Goal: Feedback & Contribution: Contribute content

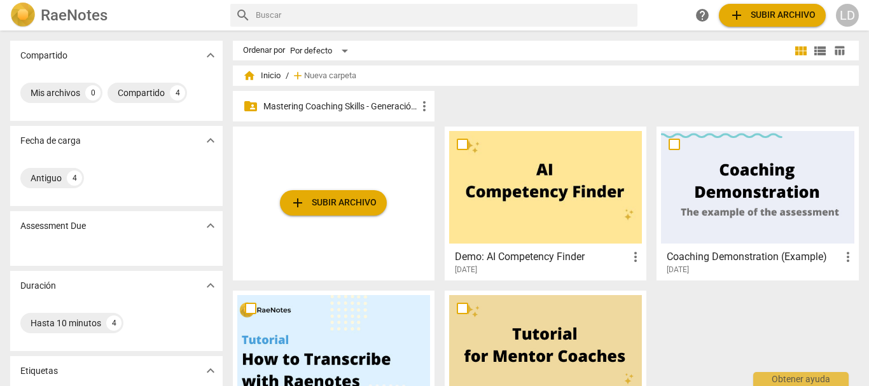
click at [382, 102] on p "Mastering Coaching Skills - Generación 31" at bounding box center [339, 106] width 153 height 13
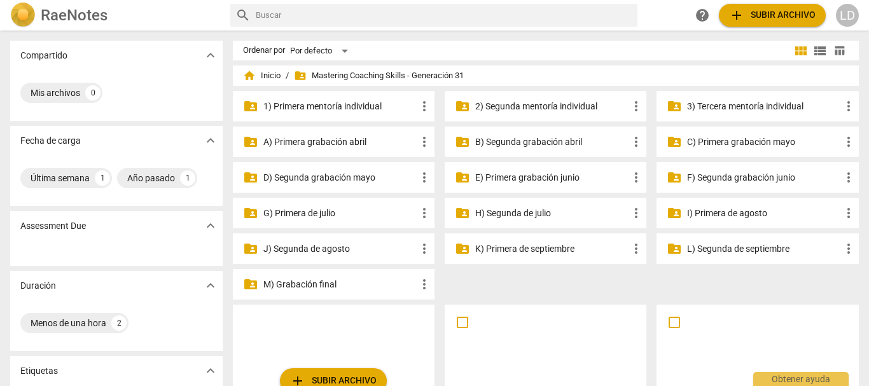
click at [513, 208] on p "H) Segunda de julio" at bounding box center [551, 213] width 153 height 13
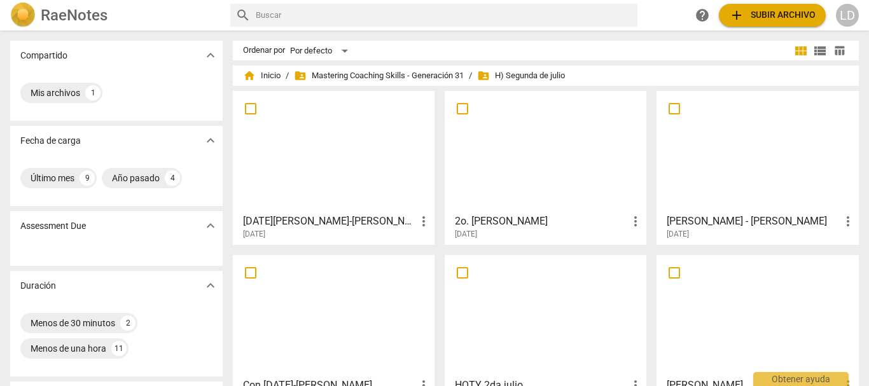
click at [312, 217] on h3 "[DATE][PERSON_NAME]-[PERSON_NAME]" at bounding box center [329, 221] width 173 height 15
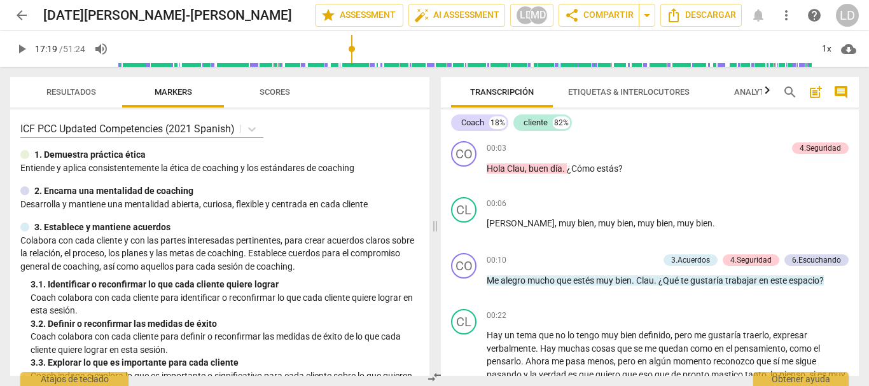
click at [350, 66] on input "range" at bounding box center [465, 49] width 694 height 41
click at [399, 66] on input "range" at bounding box center [465, 49] width 694 height 41
click at [438, 63] on input "range" at bounding box center [465, 49] width 694 height 41
click at [451, 67] on div "Transcripción Etiquetas & Interlocutores Analytics search post_add comment Coac…" at bounding box center [652, 226] width 433 height 319
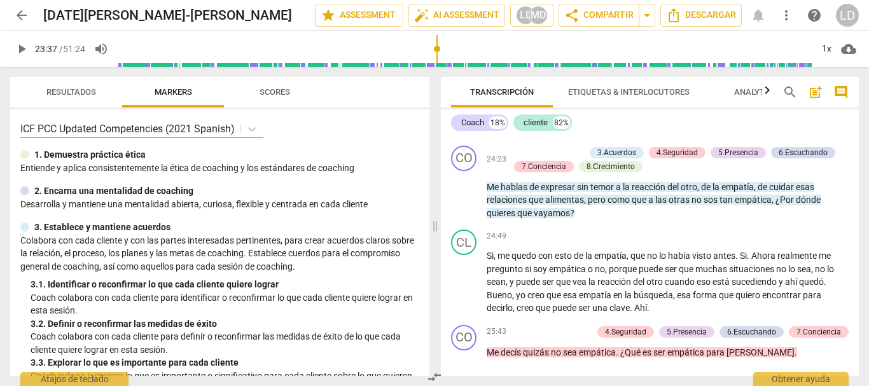
click at [481, 67] on div "Transcripción Etiquetas & Interlocutores Analytics search post_add comment Coac…" at bounding box center [652, 226] width 433 height 319
drag, startPoint x: 441, startPoint y: 45, endPoint x: 609, endPoint y: 60, distance: 169.2
click at [609, 60] on input "range" at bounding box center [465, 49] width 694 height 41
click at [24, 46] on span "play_arrow" at bounding box center [21, 48] width 15 height 15
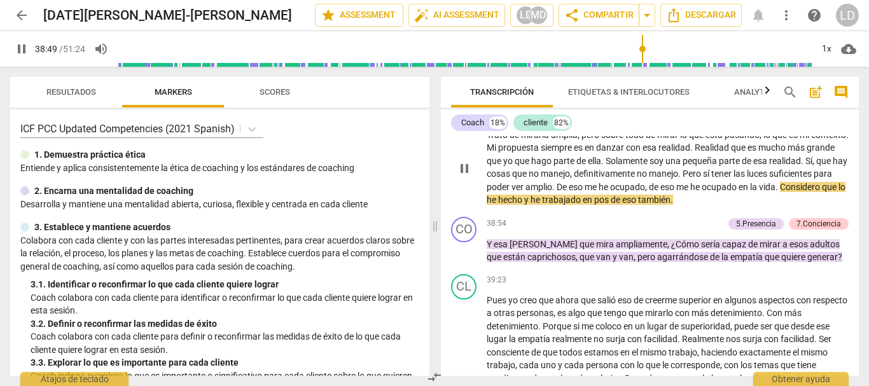
scroll to position [5271, 0]
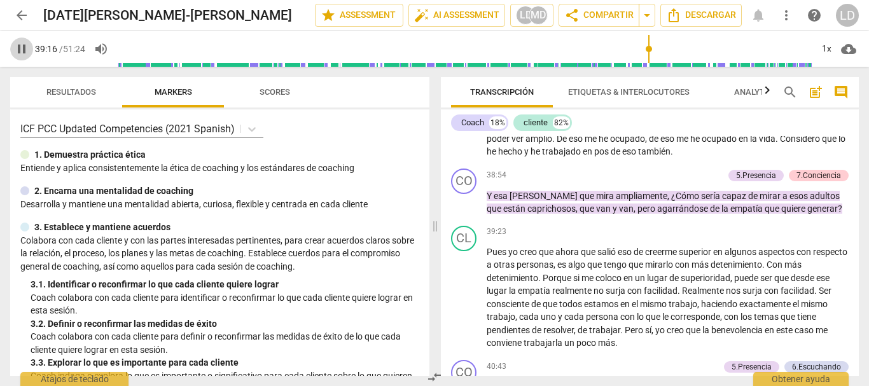
click at [16, 48] on span "pause" at bounding box center [21, 48] width 15 height 15
type input "2357"
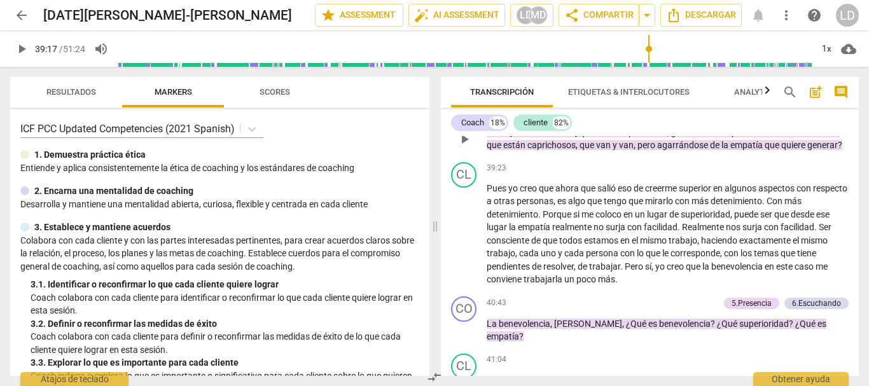
click at [699, 118] on p "Add competency" at bounding box center [693, 111] width 60 height 11
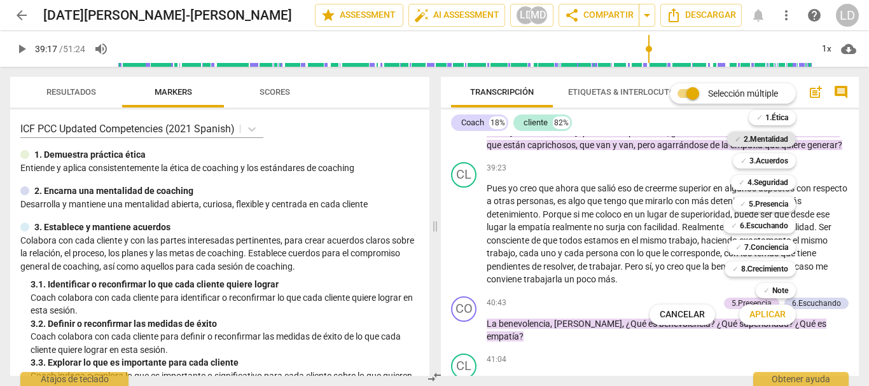
click at [765, 137] on b "2.Mentalidad" at bounding box center [766, 139] width 45 height 15
click at [773, 186] on b "4.Seguridad" at bounding box center [767, 182] width 41 height 15
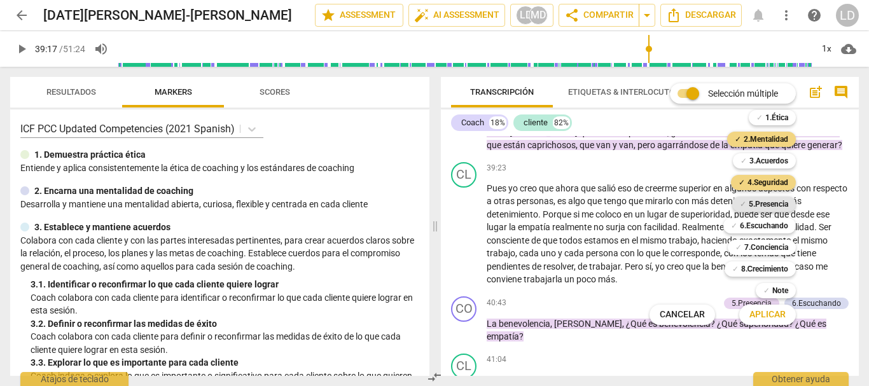
click at [777, 205] on b "5.Presencia" at bounding box center [768, 204] width 39 height 15
click at [779, 232] on b "6.Escuchando" at bounding box center [764, 225] width 48 height 15
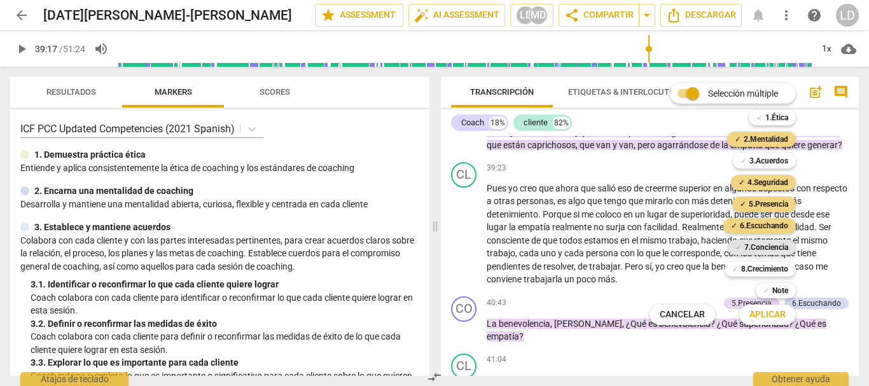
click at [763, 246] on b "7.Conciencia" at bounding box center [766, 247] width 44 height 15
click at [760, 266] on b "8.Сrecimiento" at bounding box center [765, 268] width 48 height 15
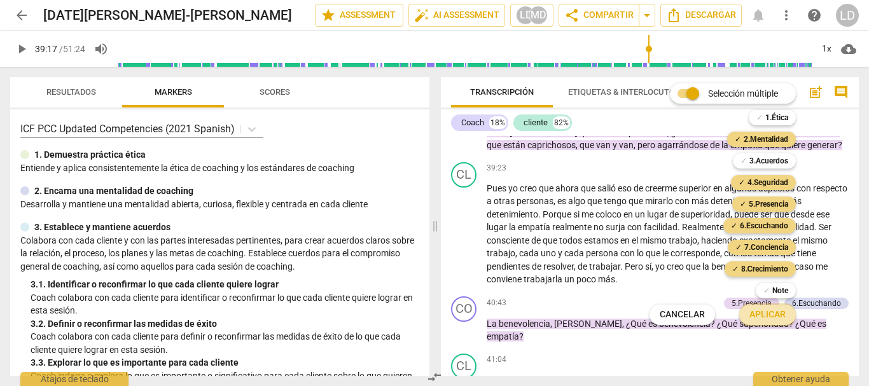
click at [785, 312] on span "Aplicar" at bounding box center [767, 314] width 36 height 13
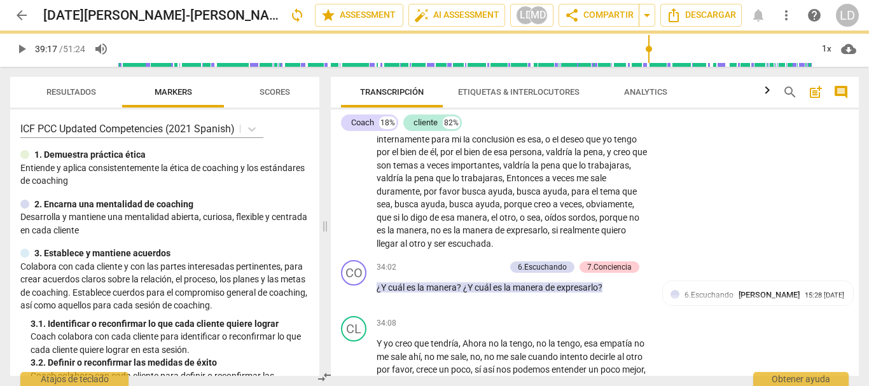
scroll to position [6402, 0]
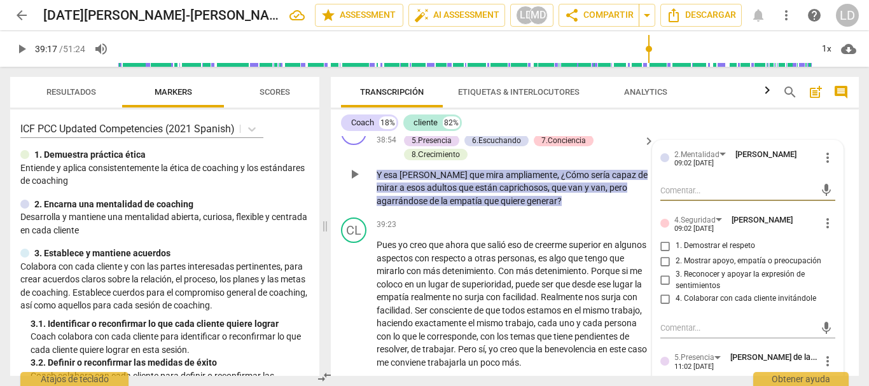
type textarea "C"
type textarea "Co"
type textarea "Cob"
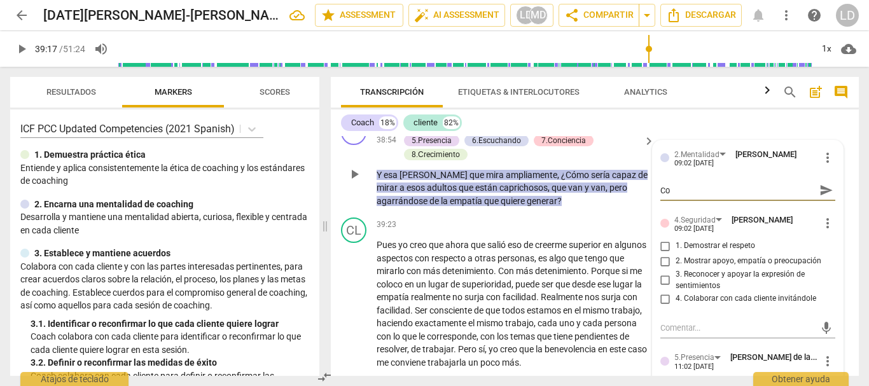
type textarea "Cob"
type textarea "Cob¡"
type textarea "Cob"
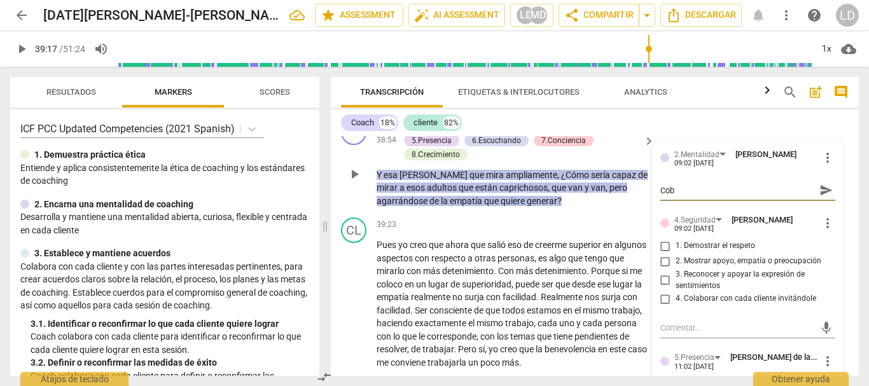
type textarea "Co"
type textarea "C"
type textarea "p"
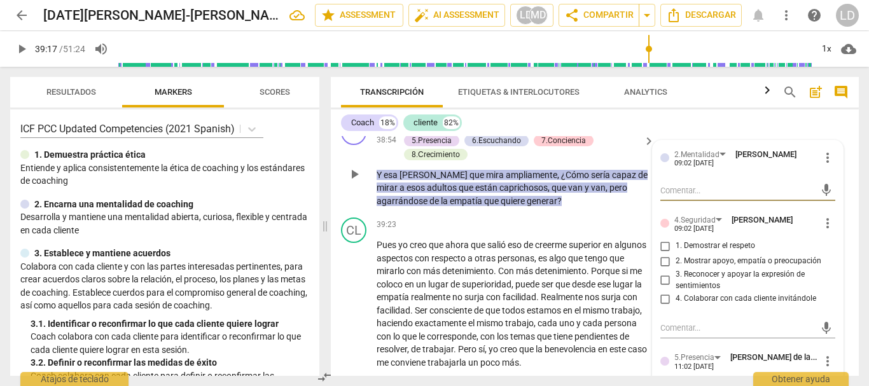
type textarea "p"
type textarea "pr"
type textarea "pre"
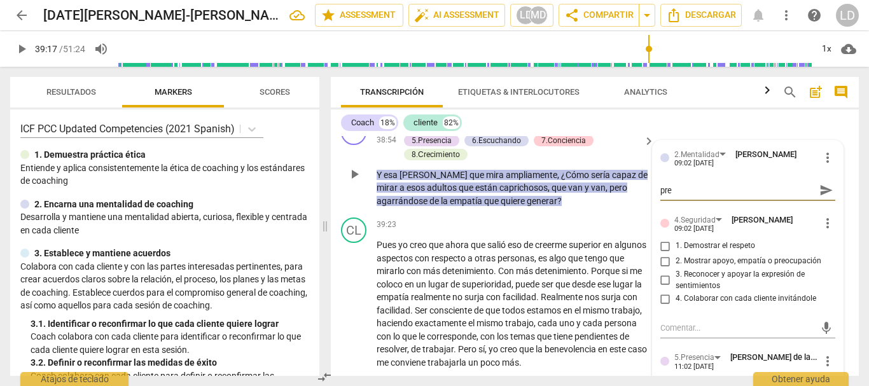
type textarea "preg"
type textarea "pregu"
type textarea "pregun"
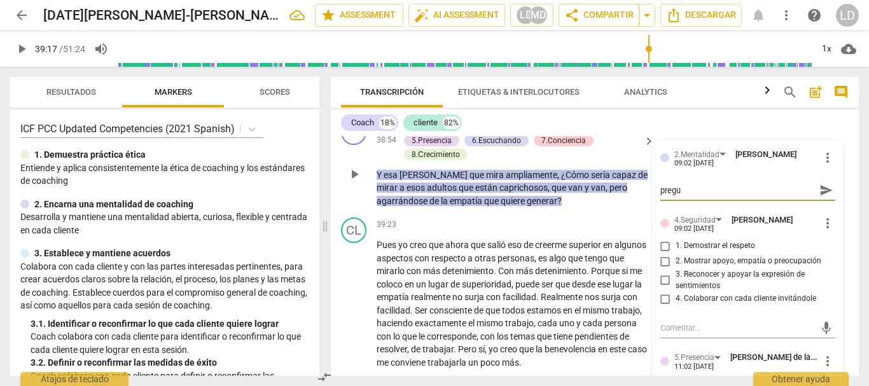
type textarea "pregun"
type textarea "pregunt"
type textarea "pregunta"
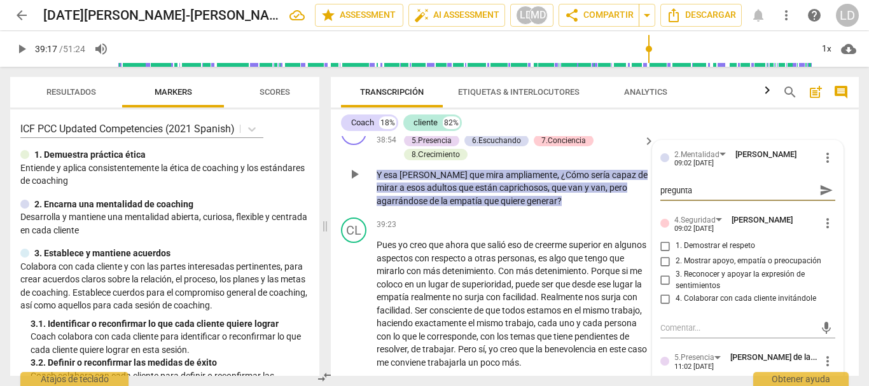
type textarea "pregunta"
type textarea "pregunta d"
type textarea "pregunta de"
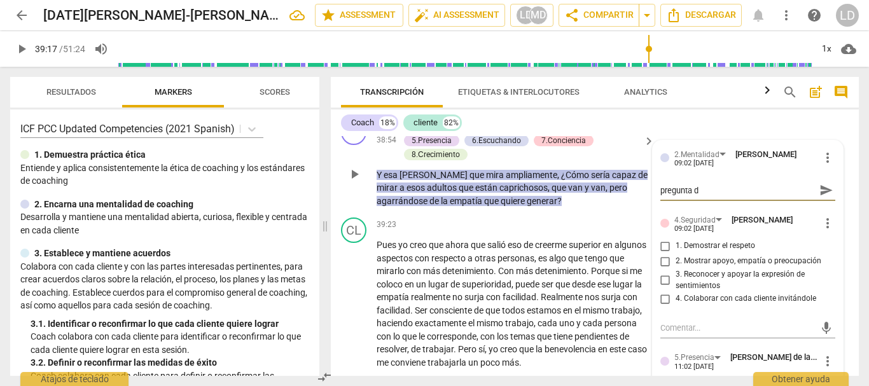
type textarea "pregunta de"
type textarea "pregunta des"
type textarea "pregunta desd"
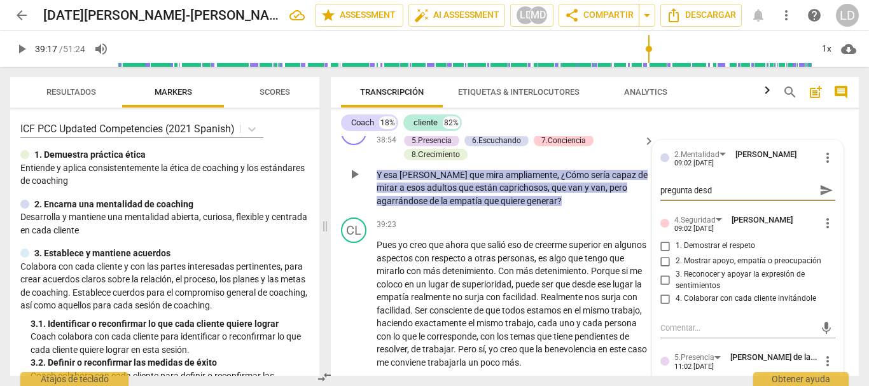
type textarea "pregunta desde"
type textarea "pregunta desde l"
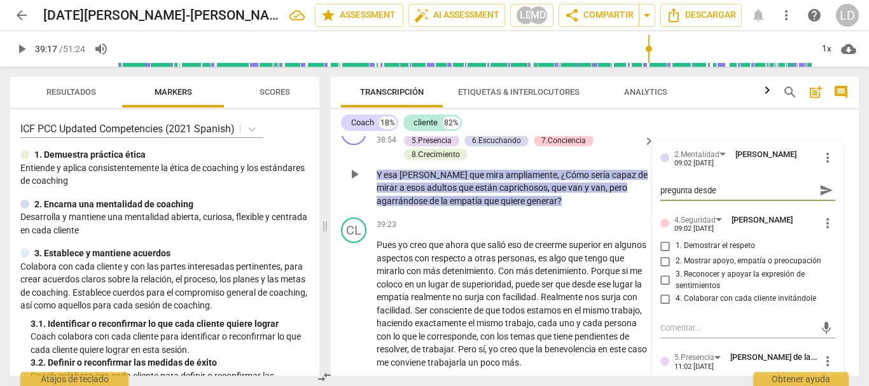
type textarea "pregunta desde l"
type textarea "pregunta desde la"
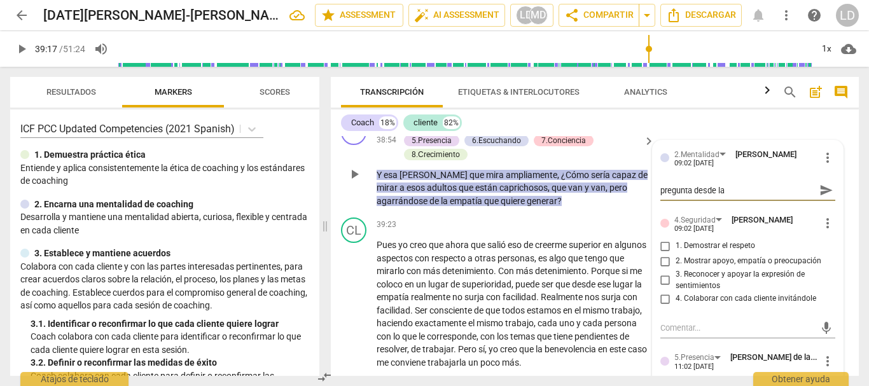
type textarea "pregunta desde la c"
type textarea "pregunta desde la cu"
type textarea "pregunta desde la cur"
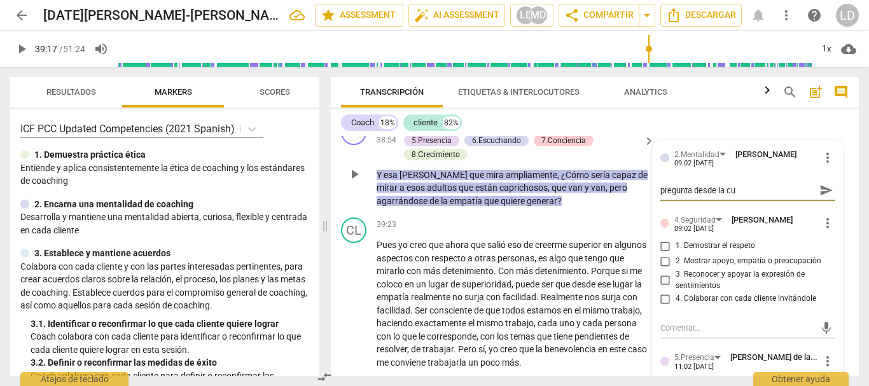
type textarea "pregunta desde la cur"
type textarea "pregunta desde la [PERSON_NAME]"
type textarea "pregunta desde la curio"
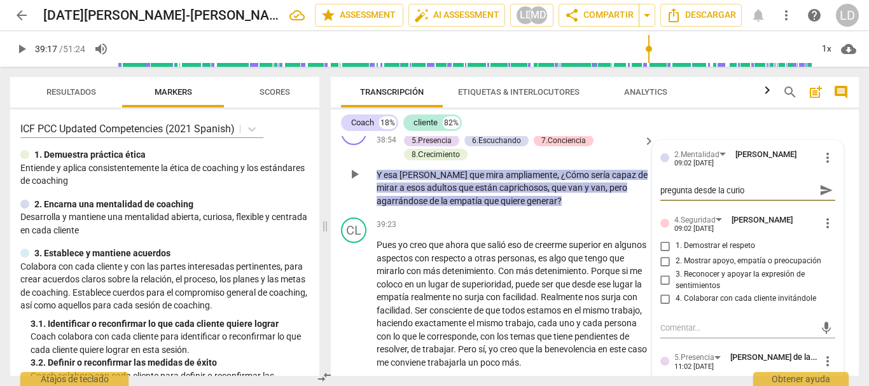
type textarea "pregunta desde la curios"
type textarea "pregunta desde la curiosi"
type textarea "pregunta desde la curiosid"
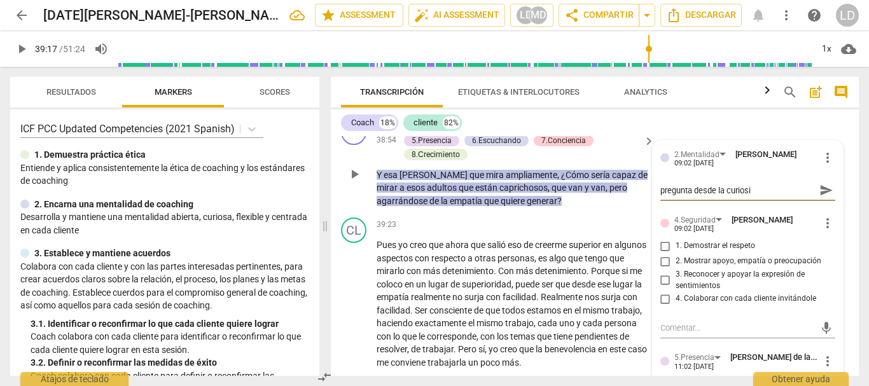
type textarea "pregunta desde la curiosid"
type textarea "pregunta desde la curiosida"
type textarea "pregunta desde la curiosidad"
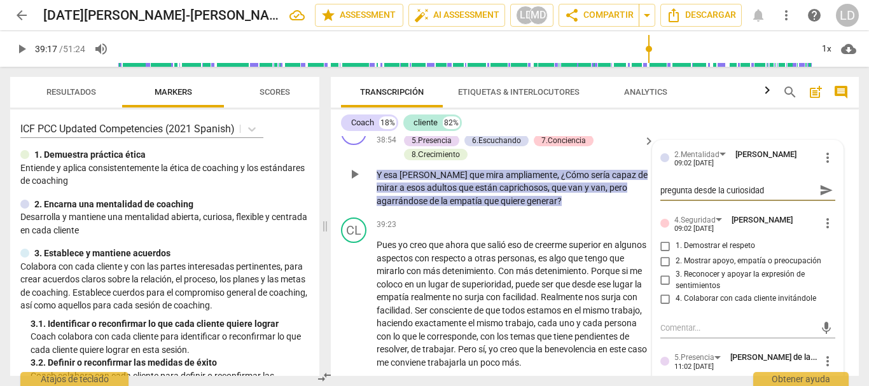
type textarea "pregunta desde la curiosidad."
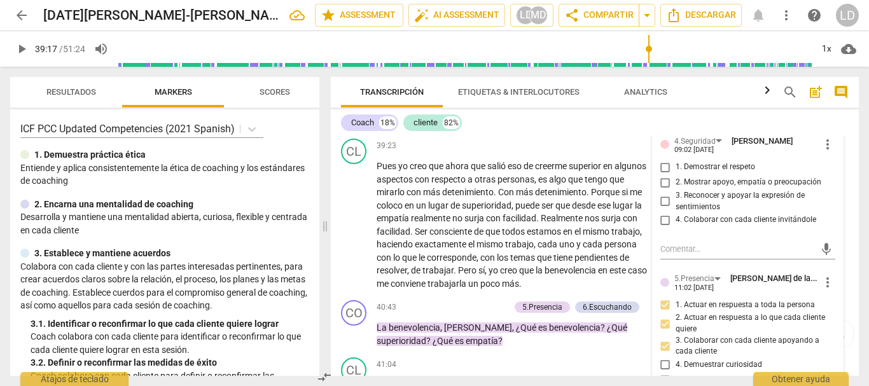
scroll to position [6530, 0]
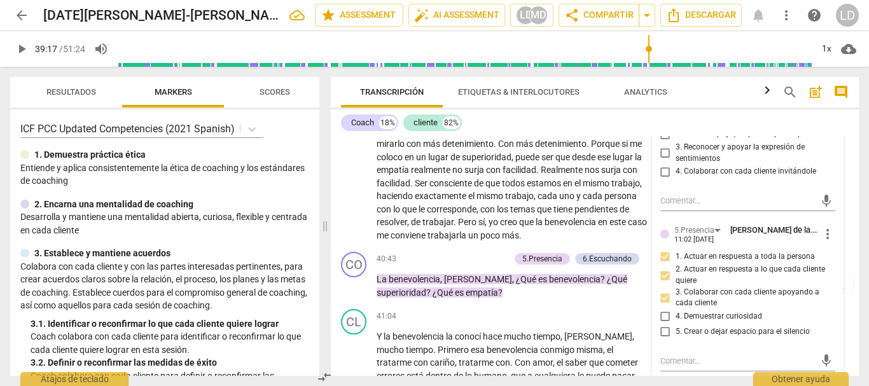
type textarea "pregunta desde la curiosidad."
click at [663, 127] on input "1. Demostrar el respeto" at bounding box center [665, 118] width 20 height 15
checkbox input "true"
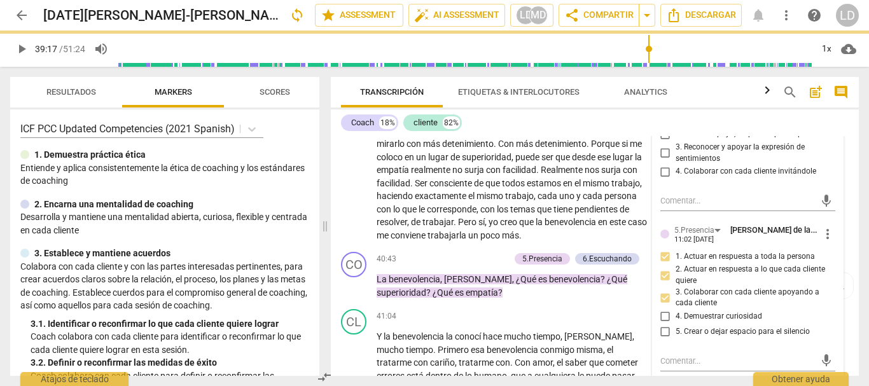
click at [663, 142] on input "2. Mostrar apoyo, empatía o preocupación" at bounding box center [665, 134] width 20 height 15
checkbox input "true"
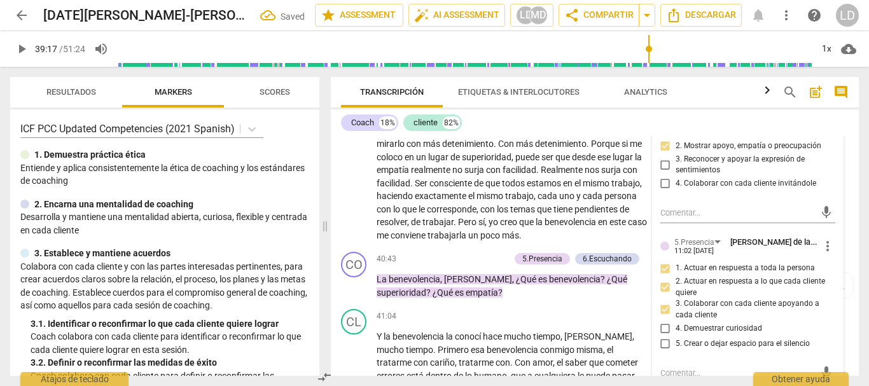
click at [662, 172] on input "3. Reconocer y apoyar la expresión de sentimientos" at bounding box center [665, 164] width 20 height 15
checkbox input "true"
click at [663, 191] on input "4. Colaborar con cada cliente invitándole" at bounding box center [665, 183] width 20 height 15
checkbox input "true"
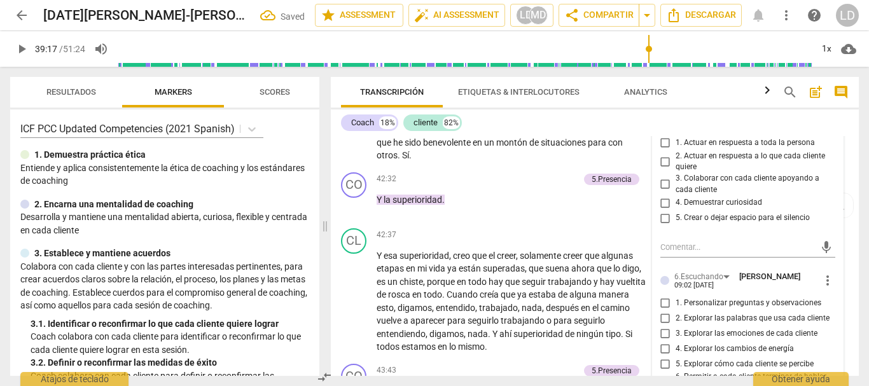
scroll to position [6848, 0]
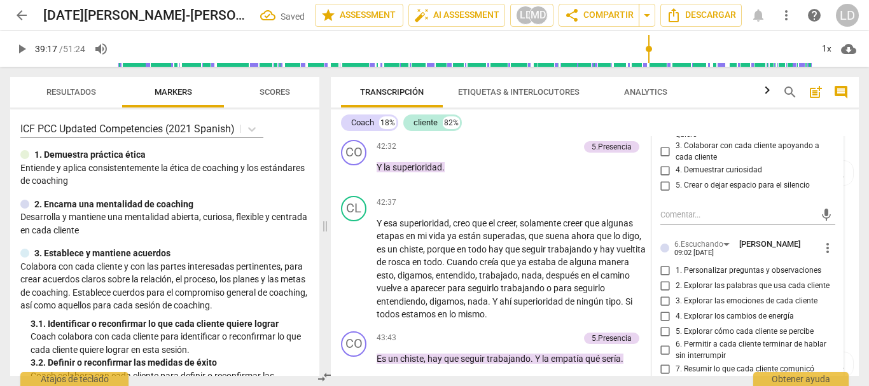
click at [661, 118] on input "1. Actuar en respuesta a toda la persona" at bounding box center [665, 110] width 20 height 15
checkbox input "true"
click at [662, 137] on input "2. Actuar en respuesta a lo que cada cliente quiere" at bounding box center [665, 128] width 20 height 15
checkbox input "true"
drag, startPoint x: 660, startPoint y: 235, endPoint x: 663, endPoint y: 245, distance: 10.1
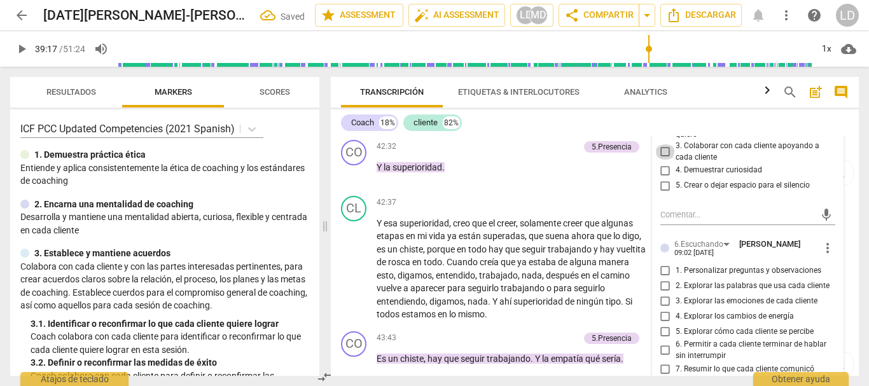
click at [661, 163] on label "3. Colaborar con cada cliente apoyando a cada cliente" at bounding box center [743, 152] width 176 height 22
click at [661, 160] on input "3. Colaborar con cada cliente apoyando a cada cliente" at bounding box center [665, 151] width 20 height 15
checkbox input "true"
click at [661, 178] on input "4. Demuestrar curiosidad" at bounding box center [665, 170] width 20 height 15
checkbox input "true"
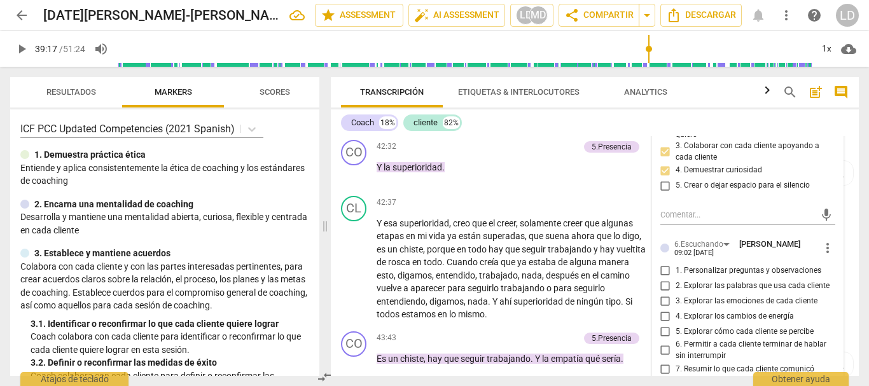
click at [661, 193] on input "5. Crear o dejar espacio para el silencio" at bounding box center [665, 185] width 20 height 15
checkbox input "true"
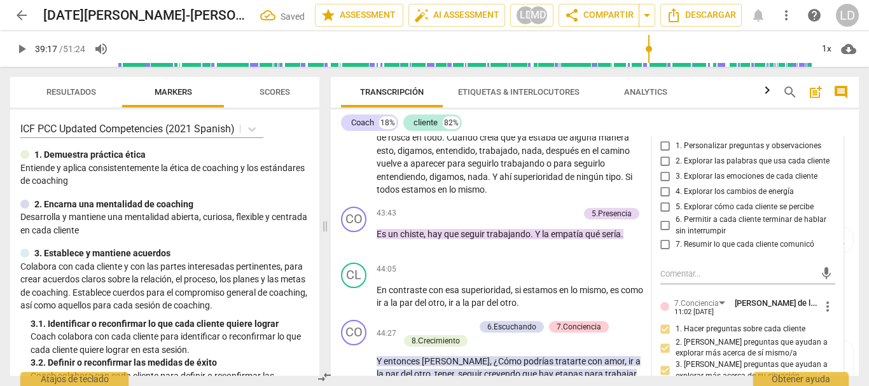
scroll to position [6975, 0]
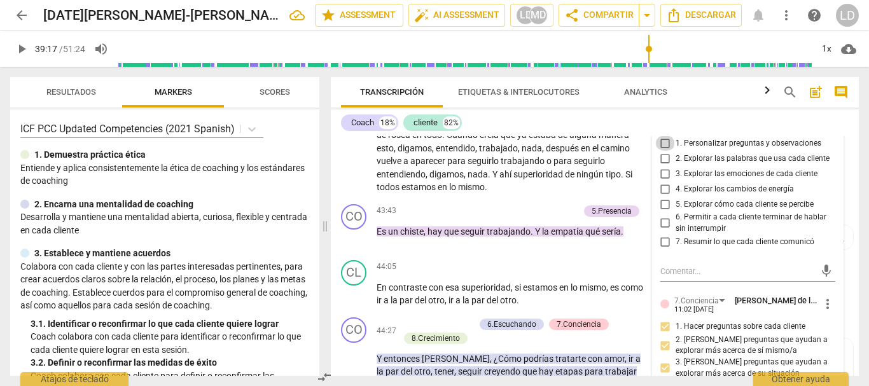
click at [660, 151] on input "1. Personalizar preguntas y observaciones" at bounding box center [665, 142] width 20 height 15
checkbox input "true"
click at [661, 166] on input "2. Explorar las palabras que usa cada cliente" at bounding box center [665, 158] width 20 height 15
checkbox input "true"
click at [661, 212] on input "5. Explorar cómo cada cliente se percibe" at bounding box center [665, 204] width 20 height 15
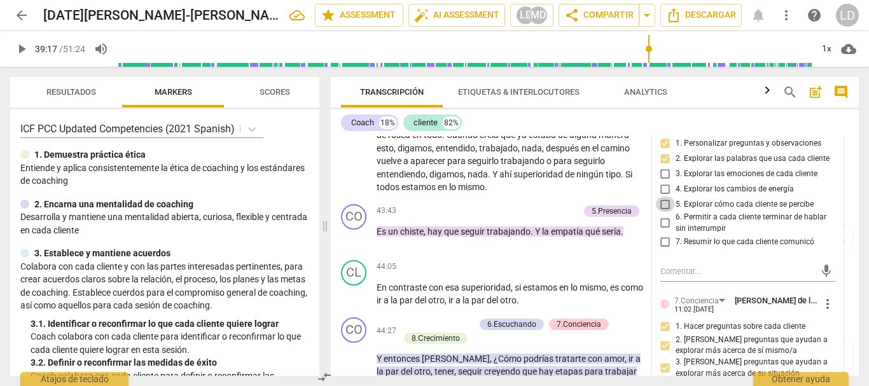
checkbox input "true"
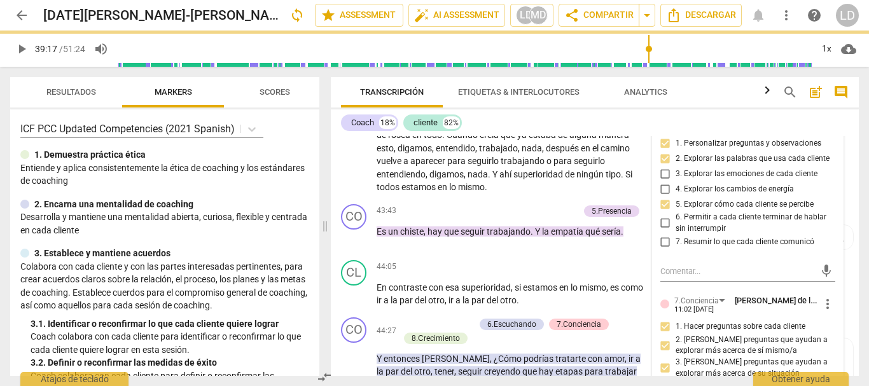
drag, startPoint x: 661, startPoint y: 312, endPoint x: 664, endPoint y: 334, distance: 21.9
click at [660, 231] on input "6. Permitir a cada cliente terminar de hablar sin interrumpir" at bounding box center [665, 223] width 20 height 15
checkbox input "true"
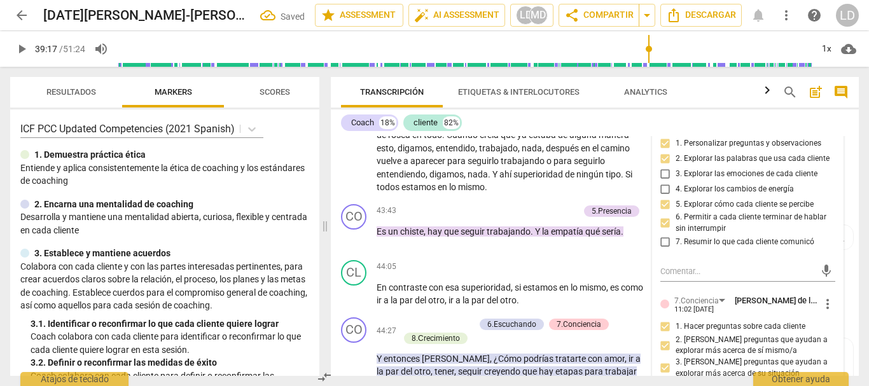
click at [664, 250] on input "7. Resumir lo que cada cliente comunicó" at bounding box center [665, 242] width 20 height 15
checkbox input "true"
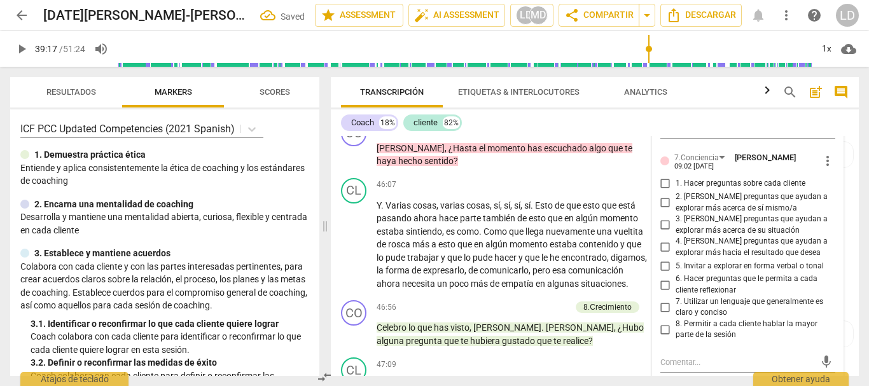
scroll to position [7356, 0]
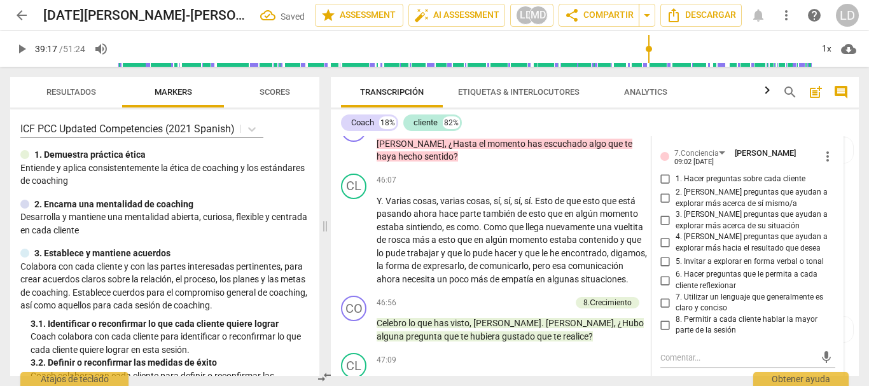
click at [661, 187] on input "1. Hacer preguntas sobre cada cliente" at bounding box center [665, 179] width 20 height 15
checkbox input "true"
click at [666, 206] on input "2. [PERSON_NAME] preguntas que ayudan a explorar más acerca de sí mismo/a" at bounding box center [665, 198] width 20 height 15
checkbox input "true"
click at [667, 228] on input "3. [PERSON_NAME] preguntas que ayudan a explorar más acerca de su situación" at bounding box center [665, 220] width 20 height 15
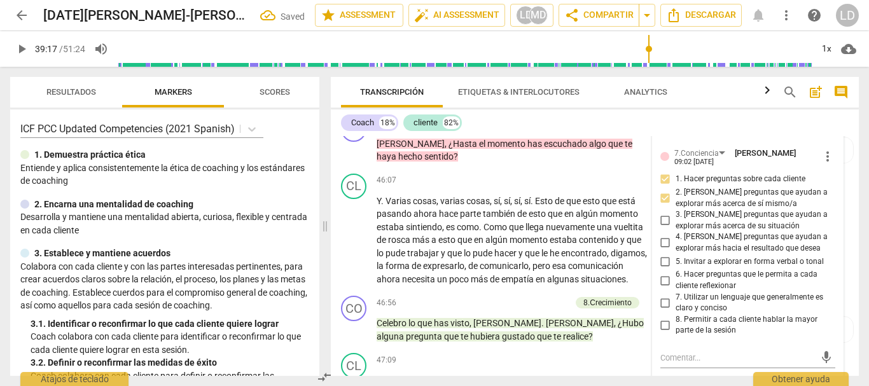
checkbox input "true"
click at [665, 251] on input "4. [PERSON_NAME] preguntas que ayudan a explorar más hacia el resultado que des…" at bounding box center [665, 242] width 20 height 15
checkbox input "true"
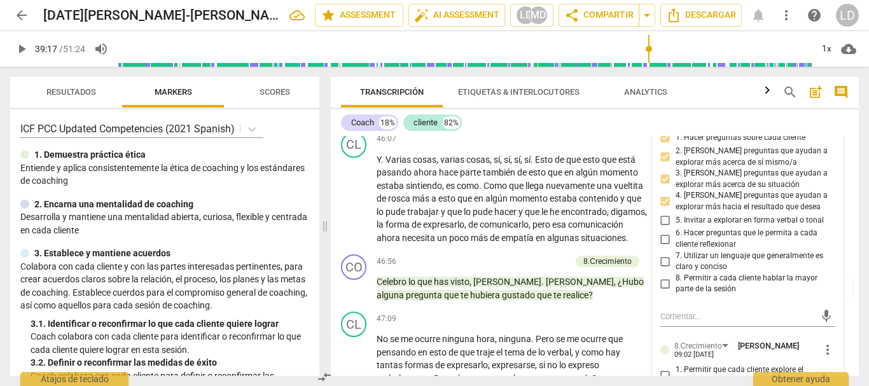
scroll to position [7420, 0]
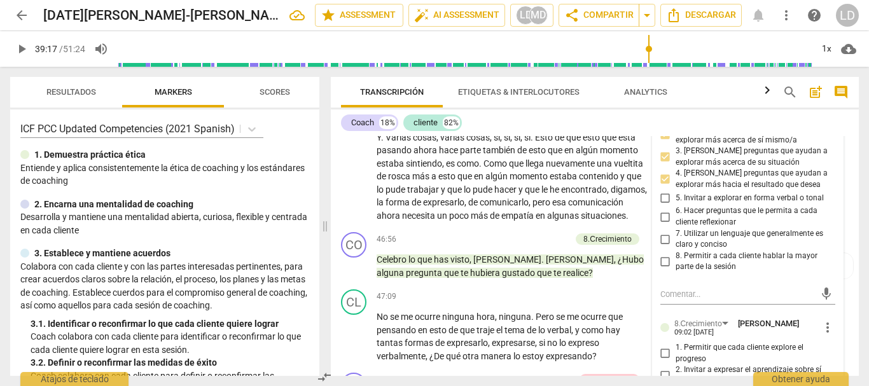
click at [665, 205] on input "5. Invitar a explorar en forma verbal o tonal" at bounding box center [665, 197] width 20 height 15
click at [663, 205] on input "5. Invitar a explorar en forma verbal o tonal" at bounding box center [665, 197] width 20 height 15
checkbox input "false"
click at [663, 225] on input "6. Hacer preguntas que le permita a cada cliente reflexionar" at bounding box center [665, 216] width 20 height 15
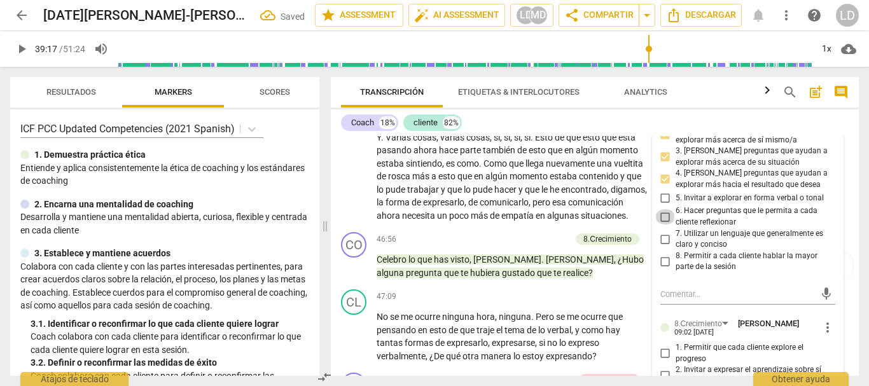
checkbox input "true"
click at [662, 247] on input "7. Utilizar un lenguaje que generalmente es claro y conciso" at bounding box center [665, 239] width 20 height 15
checkbox input "true"
click at [661, 269] on input "8. Permitir a cada cliente hablar la mayor parte de la sesión" at bounding box center [665, 261] width 20 height 15
checkbox input "true"
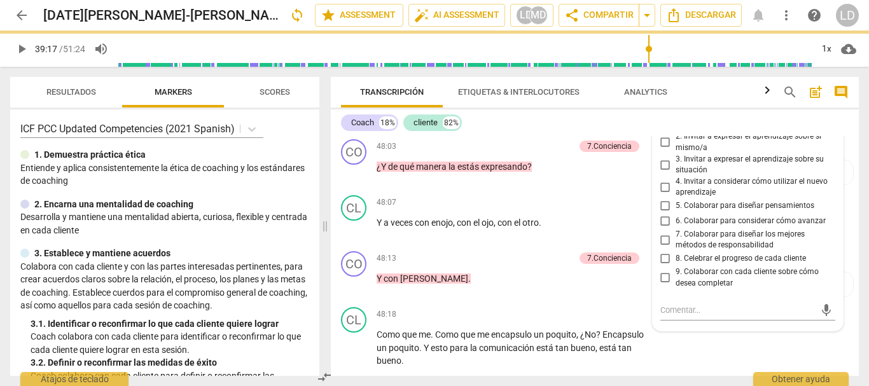
scroll to position [7674, 0]
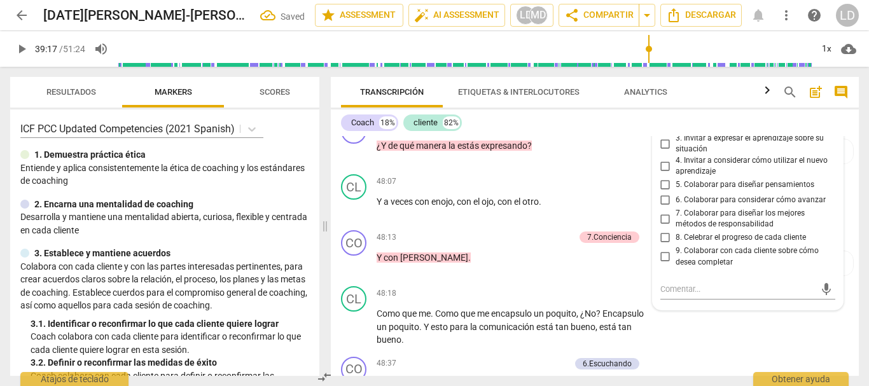
click at [662, 193] on input "5. Colaborar para diseñar pensamientos" at bounding box center [665, 184] width 20 height 15
checkbox input "true"
click at [847, 113] on div "CL play_arrow pause 47:09 + Add competency keyboard_arrow_right No se me ocurre…" at bounding box center [595, 71] width 528 height 83
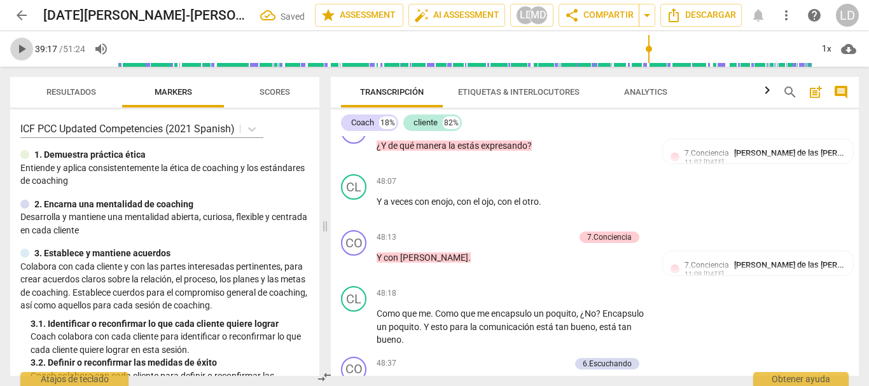
click at [19, 50] on span "play_arrow" at bounding box center [21, 48] width 15 height 15
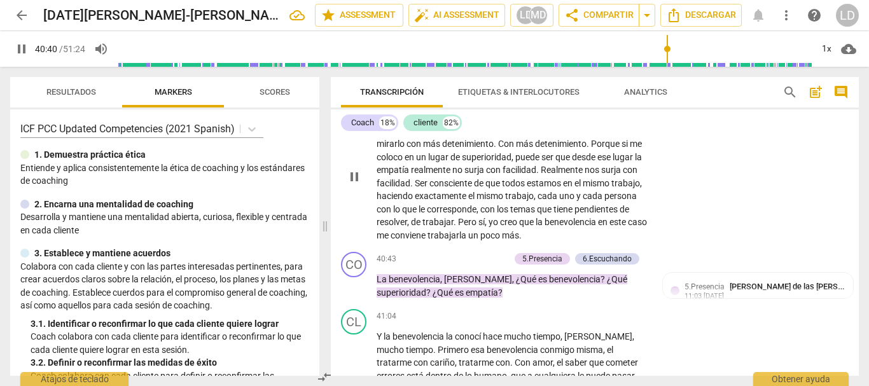
scroll to position [6593, 0]
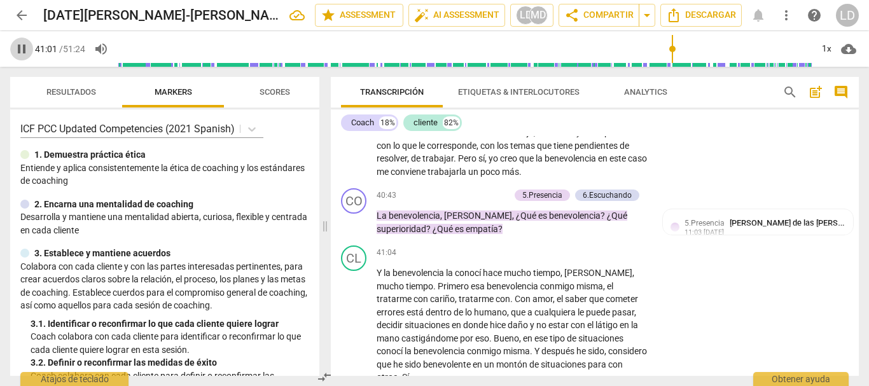
click at [28, 47] on span "pause" at bounding box center [21, 48] width 15 height 15
type input "2462"
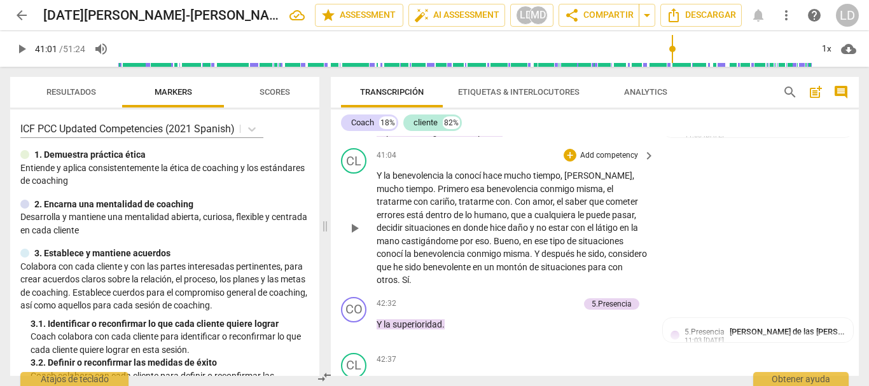
scroll to position [6657, 0]
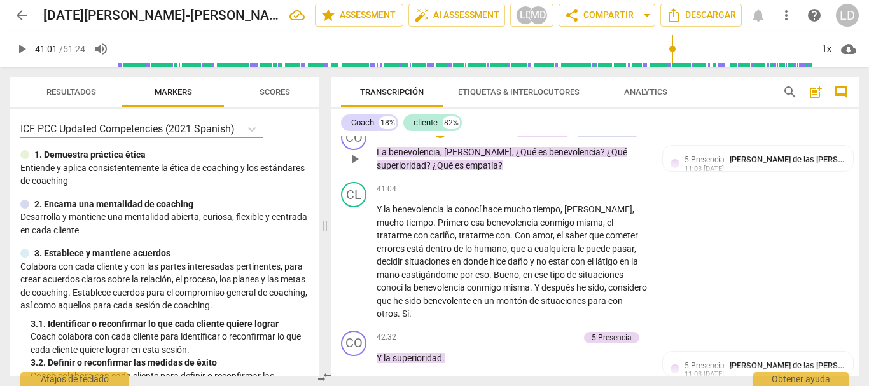
click at [487, 138] on p "Add competency" at bounding box center [479, 132] width 60 height 11
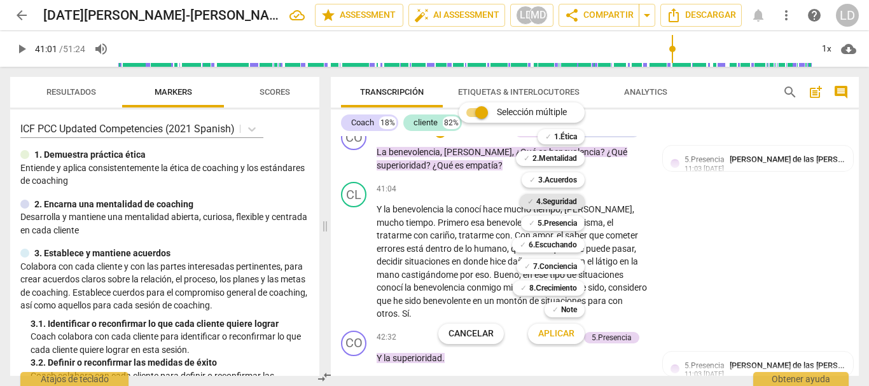
click at [565, 206] on b "4.Seguridad" at bounding box center [556, 201] width 41 height 15
click at [552, 225] on b "5.Presencia" at bounding box center [556, 223] width 39 height 15
click at [562, 252] on b "6.Escuchando" at bounding box center [553, 244] width 48 height 15
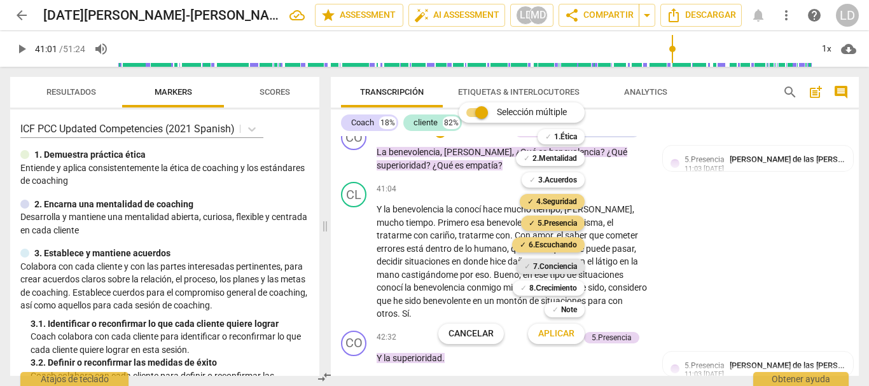
click at [568, 268] on b "7.Conciencia" at bounding box center [555, 266] width 44 height 15
click at [562, 331] on span "Aplicar" at bounding box center [556, 334] width 36 height 13
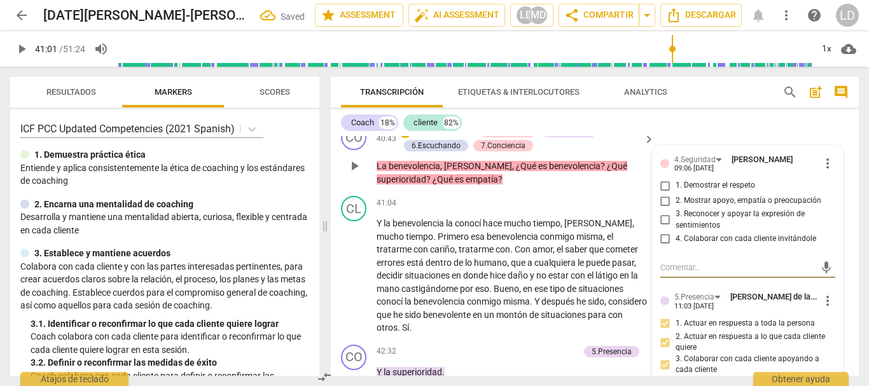
click at [660, 193] on input "1. Demostrar el respeto" at bounding box center [665, 185] width 20 height 15
checkbox input "true"
click at [665, 228] on input "3. Reconocer y apoyar la expresión de sentimientos" at bounding box center [665, 219] width 20 height 15
checkbox input "true"
click at [665, 246] on input "4. Colaborar con cada cliente invitándole" at bounding box center [665, 238] width 20 height 15
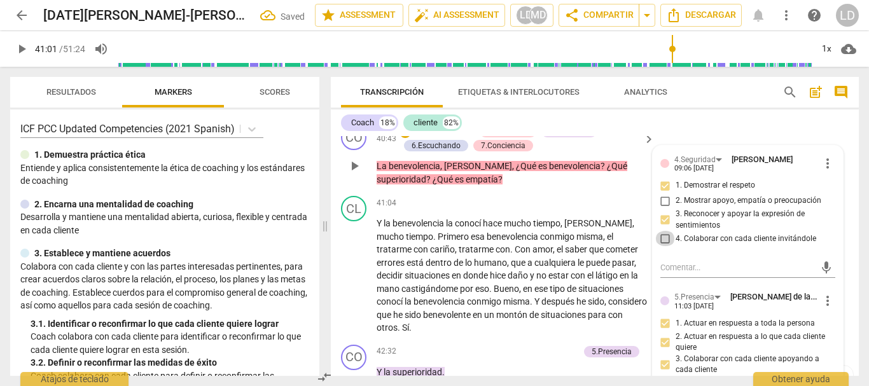
checkbox input "true"
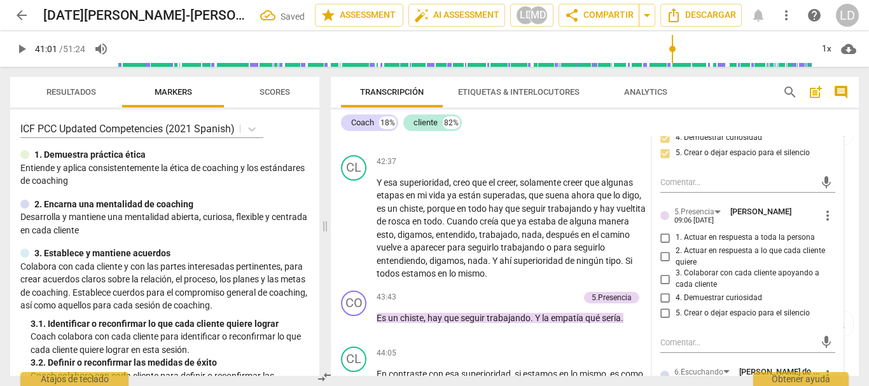
scroll to position [6975, 0]
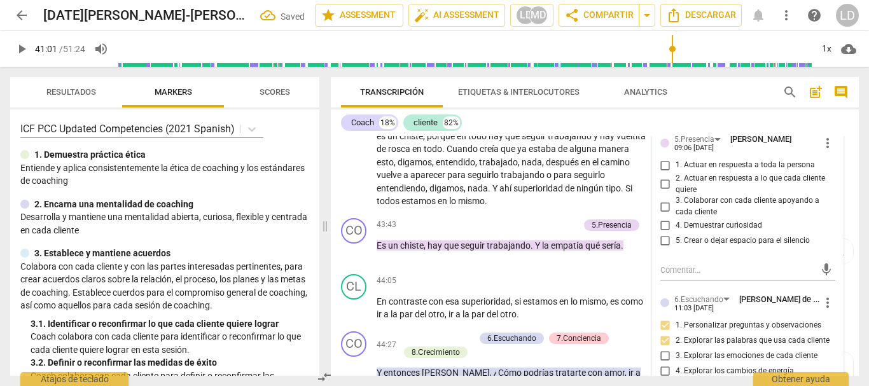
click at [663, 173] on input "1. Actuar en respuesta a toda la persona" at bounding box center [665, 165] width 20 height 15
checkbox input "true"
click at [663, 192] on input "2. Actuar en respuesta a lo que cada cliente quiere" at bounding box center [665, 184] width 20 height 15
checkbox input "true"
click at [659, 214] on input "3. Colaborar con cada cliente apoyando a cada cliente" at bounding box center [665, 206] width 20 height 15
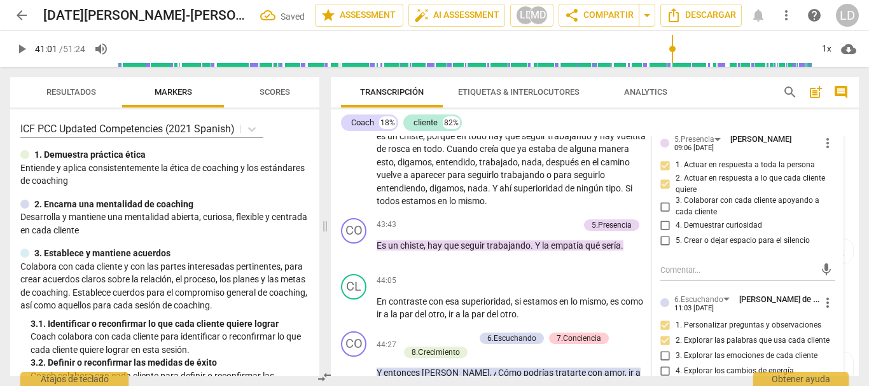
checkbox input "true"
click at [665, 233] on input "4. Demuestrar curiosidad" at bounding box center [665, 225] width 20 height 15
checkbox input "true"
click at [661, 249] on input "5. Crear o dejar espacio para el silencio" at bounding box center [665, 240] width 20 height 15
checkbox input "true"
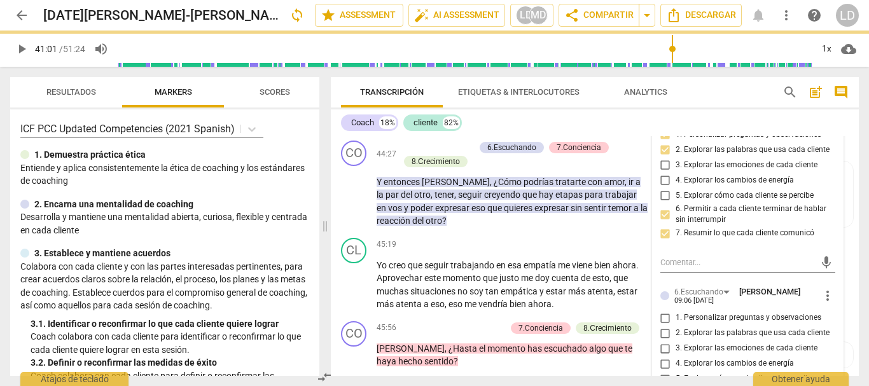
scroll to position [7293, 0]
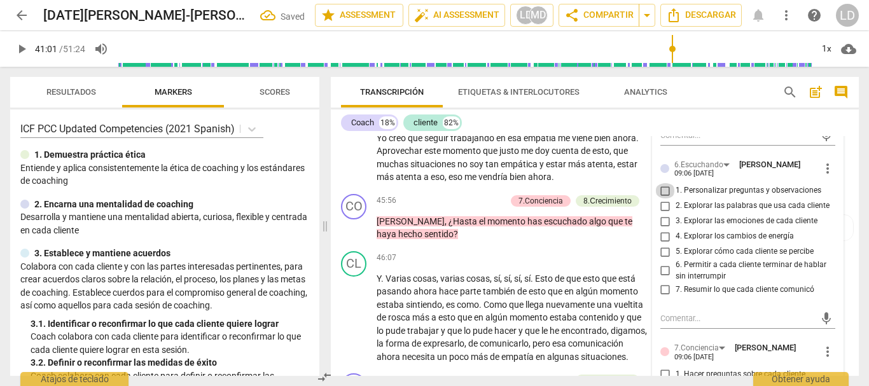
click at [661, 198] on input "1. Personalizar preguntas y observaciones" at bounding box center [665, 190] width 20 height 15
checkbox input "true"
click at [659, 214] on input "2. Explorar las palabras que usa cada cliente" at bounding box center [665, 205] width 20 height 15
checkbox input "true"
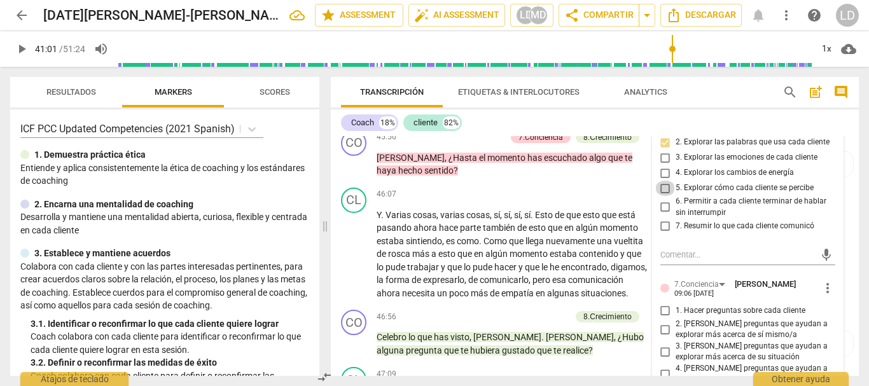
click at [663, 196] on input "5. Explorar cómo cada cliente se percibe" at bounding box center [665, 188] width 20 height 15
checkbox input "true"
click at [664, 215] on input "6. Permitir a cada cliente terminar de hablar sin interrumpir" at bounding box center [665, 207] width 20 height 15
checkbox input "true"
click at [662, 233] on input "7. Resumir lo que cada cliente comunicó" at bounding box center [665, 225] width 20 height 15
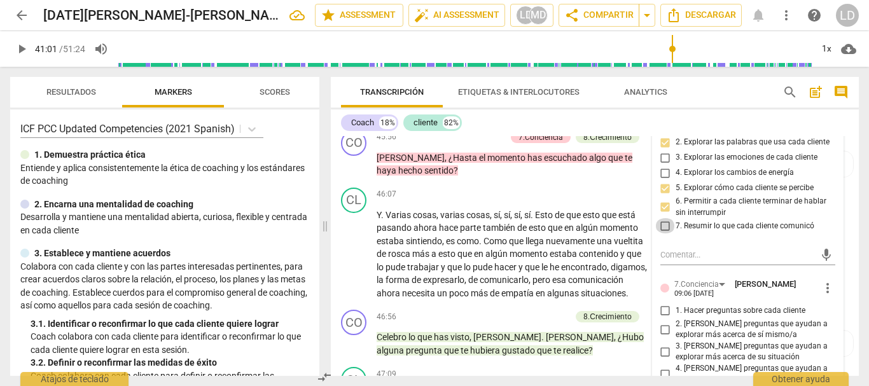
checkbox input "true"
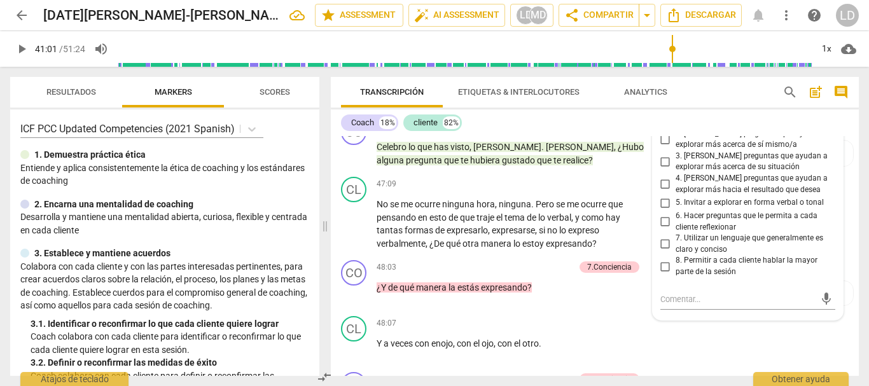
scroll to position [7547, 0]
click at [661, 128] on input "1. Hacer preguntas sobre cada cliente" at bounding box center [665, 120] width 20 height 15
checkbox input "true"
click at [662, 146] on input "2. [PERSON_NAME] preguntas que ayudan a explorar más acerca de sí mismo/a" at bounding box center [665, 138] width 20 height 15
checkbox input "true"
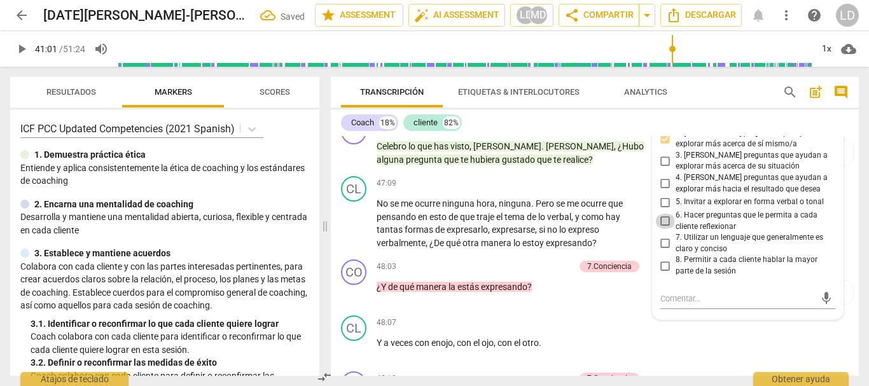
click at [664, 229] on input "6. Hacer preguntas que le permita a cada cliente reflexionar" at bounding box center [665, 221] width 20 height 15
checkbox input "true"
click at [663, 251] on input "7. Utilizar un lenguaje que generalmente es claro y conciso" at bounding box center [665, 243] width 20 height 15
checkbox input "true"
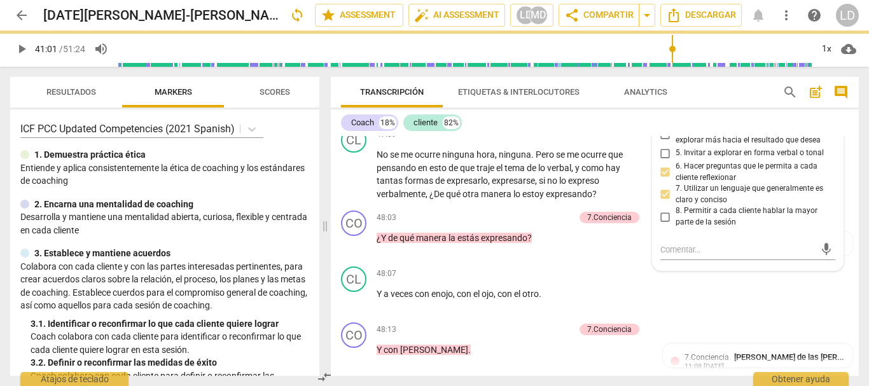
scroll to position [7611, 0]
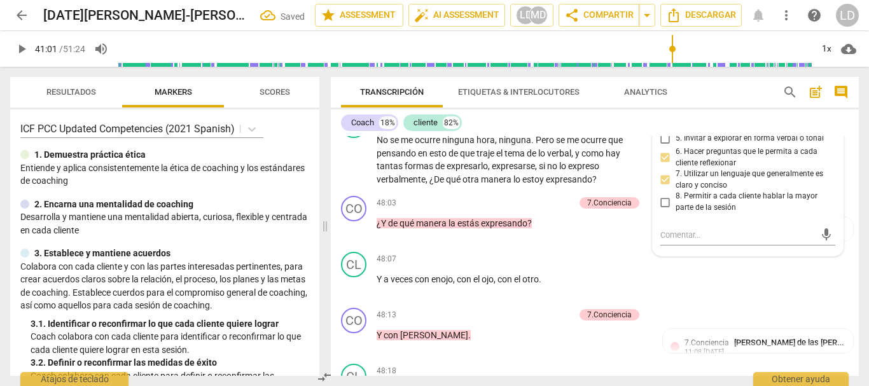
click at [667, 210] on input "8. Permitir a cada cliente hablar la mayor parte de la sesión" at bounding box center [665, 202] width 20 height 15
checkbox input "true"
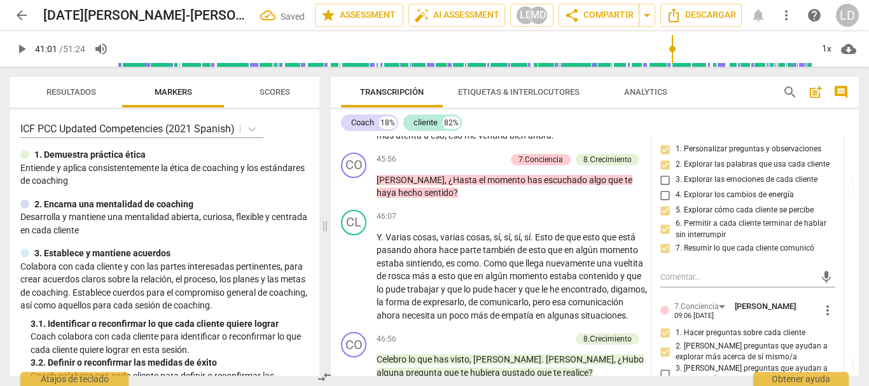
scroll to position [7356, 0]
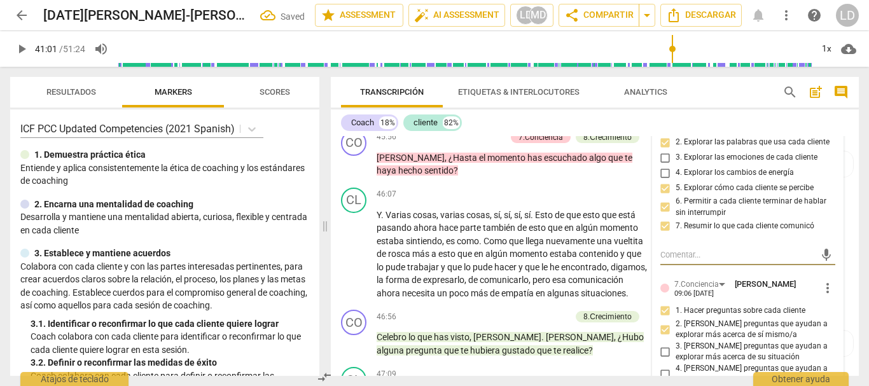
click at [682, 261] on textarea at bounding box center [737, 255] width 155 height 12
type textarea "D"
type textarea "De"
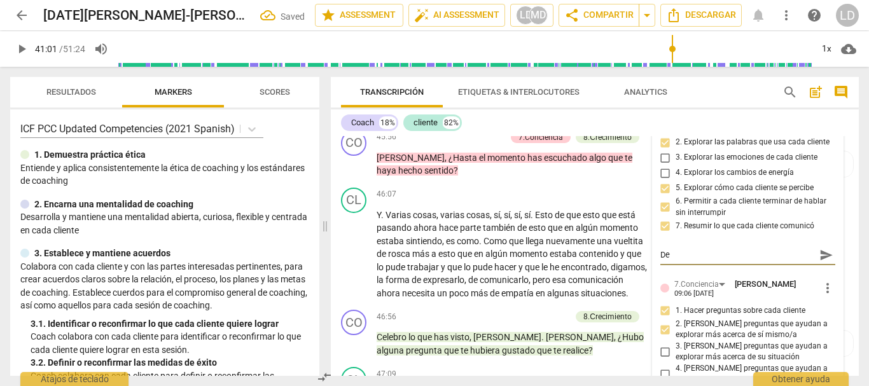
type textarea "Deb"
type textarea "Debí"
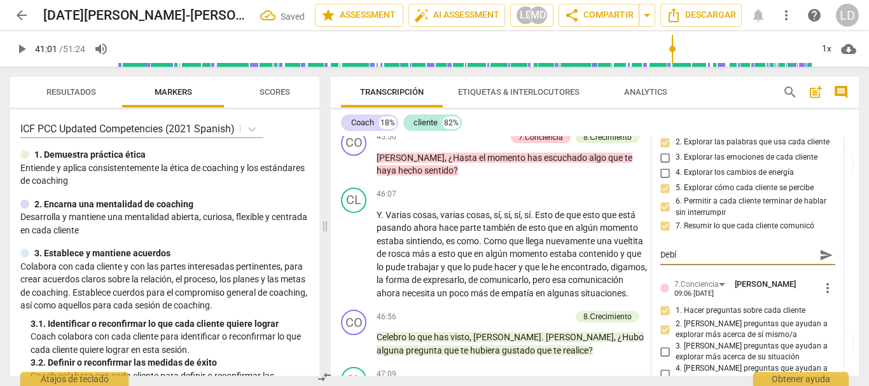
type textarea "Debí"
type textarea "Debí h"
type textarea "Debí ha"
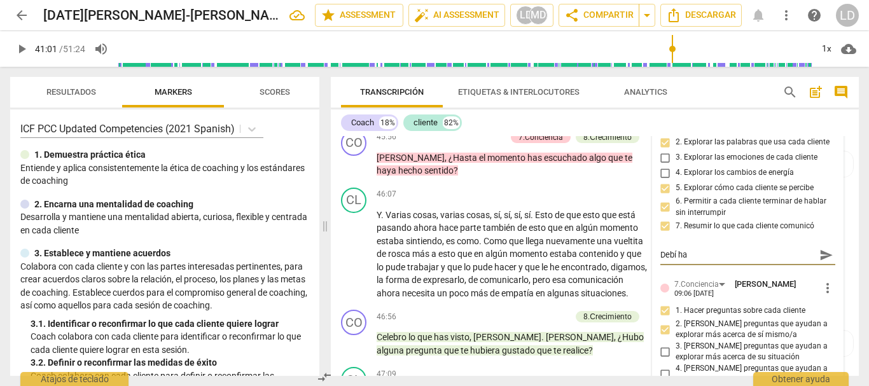
type textarea "Debí hac"
type textarea "Debí hace"
type textarea "Debí hacer"
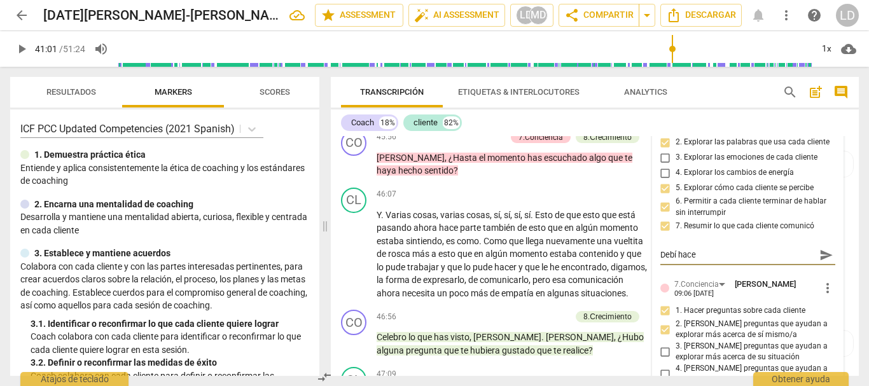
type textarea "Debí hacer"
type textarea "Debí hacer u"
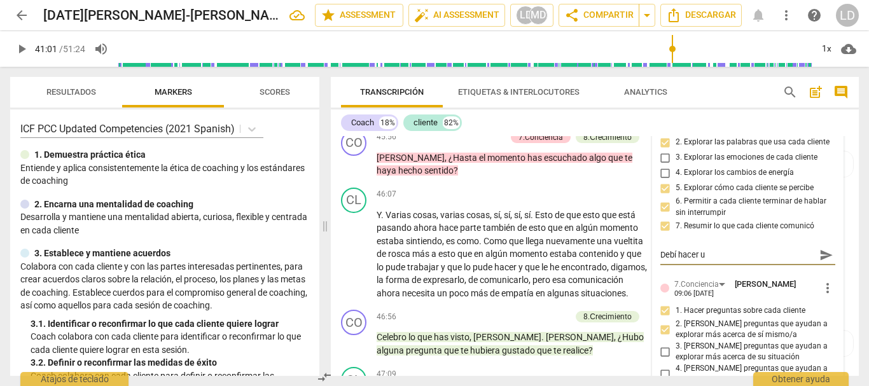
type textarea "Debí hacer un"
type textarea "Debí hacer una"
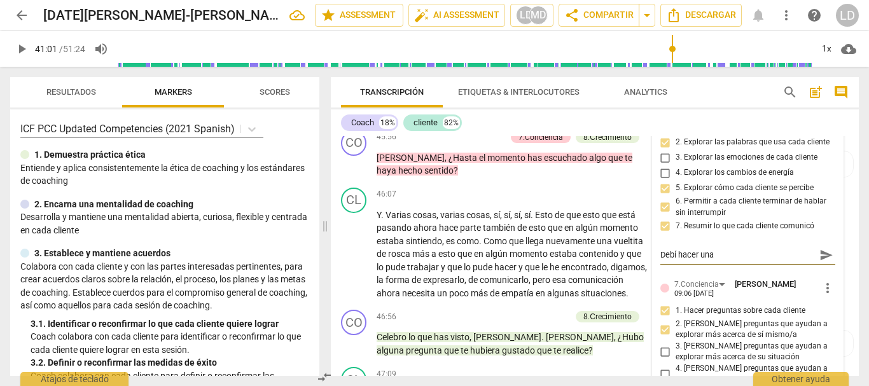
type textarea "Debí hacer una"
type textarea "Debí hacer una s"
type textarea "Debí hacer una so"
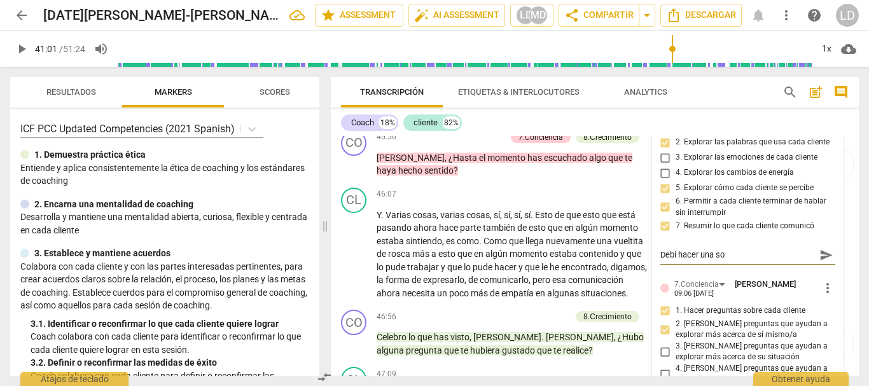
type textarea "Debí hacer una sol"
type textarea "Debí hacer una sola"
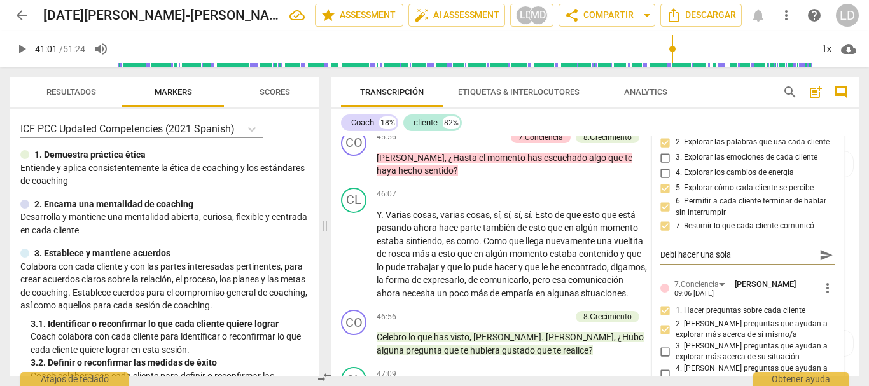
type textarea "Debí hacer una sola"
type textarea "Debí hacer una sola p"
type textarea "Debí hacer una sola pr"
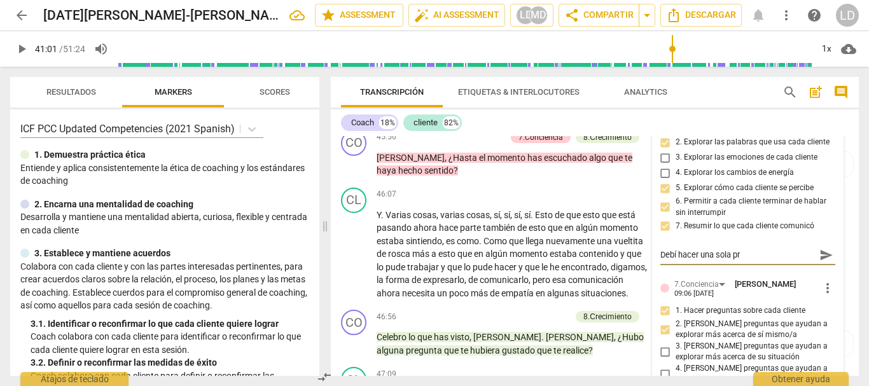
type textarea "Debí hacer una sola pre"
type textarea "Debí hacer una sola preg"
type textarea "Debí hacer una sola pregu"
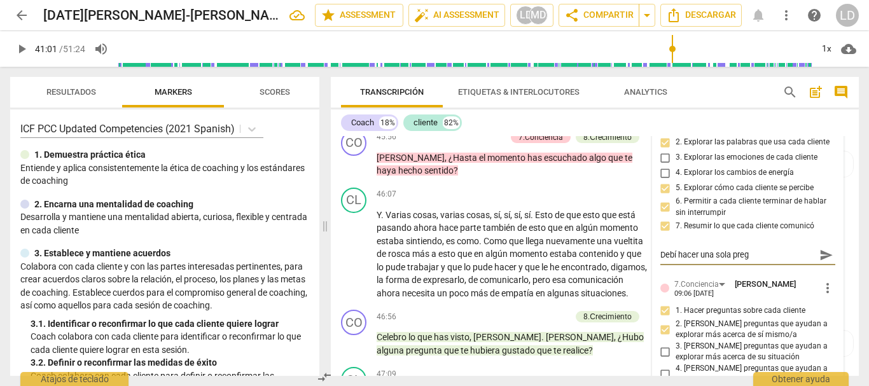
type textarea "Debí hacer una sola pregu"
type textarea "Debí hacer una sola pregun"
type textarea "Debí hacer una sola pregunt"
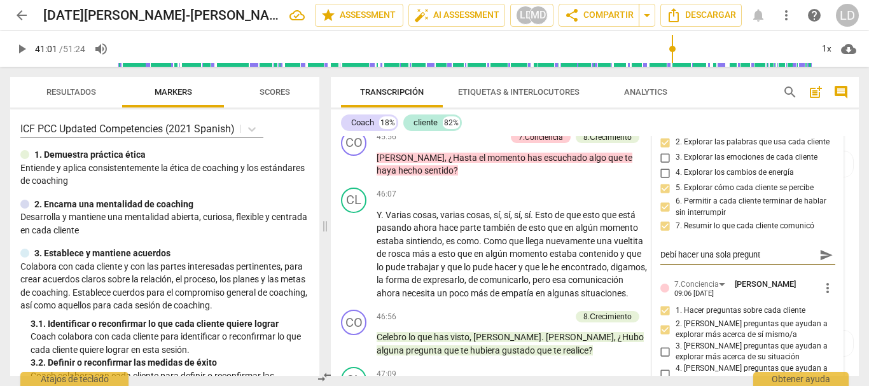
type textarea "Debí hacer una sola pregunta"
type textarea "Debí hacer una sola pregunta."
type textarea "Debí hacer una sola pregunta"
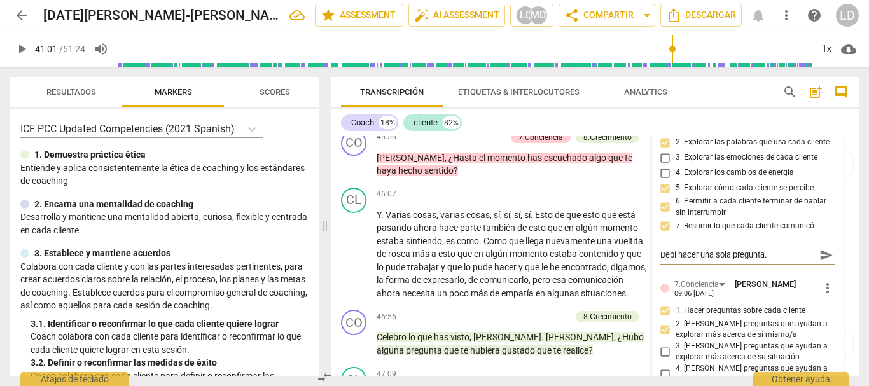
type textarea "Debí hacer una sola pregunta"
type textarea "Debí hacer una sola pregunta y"
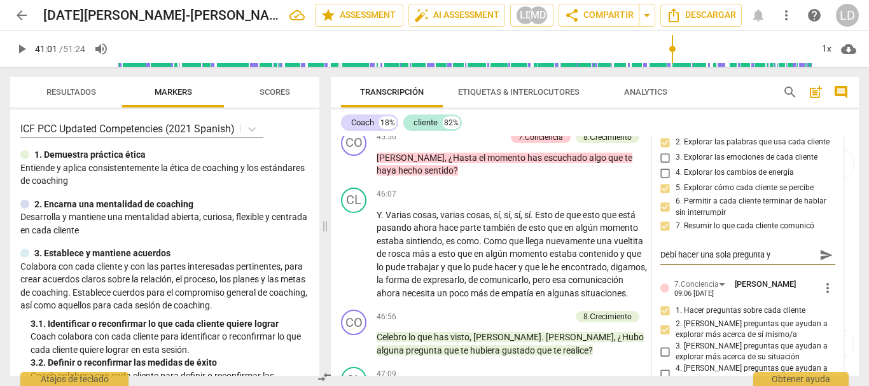
type textarea "Debí hacer una sola pregunta y"
type textarea "Debí hacer una sola pregunta y c"
type textarea "Debí hacer una sola pregunta y co"
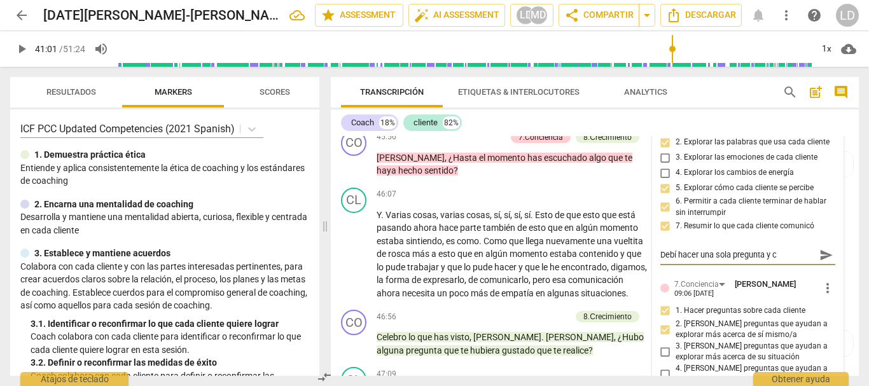
type textarea "Debí hacer una sola pregunta y co"
type textarea "Debí hacer una sola pregunta y con"
type textarea "Debí hacer una sola pregunta y cons"
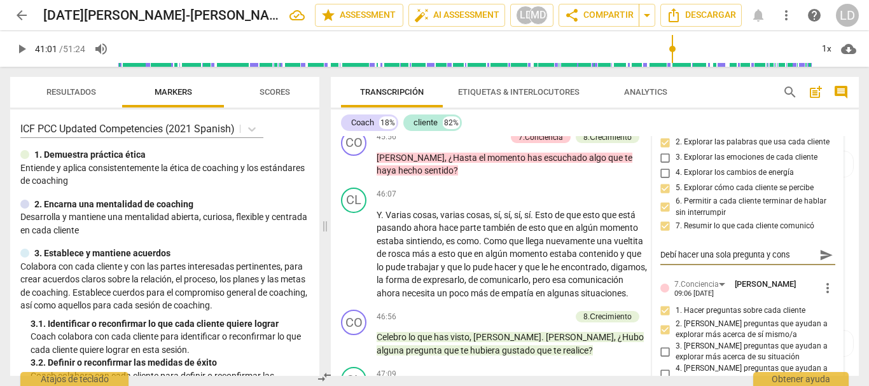
type textarea "Debí hacer una sola pregunta y consi"
type textarea "Debí hacer una sola pregunta y consid"
type textarea "Debí hacer una sola pregunta y conside"
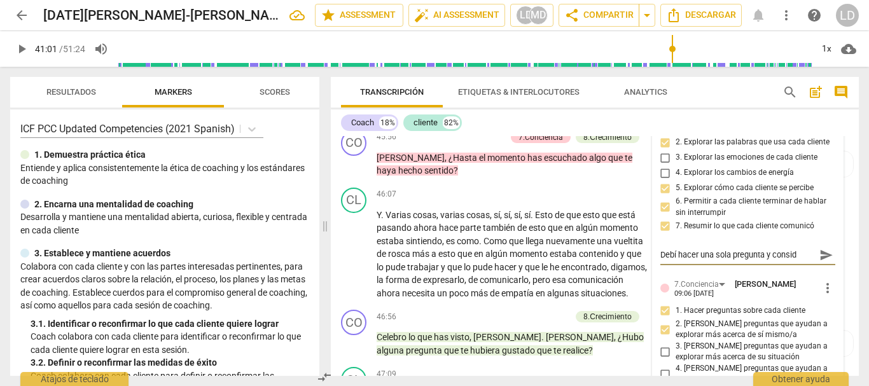
type textarea "Debí hacer una sola pregunta y conside"
type textarea "Debí hacer una sola pregunta y consider"
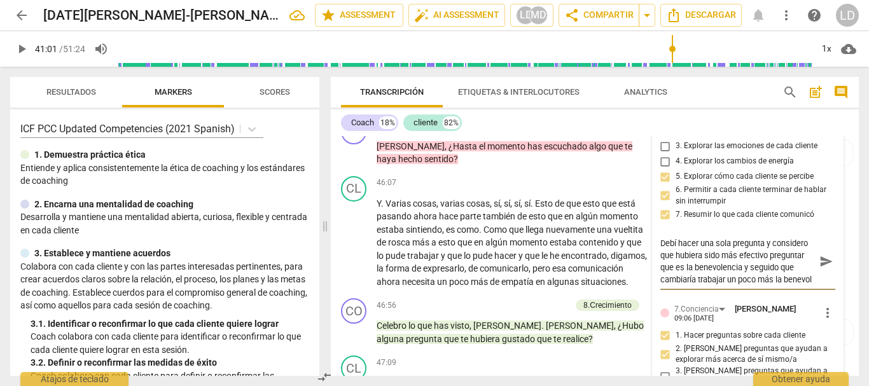
scroll to position [7369, 0]
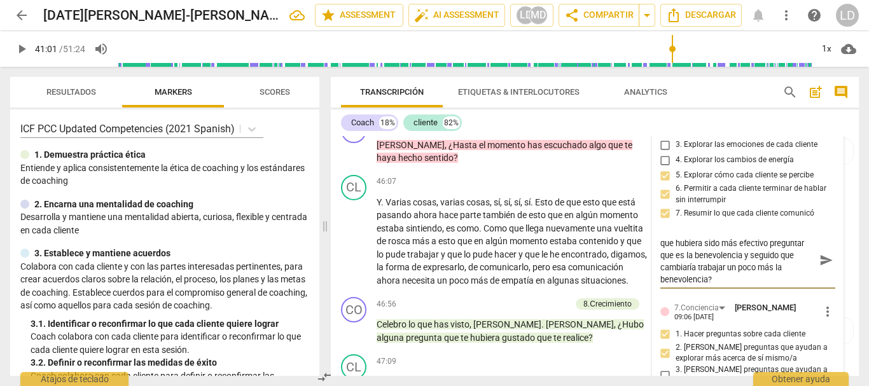
click at [824, 268] on span "send" at bounding box center [826, 261] width 14 height 14
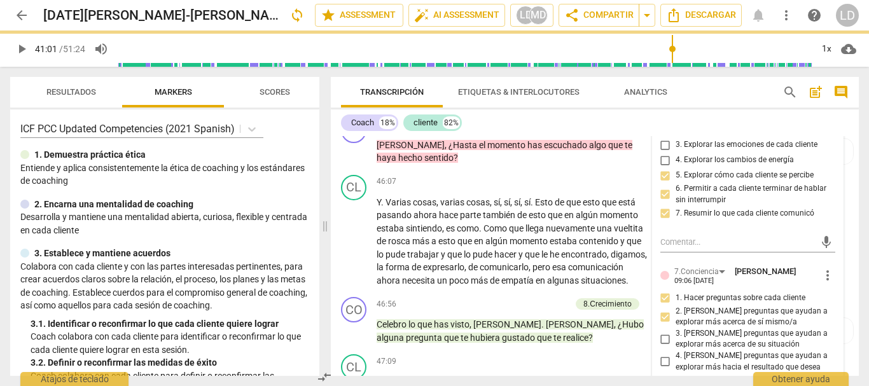
scroll to position [0, 0]
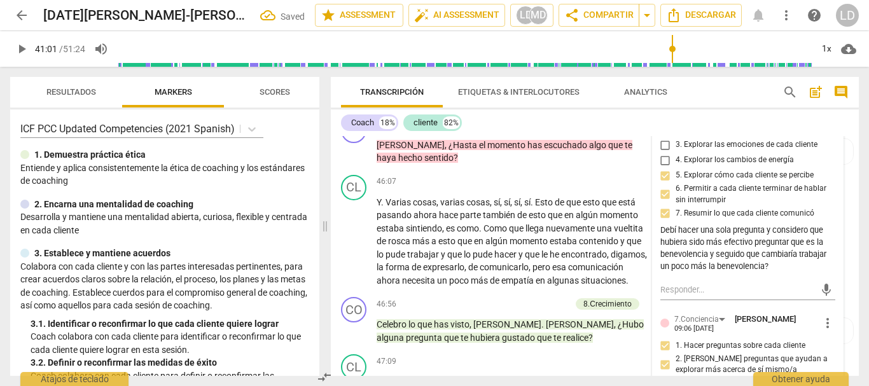
click at [849, 113] on div "CL play_arrow pause 45:19 + Add competency keyboard_arrow_right Yo creo que seg…" at bounding box center [595, 70] width 528 height 83
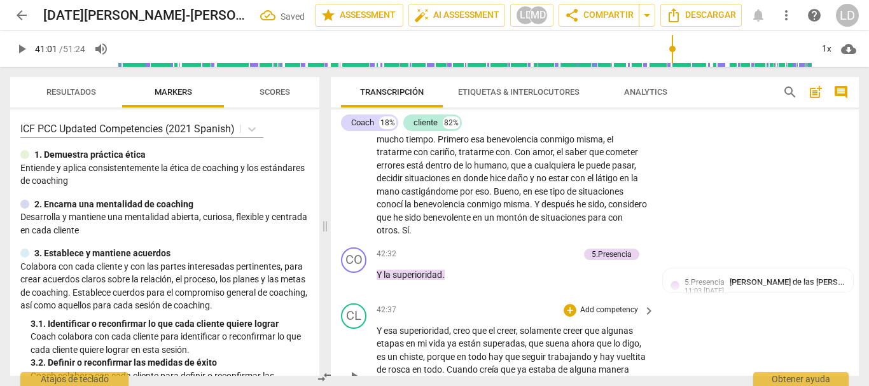
scroll to position [6733, 0]
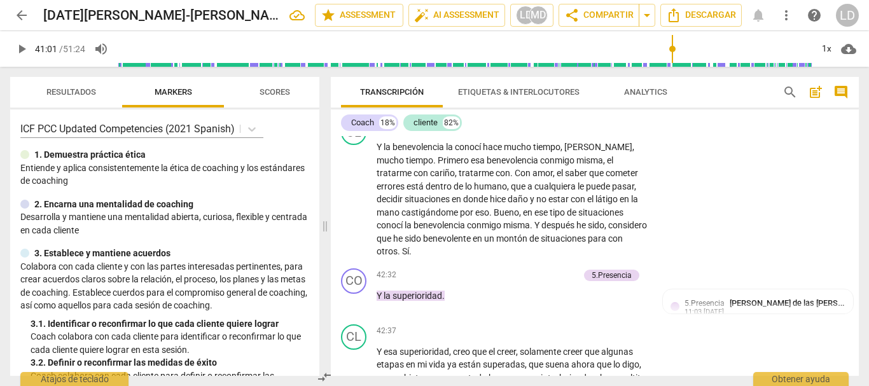
click at [19, 46] on span "play_arrow" at bounding box center [21, 48] width 15 height 15
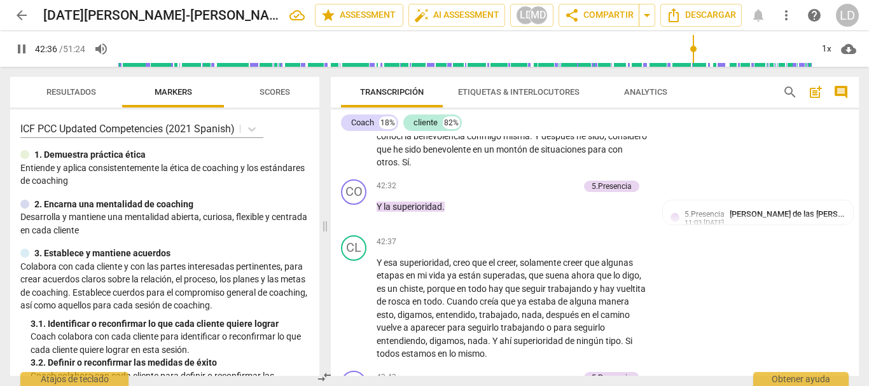
scroll to position [6860, 0]
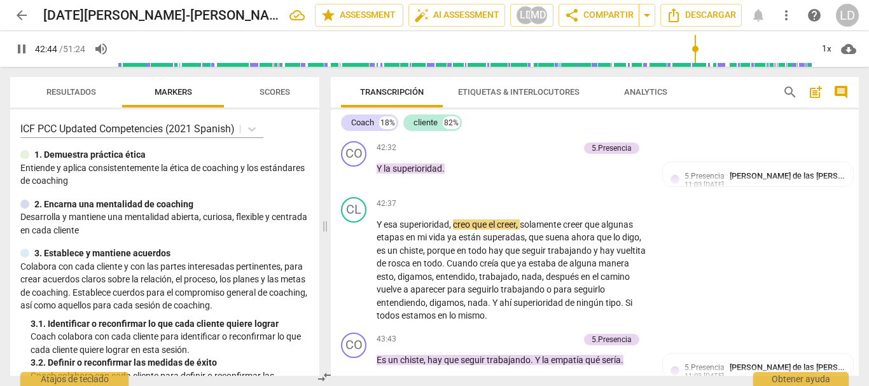
click at [20, 45] on span "pause" at bounding box center [21, 48] width 15 height 15
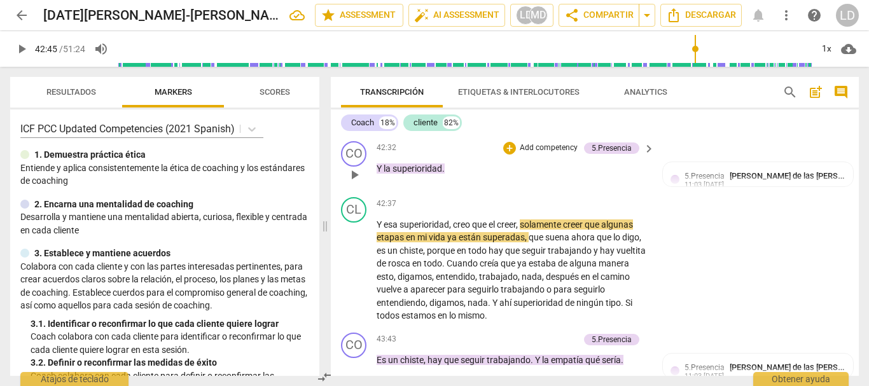
click at [557, 154] on p "Add competency" at bounding box center [548, 147] width 60 height 11
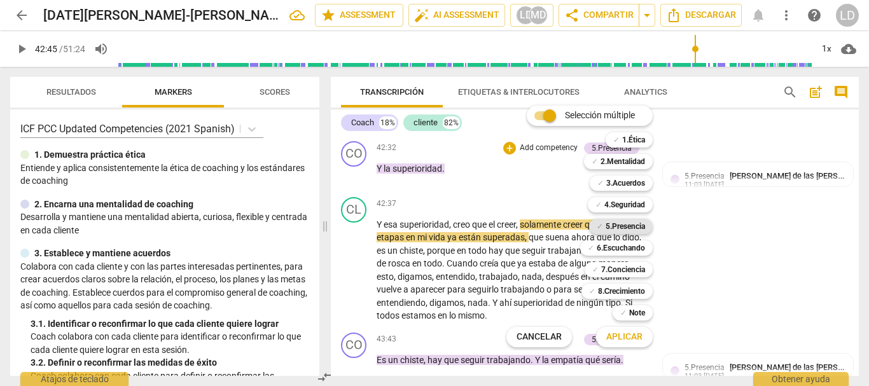
click at [623, 226] on b "5.Presencia" at bounding box center [625, 226] width 39 height 15
click at [624, 251] on b "6.Escuchando" at bounding box center [621, 247] width 48 height 15
drag, startPoint x: 644, startPoint y: 270, endPoint x: 633, endPoint y: 312, distance: 42.7
click at [644, 270] on b "7.Conciencia" at bounding box center [623, 269] width 44 height 15
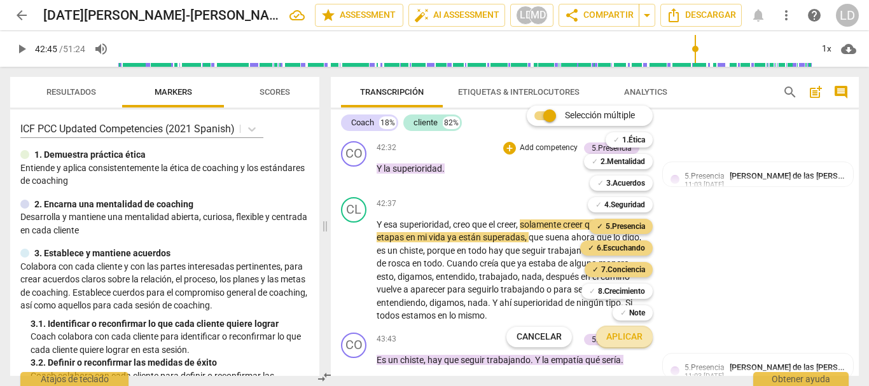
click at [626, 336] on span "Aplicar" at bounding box center [624, 337] width 36 height 13
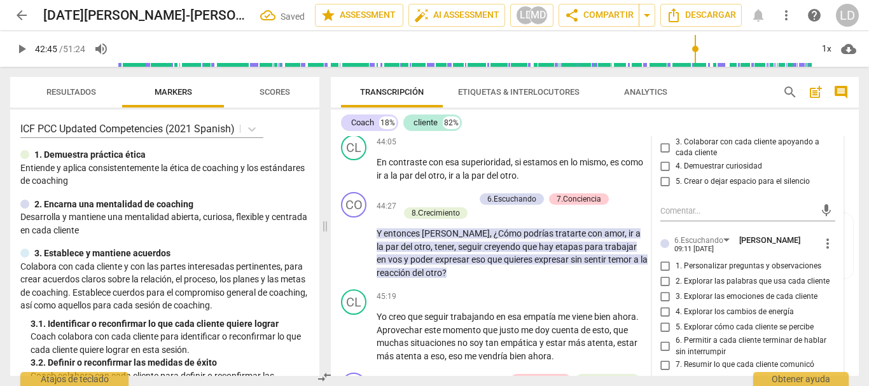
scroll to position [7117, 0]
click at [665, 174] on input "4. Demuestrar curiosidad" at bounding box center [665, 165] width 20 height 15
click at [655, 155] on input "3. Colaborar con cada cliente apoyando a cada cliente" at bounding box center [665, 146] width 20 height 15
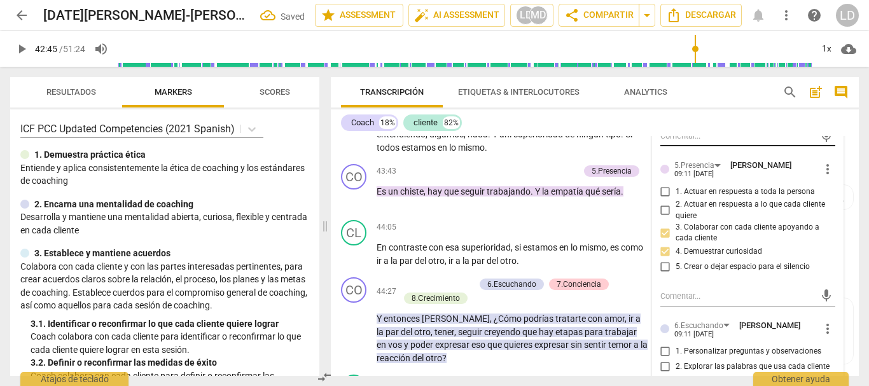
scroll to position [7053, 0]
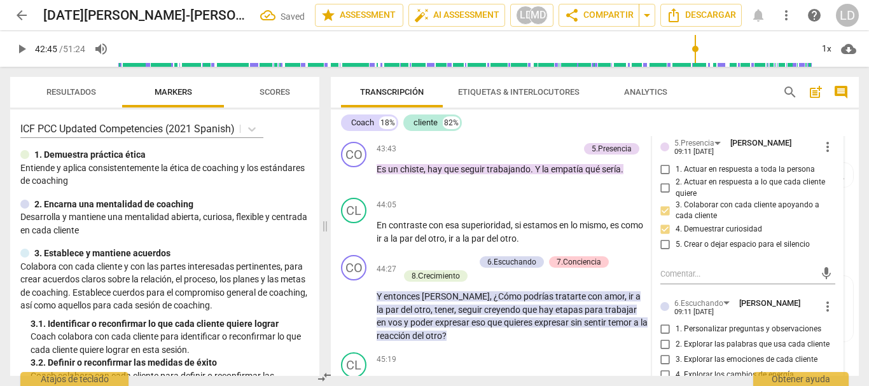
click at [661, 177] on input "1. Actuar en respuesta a toda la persona" at bounding box center [665, 169] width 20 height 15
click at [664, 253] on input "5. Crear o dejar espacio para el silencio" at bounding box center [665, 244] width 20 height 15
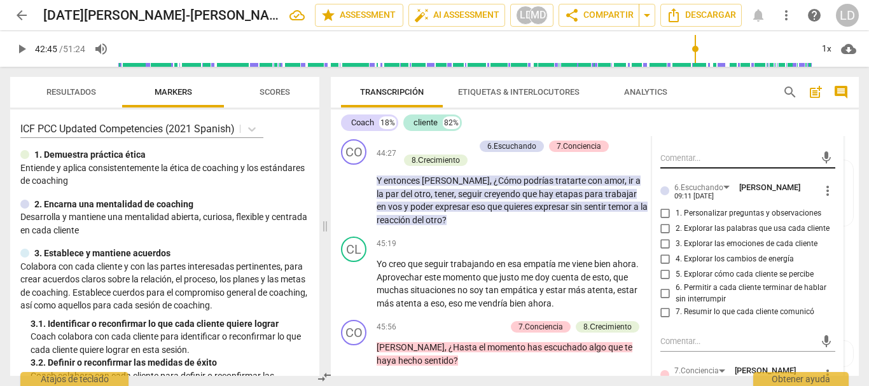
scroll to position [7244, 0]
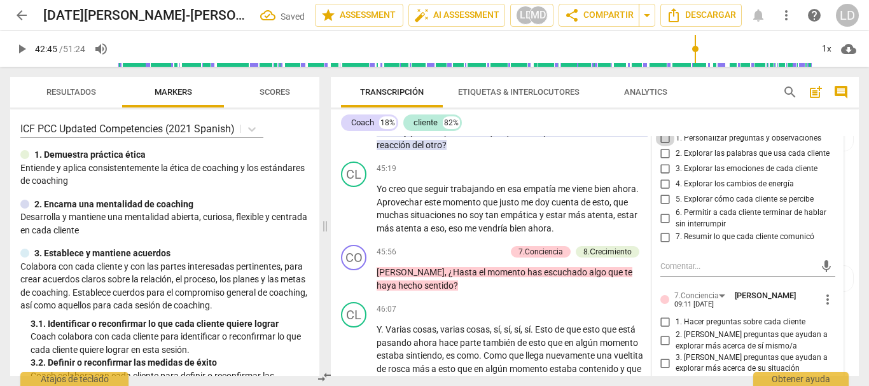
click at [660, 146] on input "1. Personalizar preguntas y observaciones" at bounding box center [665, 138] width 20 height 15
click at [660, 162] on input "2. Explorar las palabras que usa cada cliente" at bounding box center [665, 153] width 20 height 15
drag, startPoint x: 661, startPoint y: 275, endPoint x: 661, endPoint y: 297, distance: 21.6
click at [660, 207] on input "5. Explorar cómo cada cliente se percibe" at bounding box center [665, 199] width 20 height 15
click at [661, 226] on input "6. Permitir a cada cliente terminar de hablar sin interrumpir" at bounding box center [665, 218] width 20 height 15
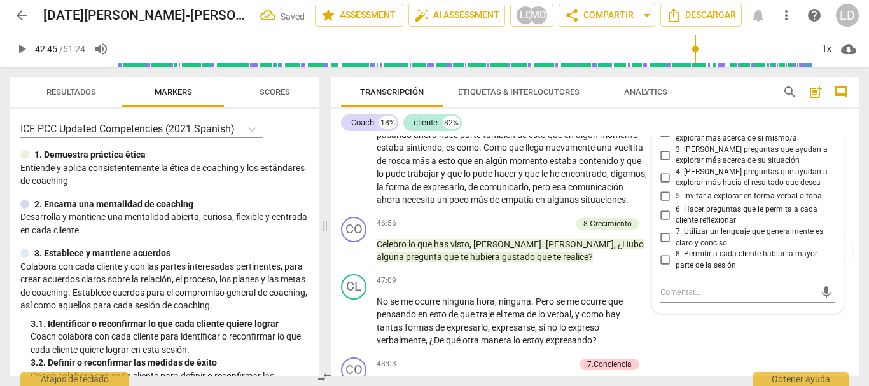
scroll to position [7435, 0]
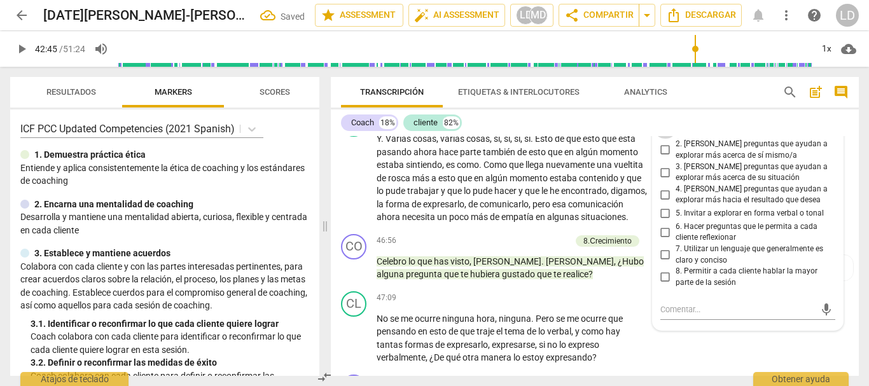
click at [661, 139] on input "1. Hacer preguntas sobre cada cliente" at bounding box center [665, 130] width 20 height 15
click at [661, 158] on input "2. [PERSON_NAME] preguntas que ayudan a explorar más acerca de sí mismo/a" at bounding box center [665, 149] width 20 height 15
click at [660, 240] on input "6. Hacer preguntas que le permita a cada cliente reflexionar" at bounding box center [665, 232] width 20 height 15
click at [661, 263] on input "7. Utilizar un lenguaje que generalmente es claro y conciso" at bounding box center [665, 254] width 20 height 15
click at [662, 285] on input "8. Permitir a cada cliente hablar la mayor parte de la sesión" at bounding box center [665, 277] width 20 height 15
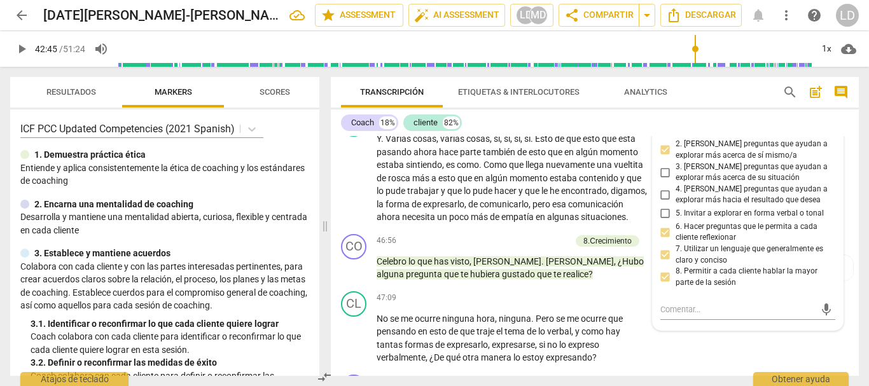
click at [846, 106] on div "CO play_arrow pause 45:56 + Add competency 7.Conciencia 8.Сrecimiento keyboard_…" at bounding box center [595, 77] width 528 height 57
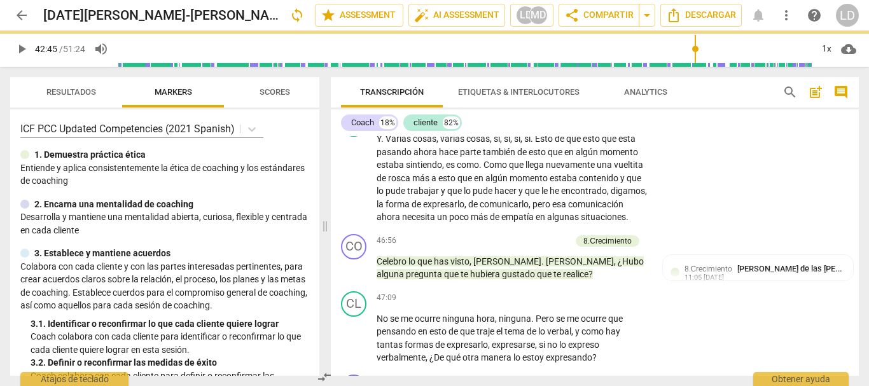
click at [18, 48] on span "play_arrow" at bounding box center [21, 48] width 15 height 15
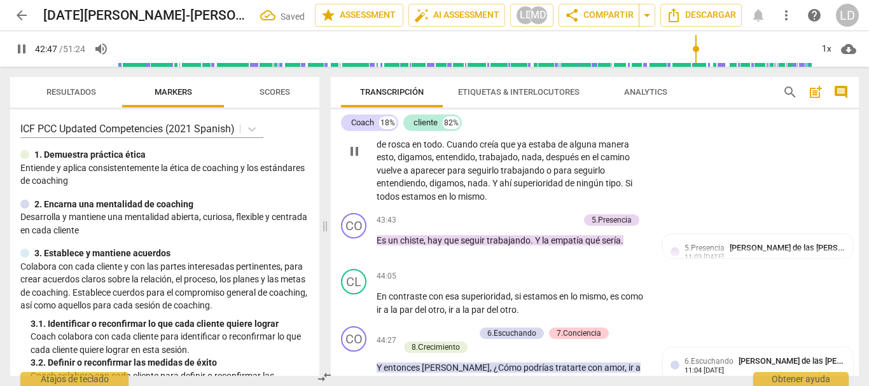
scroll to position [6959, 0]
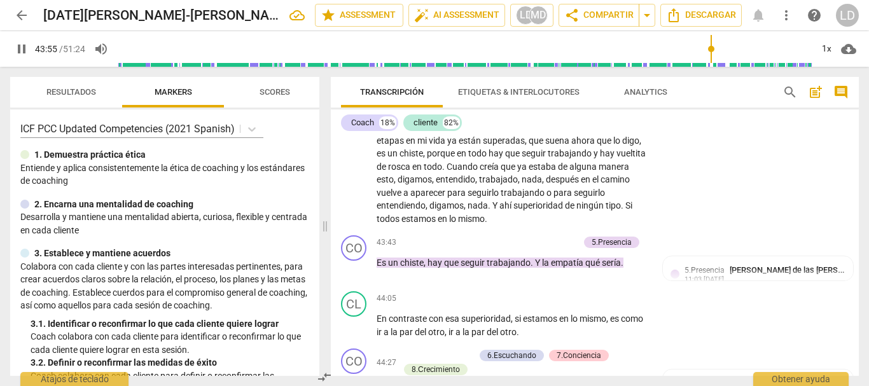
click at [23, 48] on span "pause" at bounding box center [21, 48] width 15 height 15
click at [541, 249] on div "+ Add competency" at bounding box center [541, 242] width 76 height 13
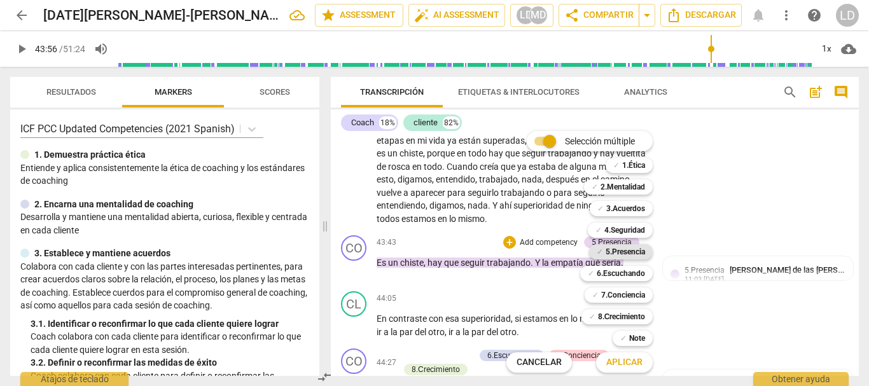
click at [606, 248] on b "5.Presencia" at bounding box center [625, 251] width 39 height 15
click at [612, 273] on b "6.Escuchando" at bounding box center [621, 273] width 48 height 15
click at [625, 294] on b "7.Conciencia" at bounding box center [623, 294] width 44 height 15
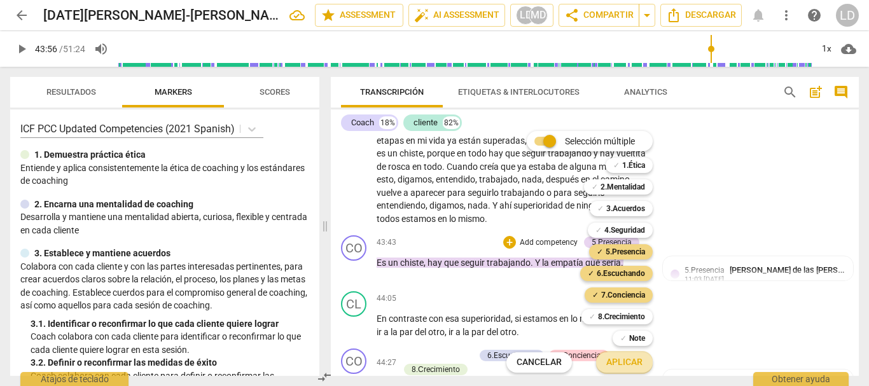
click at [635, 364] on span "Aplicar" at bounding box center [624, 362] width 36 height 13
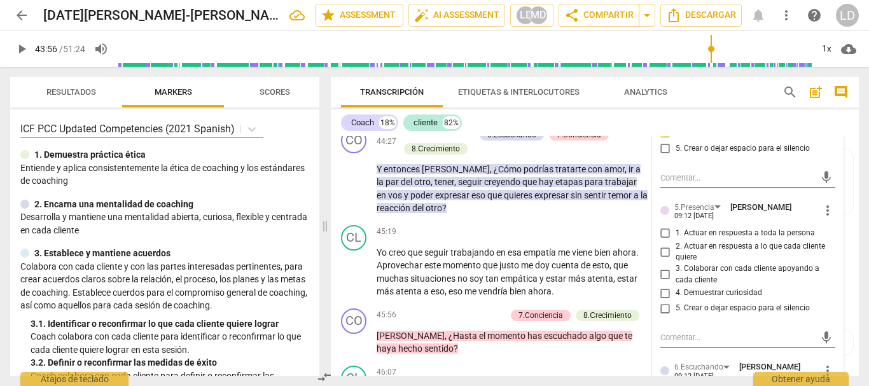
scroll to position [7246, 0]
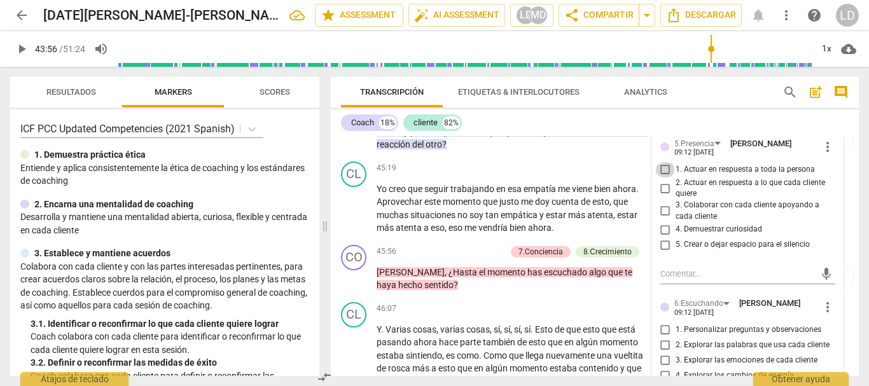
click at [660, 177] on input "1. Actuar en respuesta a toda la persona" at bounding box center [665, 169] width 20 height 15
click at [663, 196] on input "2. Actuar en respuesta a lo que cada cliente quiere" at bounding box center [665, 188] width 20 height 15
click at [661, 219] on input "3. Colaborar con cada cliente apoyando a cada cliente" at bounding box center [665, 211] width 20 height 15
click at [661, 237] on input "4. Demuestrar curiosidad" at bounding box center [665, 229] width 20 height 15
click at [661, 253] on input "5. Crear o dejar espacio para el silencio" at bounding box center [665, 244] width 20 height 15
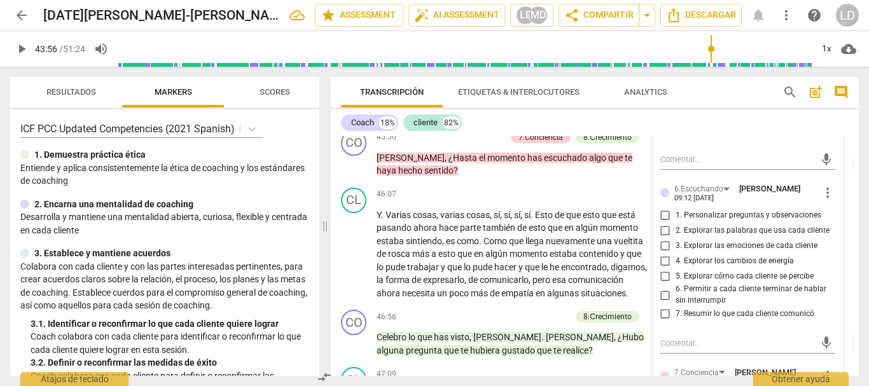
scroll to position [7374, 0]
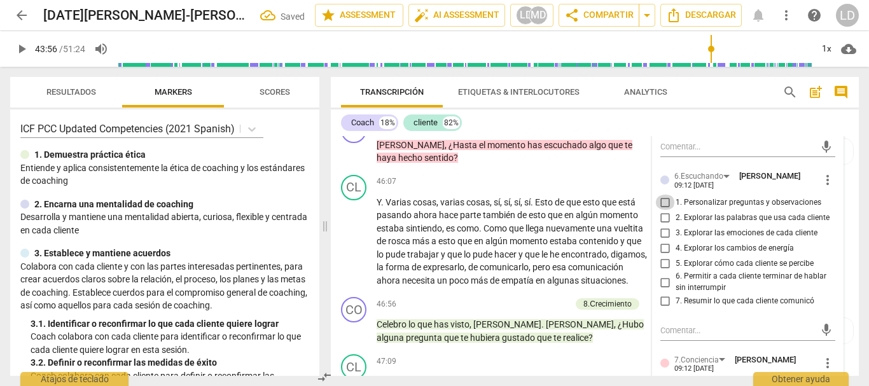
click at [660, 210] on input "1. Personalizar preguntas y observaciones" at bounding box center [665, 202] width 20 height 15
drag, startPoint x: 663, startPoint y: 298, endPoint x: 674, endPoint y: 322, distance: 27.1
click at [663, 225] on input "2. Explorar las palabras que usa cada cliente" at bounding box center [665, 217] width 20 height 15
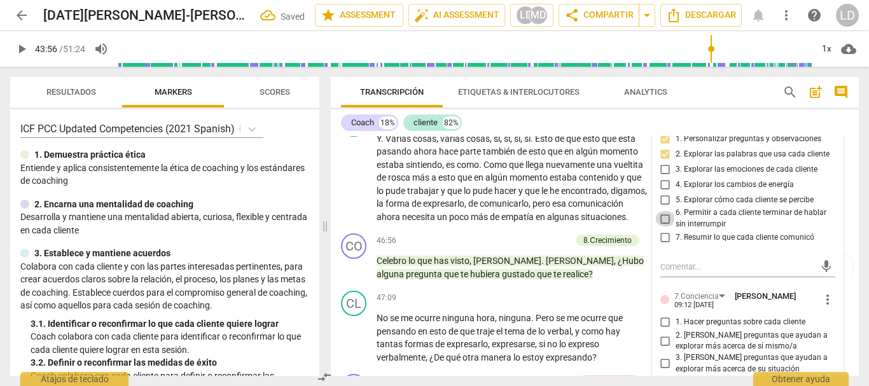
click at [660, 226] on input "6. Permitir a cada cliente terminar de hablar sin interrumpir" at bounding box center [665, 218] width 20 height 15
click at [661, 246] on input "7. Resumir lo que cada cliente comunicó" at bounding box center [665, 237] width 20 height 15
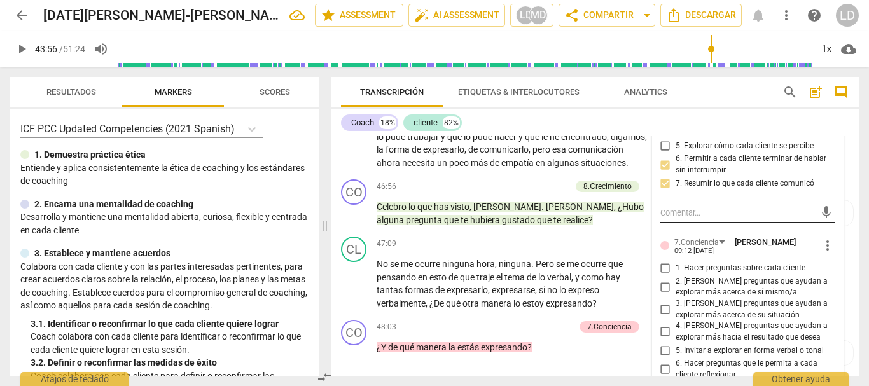
scroll to position [7564, 0]
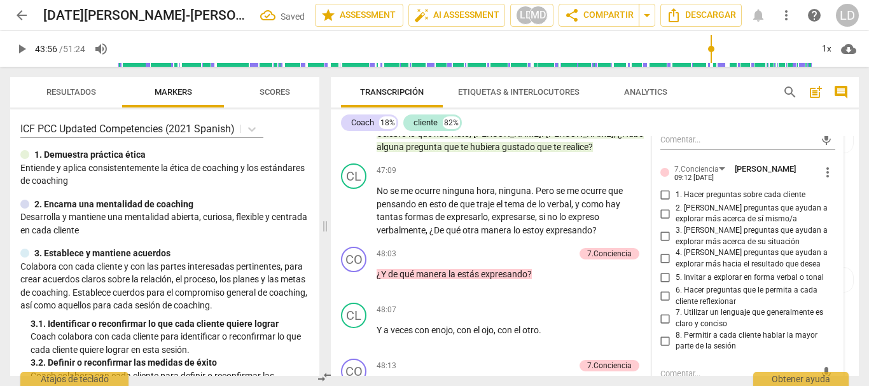
click at [663, 203] on input "1. Hacer preguntas sobre cada cliente" at bounding box center [665, 195] width 20 height 15
click at [661, 221] on input "2. [PERSON_NAME] preguntas que ayudan a explorar más acerca de sí mismo/a" at bounding box center [665, 213] width 20 height 15
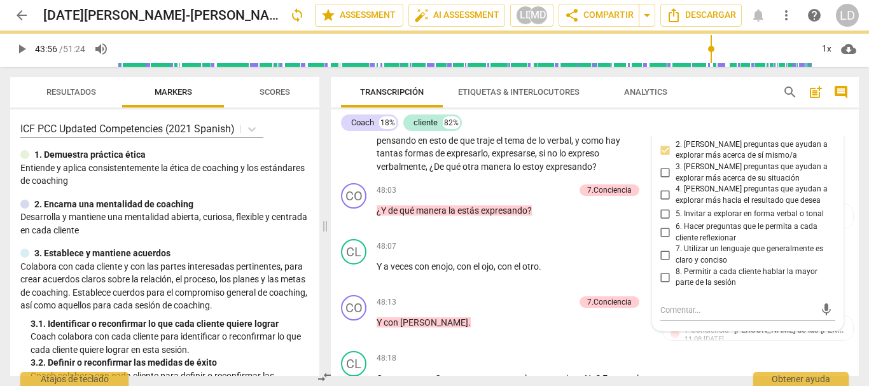
drag, startPoint x: 664, startPoint y: 310, endPoint x: 665, endPoint y: 328, distance: 17.8
click at [665, 240] on input "6. Hacer preguntas que le permita a cada cliente reflexionar" at bounding box center [665, 232] width 20 height 15
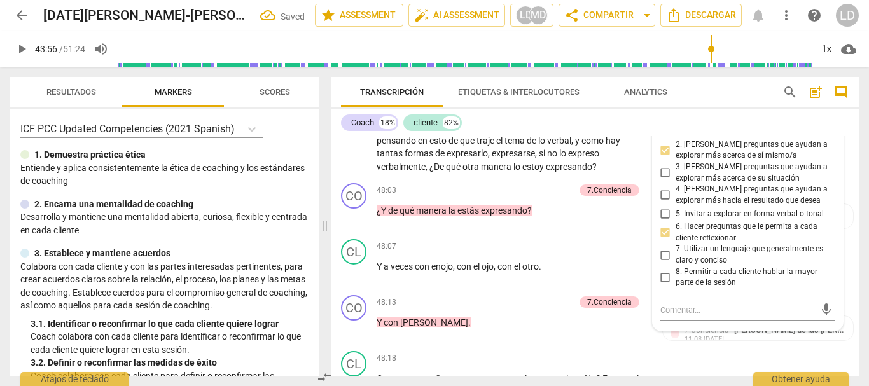
click at [665, 263] on input "7. Utilizar un lenguaje que generalmente es claro y conciso" at bounding box center [665, 254] width 20 height 15
click at [665, 285] on input "8. Permitir a cada cliente hablar la mayor parte de la sesión" at bounding box center [665, 277] width 20 height 15
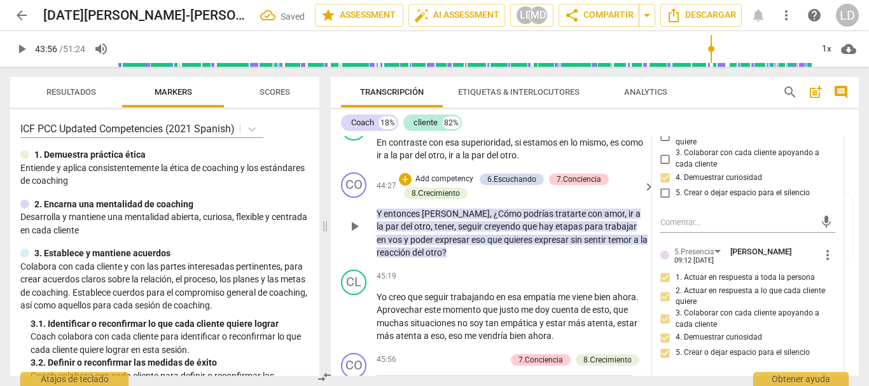
scroll to position [7055, 0]
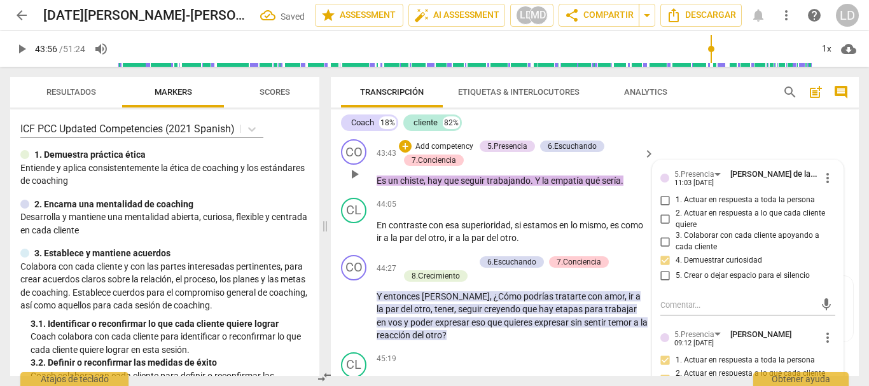
click at [464, 153] on p "Add competency" at bounding box center [444, 146] width 60 height 11
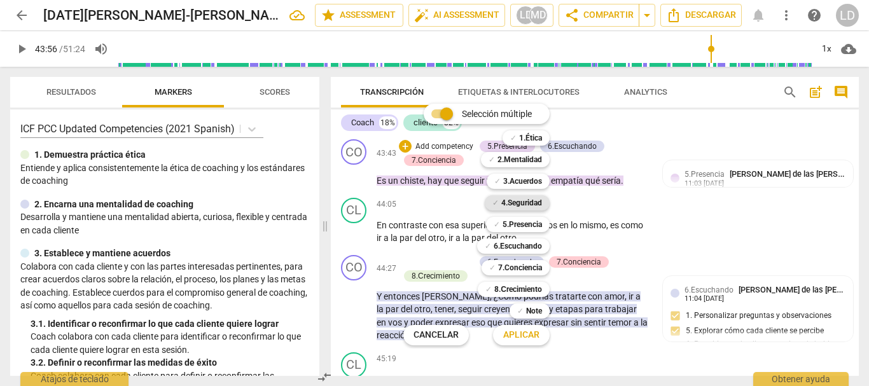
click at [512, 202] on b "4.Seguridad" at bounding box center [521, 202] width 41 height 15
click at [525, 338] on span "Aplicar" at bounding box center [521, 335] width 36 height 13
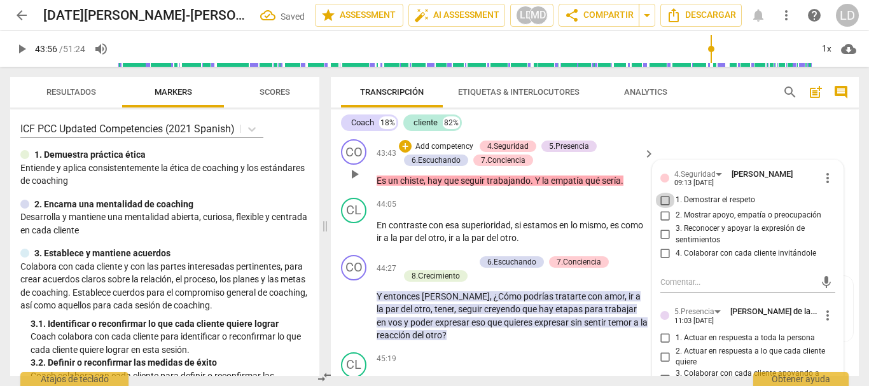
click at [664, 208] on input "1. Demostrar el respeto" at bounding box center [665, 200] width 20 height 15
click at [663, 223] on input "2. Mostrar apoyo, empatía o preocupación" at bounding box center [665, 215] width 20 height 15
click at [663, 242] on input "3. Reconocer y apoyar la expresión de sentimientos" at bounding box center [665, 234] width 20 height 15
click at [665, 261] on input "4. Colaborar con cada cliente invitándole" at bounding box center [665, 253] width 20 height 15
click at [847, 193] on div "CO play_arrow pause 43:43 + Add competency 4.Seguridad 5.Presencia 6.Escuchando…" at bounding box center [595, 163] width 528 height 59
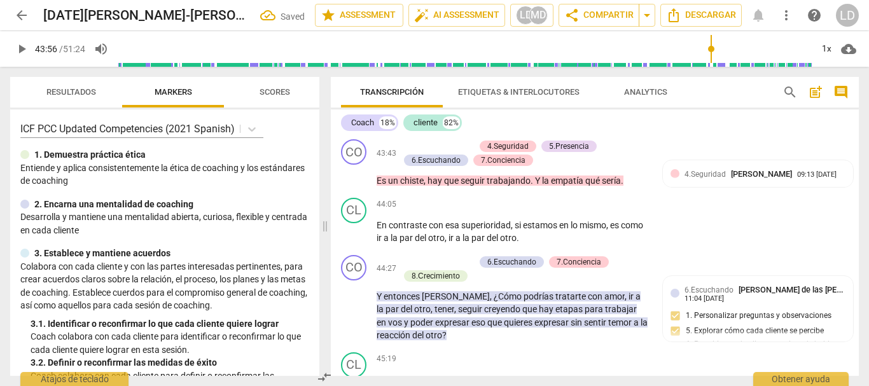
click at [18, 48] on span "play_arrow" at bounding box center [21, 48] width 15 height 15
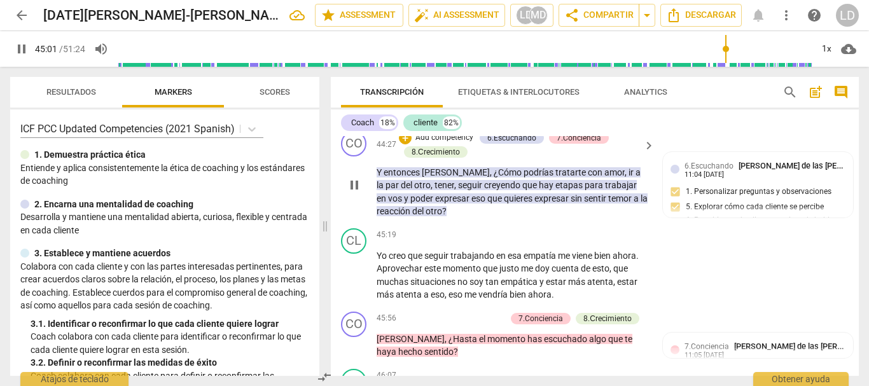
scroll to position [7183, 0]
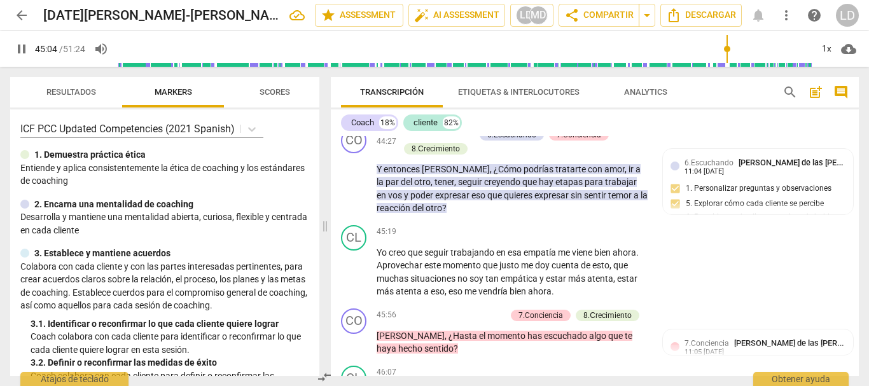
click at [24, 48] on span "pause" at bounding box center [21, 48] width 15 height 15
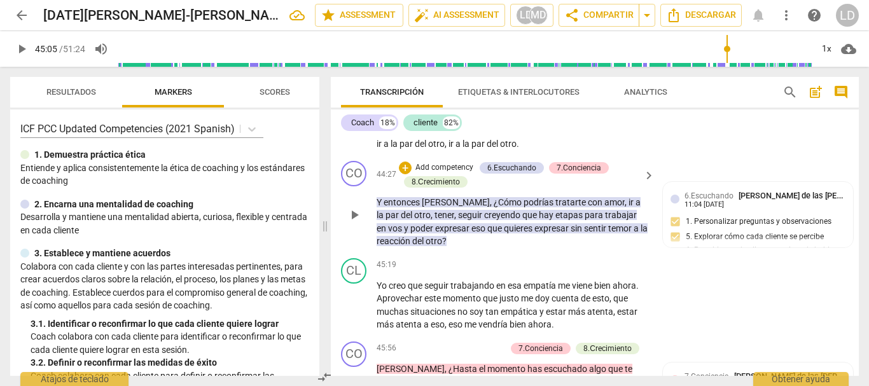
scroll to position [7119, 0]
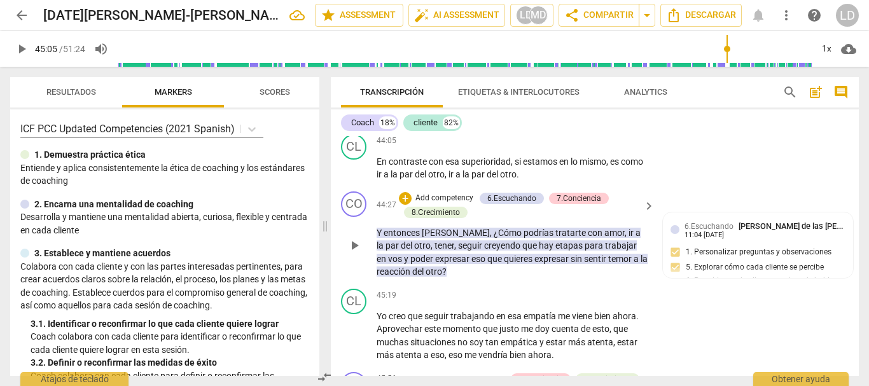
click at [460, 204] on p "Add competency" at bounding box center [444, 198] width 60 height 11
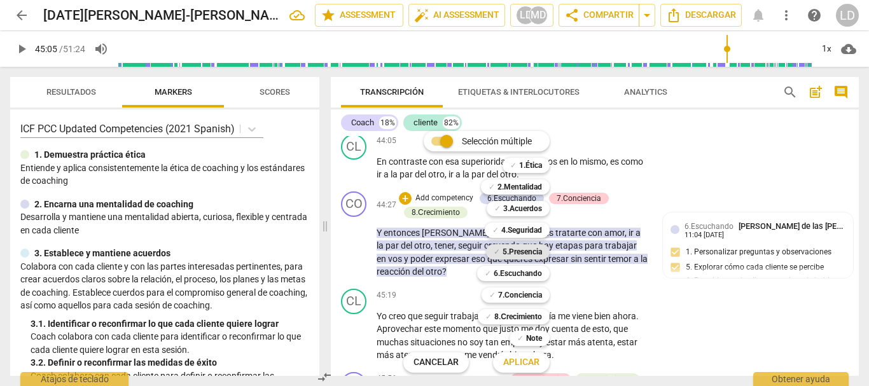
click at [535, 254] on b "5.Presencia" at bounding box center [521, 251] width 39 height 15
click at [537, 270] on b "6.Escuchando" at bounding box center [518, 273] width 48 height 15
click at [535, 292] on b "7.Conciencia" at bounding box center [520, 294] width 44 height 15
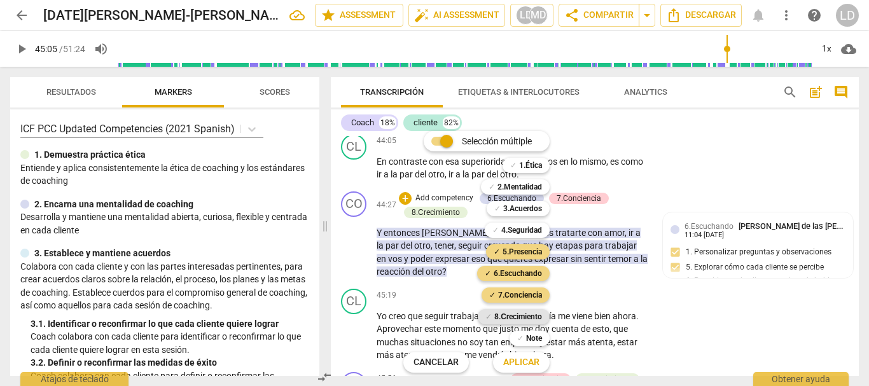
click at [527, 310] on b "8.Сrecimiento" at bounding box center [518, 316] width 48 height 15
click at [535, 357] on span "Aplicar" at bounding box center [521, 362] width 36 height 13
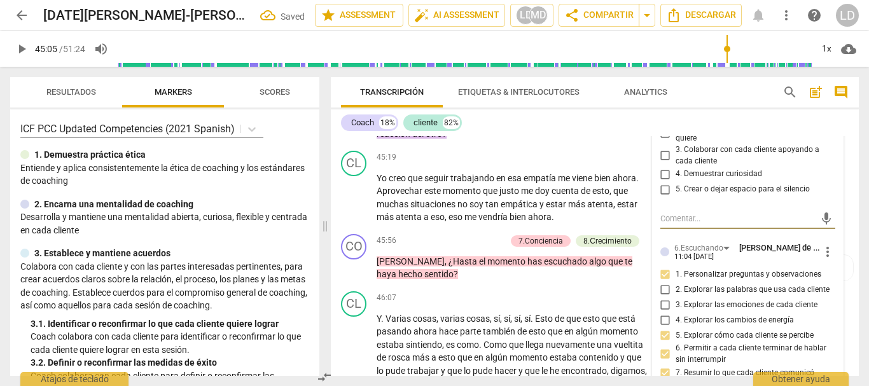
scroll to position [7235, 0]
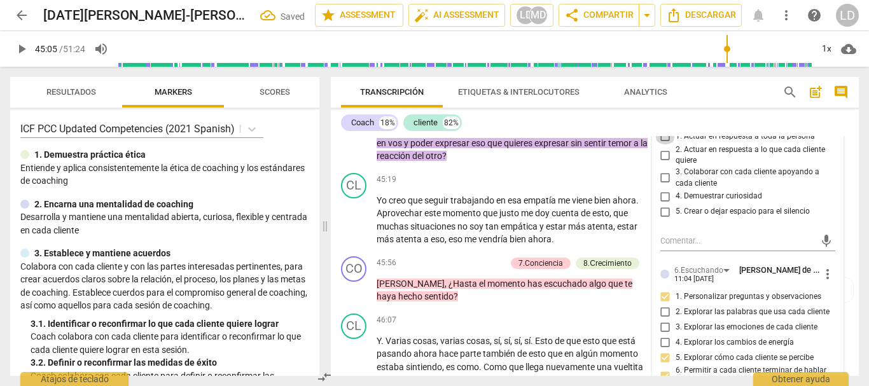
click at [660, 144] on input "1. Actuar en respuesta a toda la persona" at bounding box center [665, 136] width 20 height 15
click at [661, 163] on input "2. Actuar en respuesta a lo que cada cliente quiere" at bounding box center [665, 155] width 20 height 15
drag, startPoint x: 660, startPoint y: 255, endPoint x: 660, endPoint y: 274, distance: 19.1
click at [660, 186] on input "3. Colaborar con cada cliente apoyando a cada cliente" at bounding box center [665, 177] width 20 height 15
click at [660, 204] on input "4. Demuestrar curiosidad" at bounding box center [665, 196] width 20 height 15
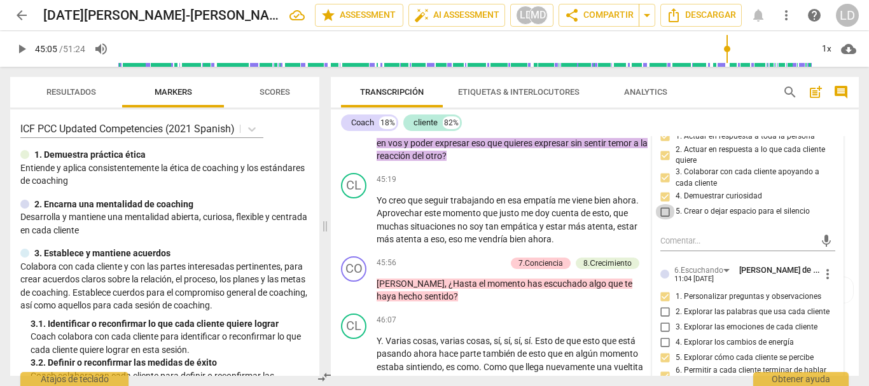
click at [665, 219] on input "5. Crear o dejar espacio para el silencio" at bounding box center [665, 211] width 20 height 15
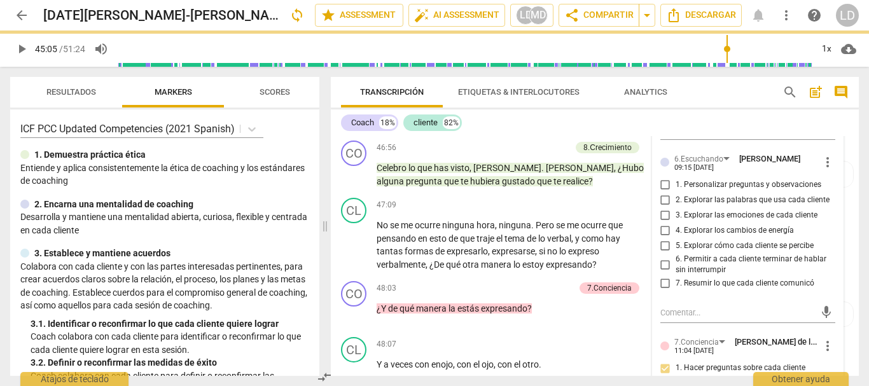
scroll to position [7489, 0]
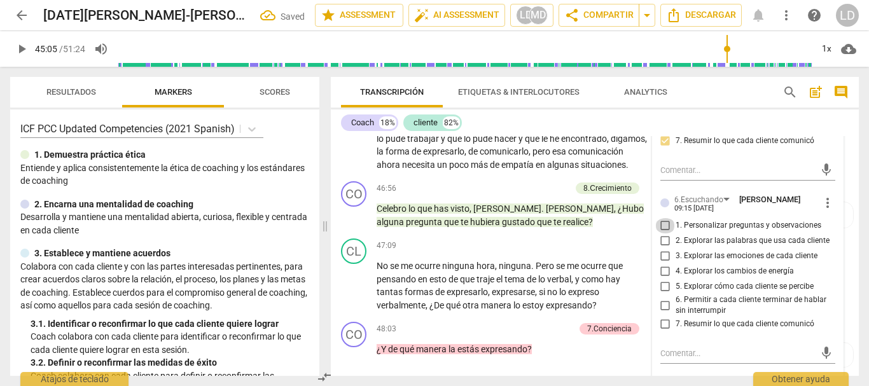
click at [663, 233] on input "1. Personalizar preguntas y observaciones" at bounding box center [665, 225] width 20 height 15
click at [664, 249] on input "2. Explorar las palabras que usa cada cliente" at bounding box center [665, 240] width 20 height 15
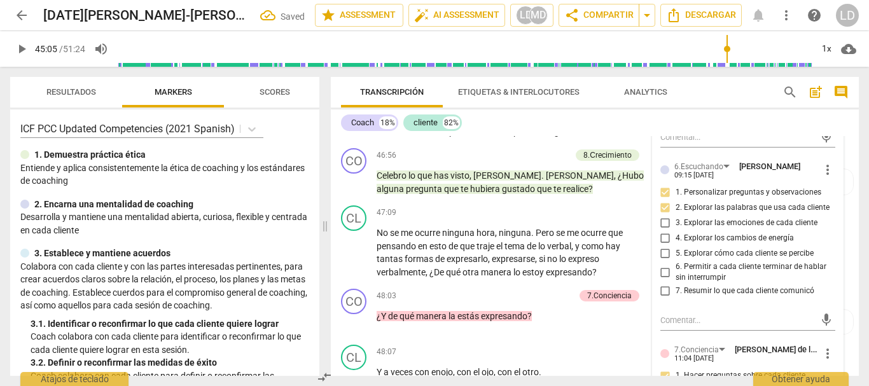
scroll to position [7553, 0]
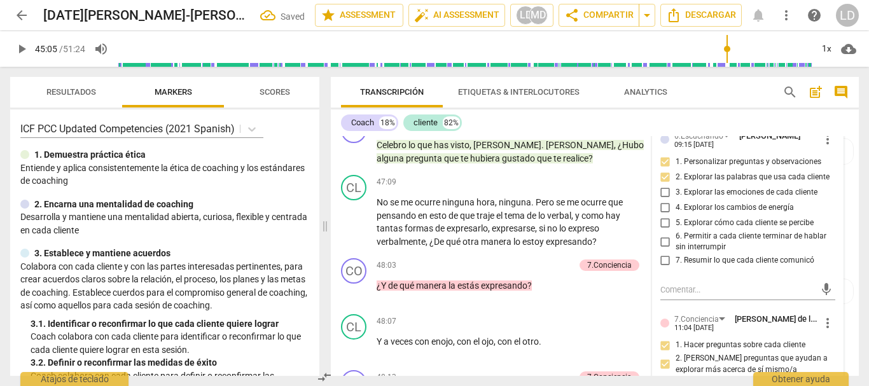
click at [662, 231] on input "5. Explorar cómo cada cliente se percibe" at bounding box center [665, 223] width 20 height 15
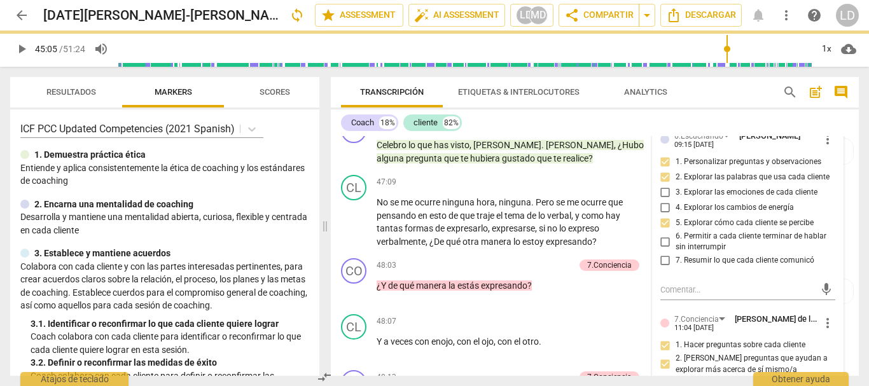
click at [664, 249] on input "6. Permitir a cada cliente terminar de hablar sin interrumpir" at bounding box center [665, 241] width 20 height 15
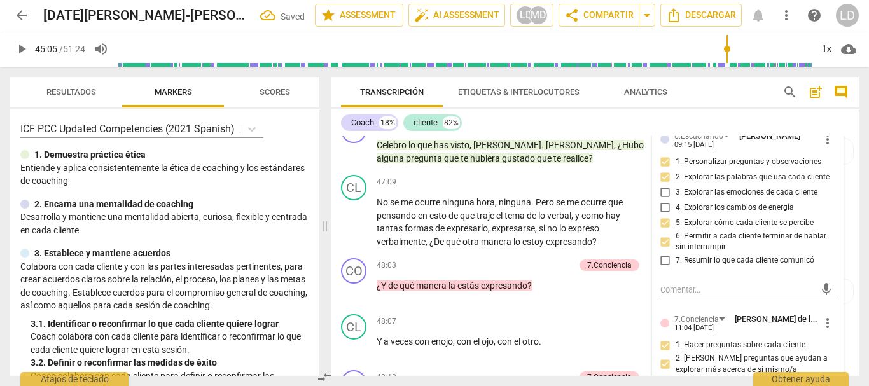
drag, startPoint x: 663, startPoint y: 340, endPoint x: 698, endPoint y: 331, distance: 36.6
click at [663, 268] on input "7. Resumir lo que cada cliente comunicó" at bounding box center [665, 260] width 20 height 15
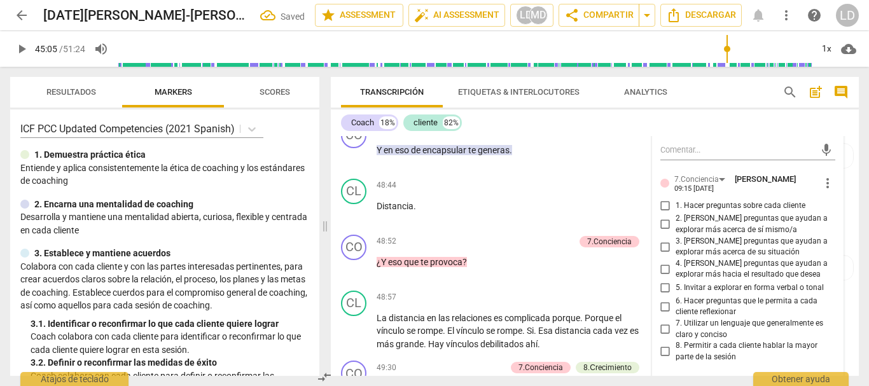
scroll to position [7934, 0]
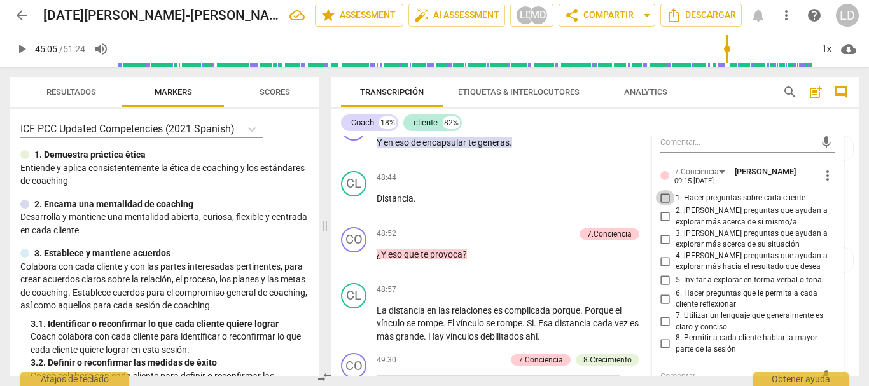
drag, startPoint x: 662, startPoint y: 278, endPoint x: 656, endPoint y: 305, distance: 27.9
click at [662, 205] on input "1. Hacer preguntas sobre cada cliente" at bounding box center [665, 197] width 20 height 15
click at [660, 225] on input "2. [PERSON_NAME] preguntas que ayudan a explorar más acerca de sí mismo/a" at bounding box center [665, 216] width 20 height 15
click at [662, 247] on input "3. [PERSON_NAME] preguntas que ayudan a explorar más acerca de su situación" at bounding box center [665, 239] width 20 height 15
click at [661, 269] on input "4. [PERSON_NAME] preguntas que ayudan a explorar más hacia el resultado que des…" at bounding box center [665, 261] width 20 height 15
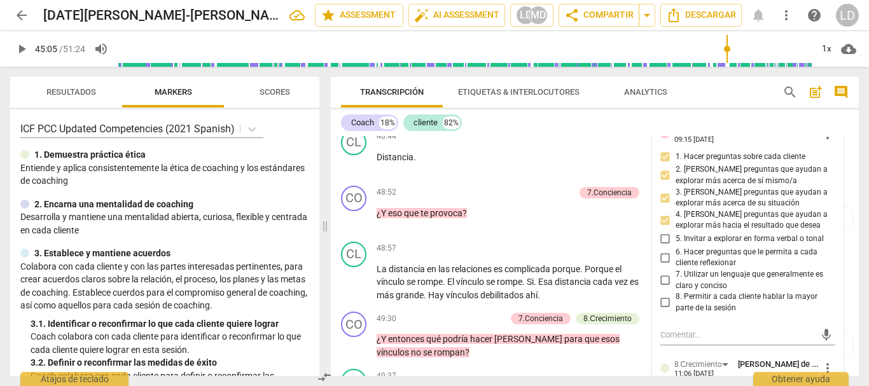
scroll to position [7998, 0]
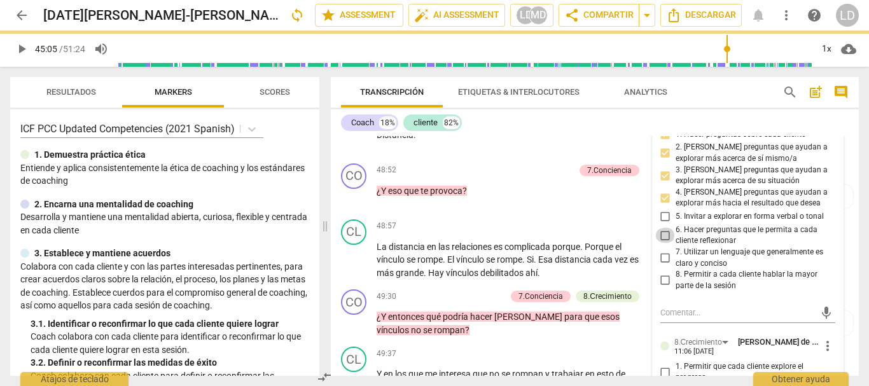
click at [665, 243] on input "6. Hacer preguntas que le permita a cada cliente reflexionar" at bounding box center [665, 235] width 20 height 15
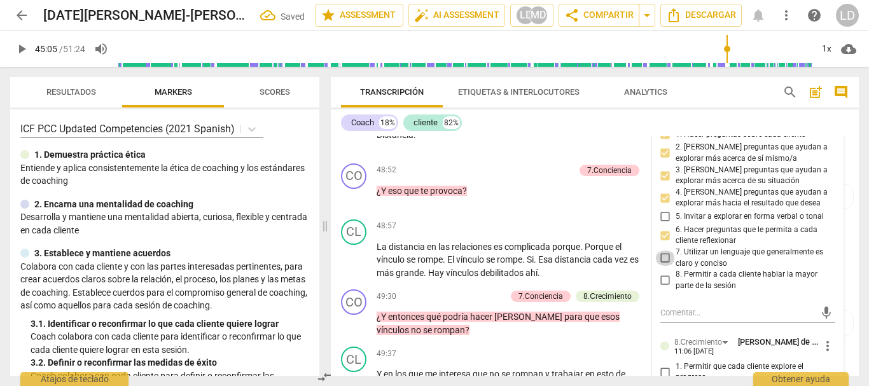
click at [665, 266] on input "7. Utilizar un lenguaje que generalmente es claro y conciso" at bounding box center [665, 258] width 20 height 15
click at [663, 288] on input "8. Permitir a cada cliente hablar la mayor parte de la sesión" at bounding box center [665, 280] width 20 height 15
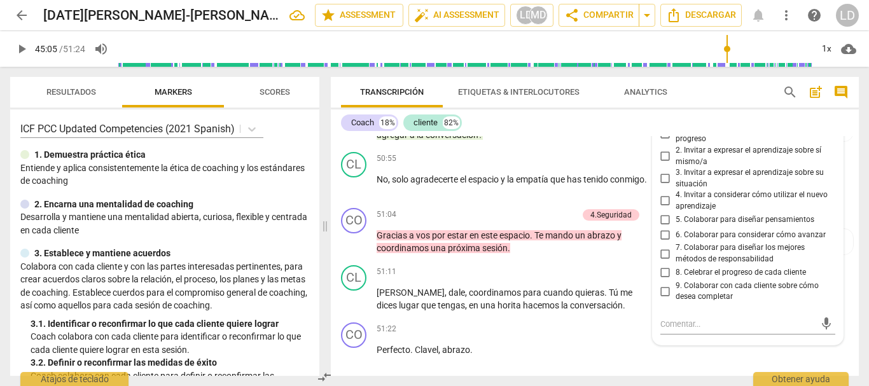
scroll to position [8571, 0]
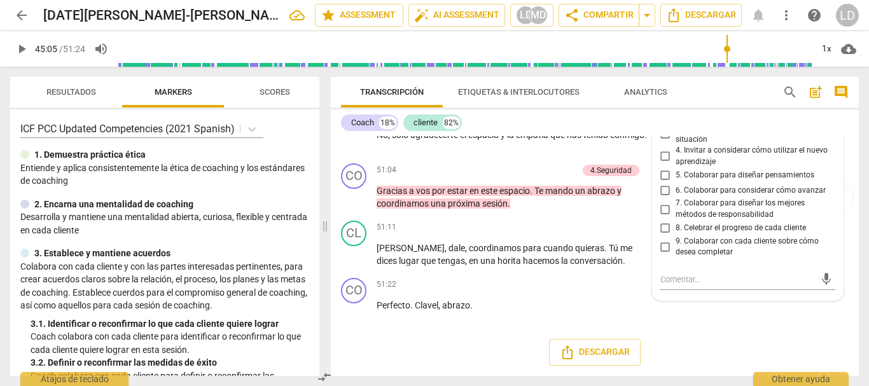
click at [659, 183] on input "5. Colaborar para diseñar pensamientos" at bounding box center [665, 174] width 20 height 15
click at [661, 198] on input "6. Colaborar para considerar cómo avanzar" at bounding box center [665, 190] width 20 height 15
click at [662, 217] on input "7. Colaborar para diseñar los mejores métodos de responsabilidad" at bounding box center [665, 209] width 20 height 15
click at [845, 158] on div "CL play_arrow pause 50:55 + Add competency keyboard_arrow_right No , solo agrad…" at bounding box center [595, 130] width 528 height 56
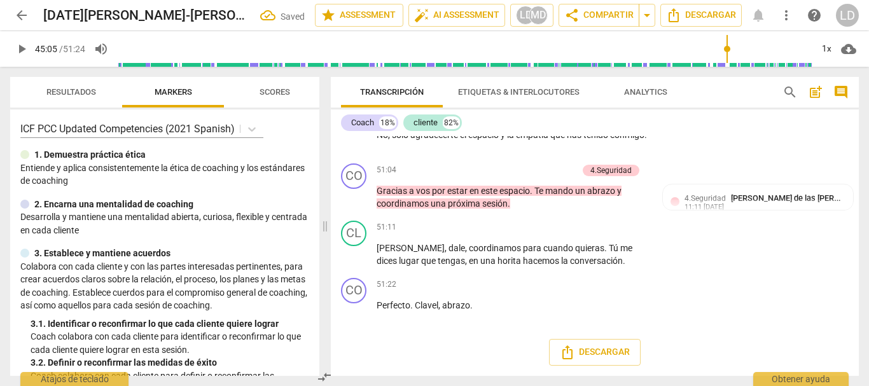
click at [22, 50] on span "play_arrow" at bounding box center [21, 48] width 15 height 15
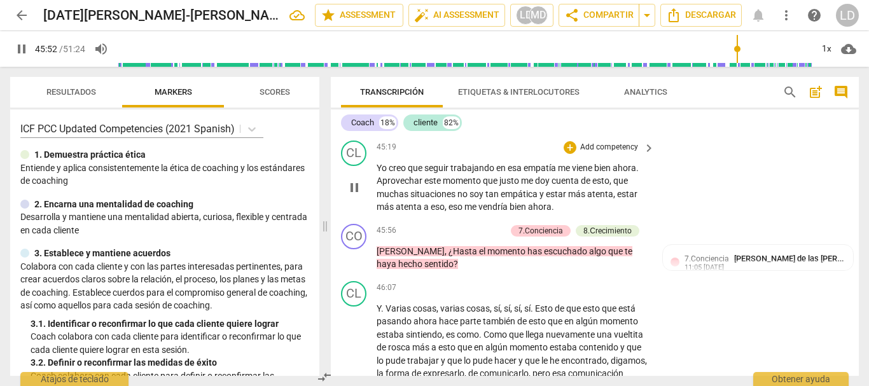
scroll to position [7298, 0]
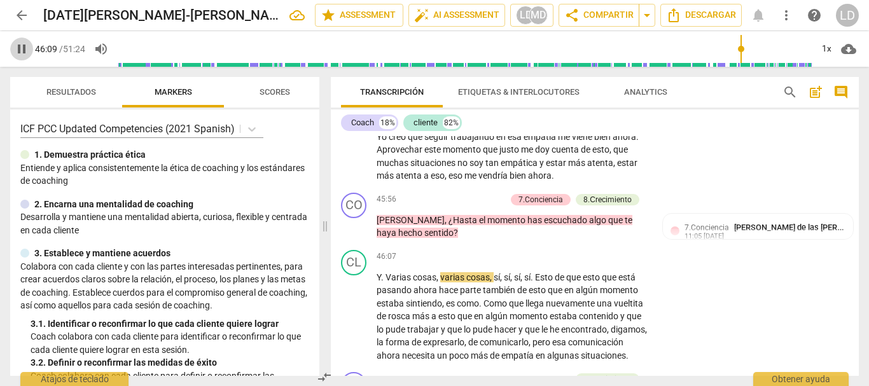
click at [14, 50] on span "pause" at bounding box center [21, 48] width 15 height 15
click at [489, 205] on p "Add competency" at bounding box center [475, 199] width 60 height 11
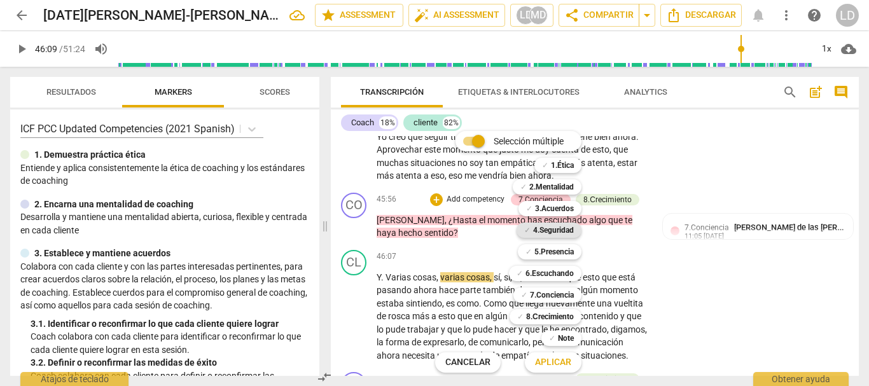
click at [543, 234] on b "4.Seguridad" at bounding box center [553, 230] width 41 height 15
click at [544, 253] on b "5.Presencia" at bounding box center [553, 251] width 39 height 15
click at [544, 273] on b "6.Escuchando" at bounding box center [549, 273] width 48 height 15
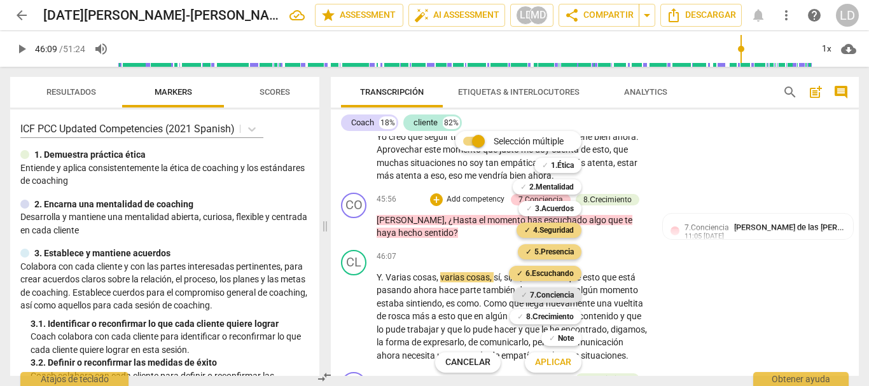
click at [549, 298] on b "7.Conciencia" at bounding box center [552, 294] width 44 height 15
click at [549, 314] on b "8.Сrecimiento" at bounding box center [550, 316] width 48 height 15
click at [555, 361] on span "Aplicar" at bounding box center [553, 362] width 36 height 13
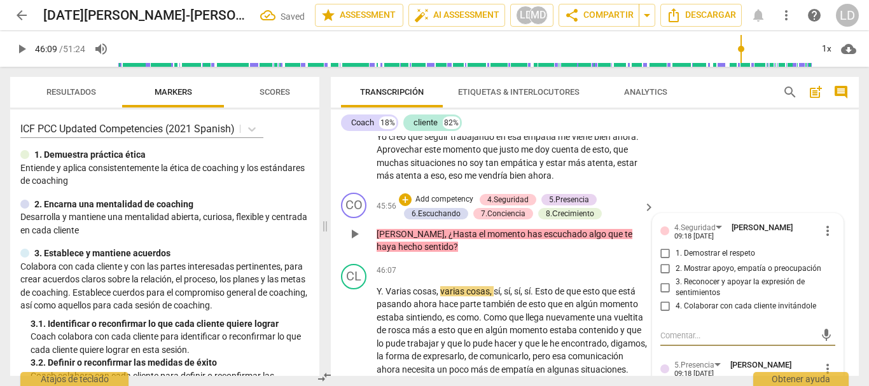
scroll to position [7456, 0]
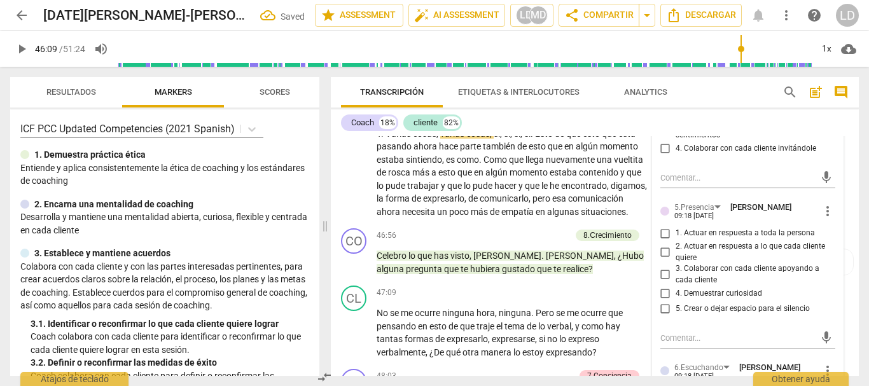
click at [663, 104] on input "1. Demostrar el respeto" at bounding box center [665, 95] width 20 height 15
click at [663, 119] on input "2. Mostrar apoyo, empatía o preocupación" at bounding box center [665, 111] width 20 height 15
click at [660, 137] on input "3. Reconocer y apoyar la expresión de sentimientos" at bounding box center [665, 129] width 20 height 15
click at [662, 156] on input "4. Colaborar con cada cliente invitándole" at bounding box center [665, 148] width 20 height 15
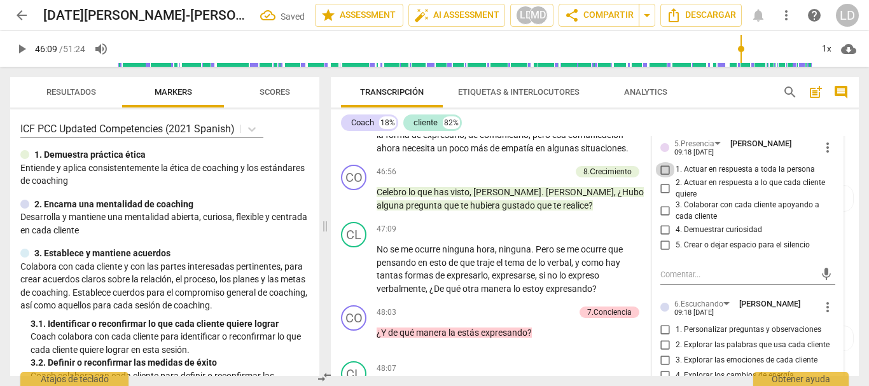
click at [661, 177] on input "1. Actuar en respuesta a toda la persona" at bounding box center [665, 169] width 20 height 15
click at [662, 197] on input "2. Actuar en respuesta a lo que cada cliente quiere" at bounding box center [665, 188] width 20 height 15
click at [662, 219] on input "3. Colaborar con cada cliente apoyando a cada cliente" at bounding box center [665, 211] width 20 height 15
click at [661, 238] on input "4. Demuestrar curiosidad" at bounding box center [665, 230] width 20 height 15
click at [661, 253] on input "5. Crear o dejar espacio para el silencio" at bounding box center [665, 245] width 20 height 15
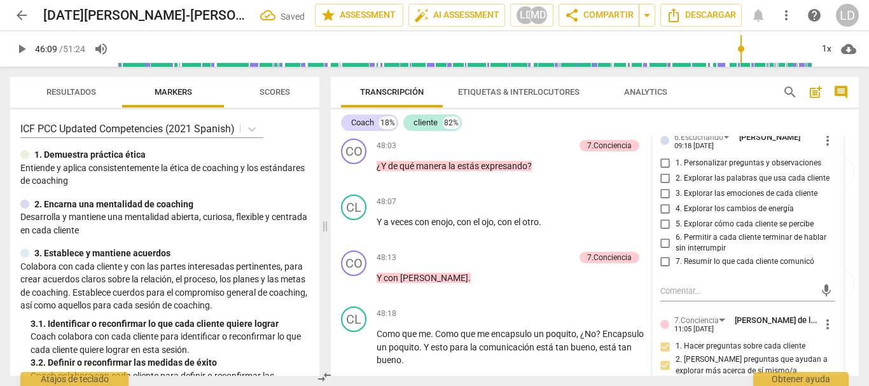
scroll to position [7711, 0]
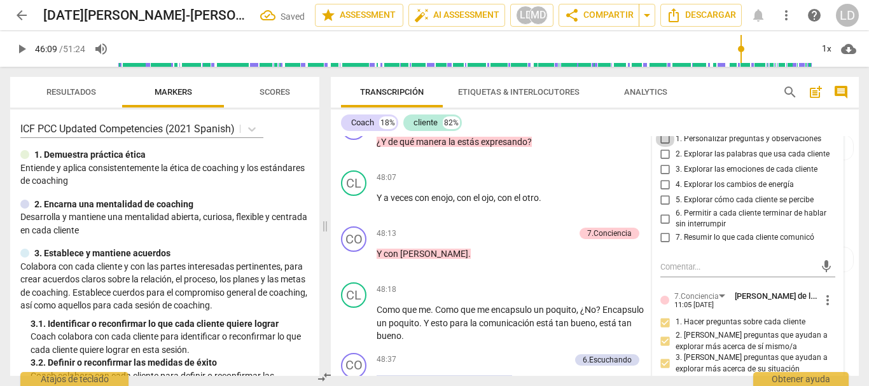
click at [664, 147] on input "1. Personalizar preguntas y observaciones" at bounding box center [665, 139] width 20 height 15
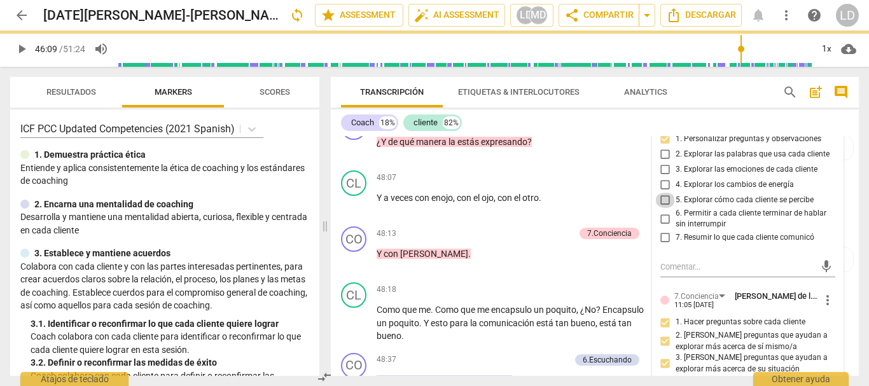
click at [661, 208] on input "5. Explorar cómo cada cliente se percibe" at bounding box center [665, 200] width 20 height 15
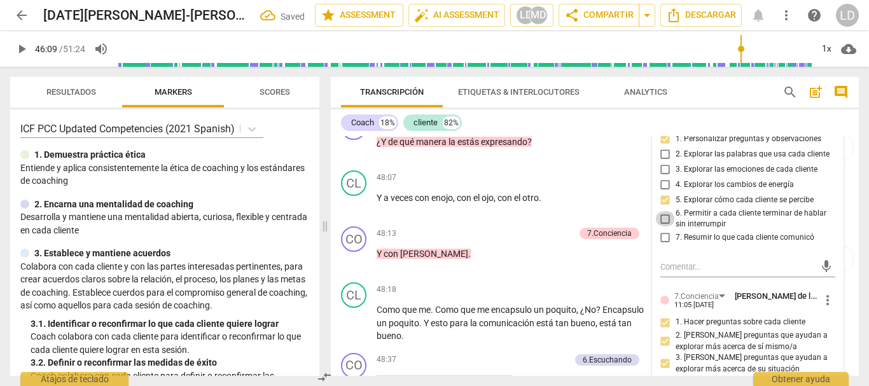
click at [661, 226] on input "6. Permitir a cada cliente terminar de hablar sin interrumpir" at bounding box center [665, 218] width 20 height 15
click at [660, 246] on input "7. Resumir lo que cada cliente comunicó" at bounding box center [665, 237] width 20 height 15
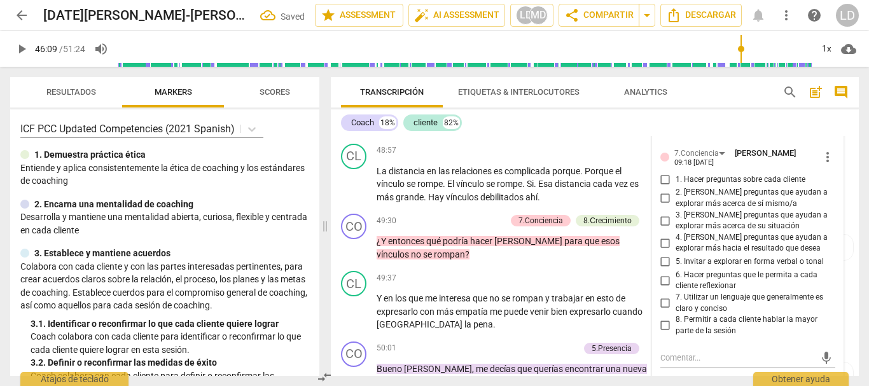
scroll to position [8092, 0]
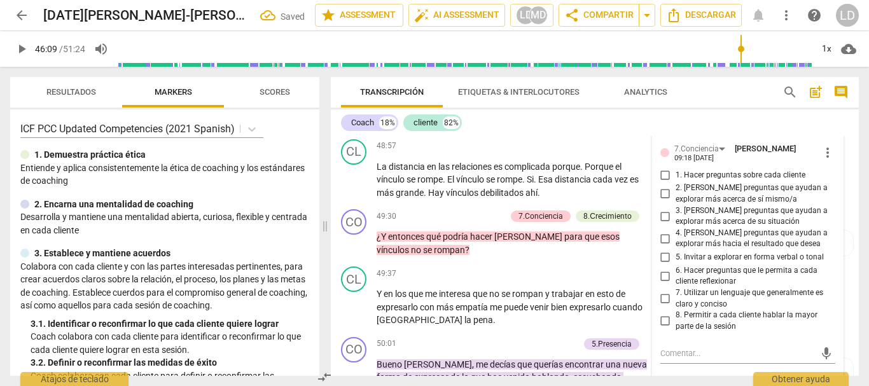
click at [660, 183] on input "1. Hacer preguntas sobre cada cliente" at bounding box center [665, 174] width 20 height 15
click at [660, 202] on input "2. [PERSON_NAME] preguntas que ayudan a explorar más acerca de sí mismo/a" at bounding box center [665, 193] width 20 height 15
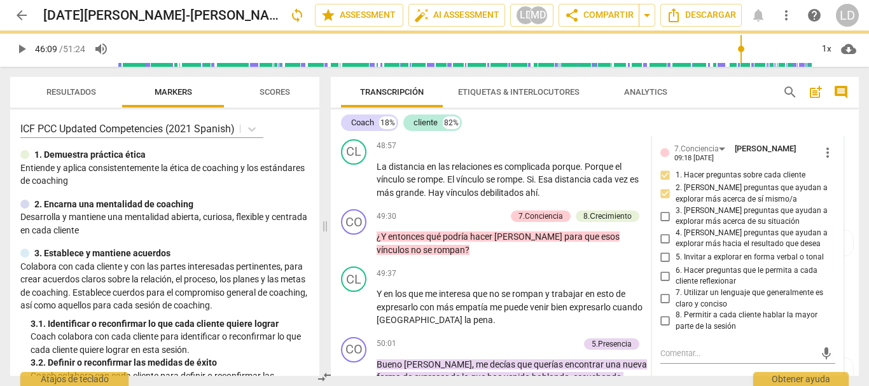
scroll to position [8156, 0]
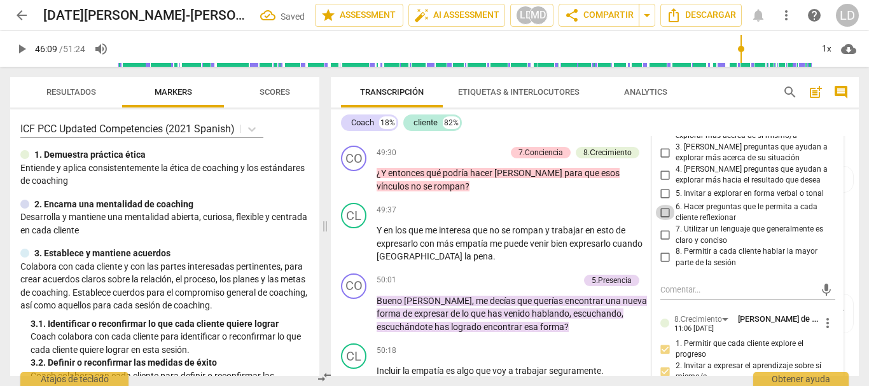
click at [658, 220] on input "6. Hacer preguntas que le permita a cada cliente reflexionar" at bounding box center [665, 212] width 20 height 15
click at [664, 243] on input "7. Utilizar un lenguaje que generalmente es claro y conciso" at bounding box center [665, 235] width 20 height 15
click at [663, 265] on input "8. Permitir a cada cliente hablar la mayor parte de la sesión" at bounding box center [665, 257] width 20 height 15
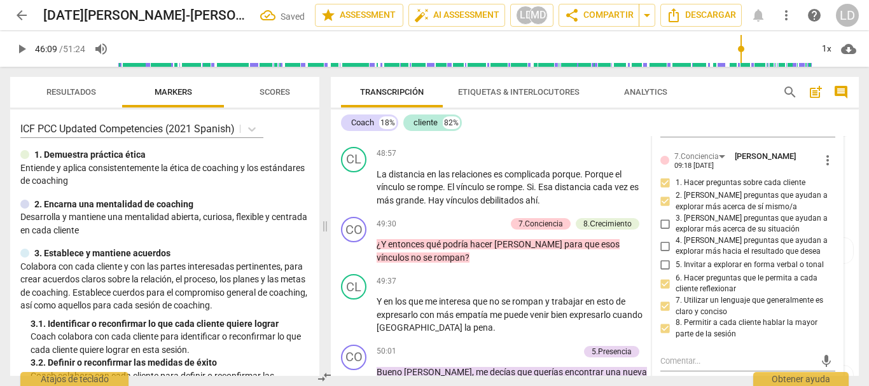
scroll to position [8092, 0]
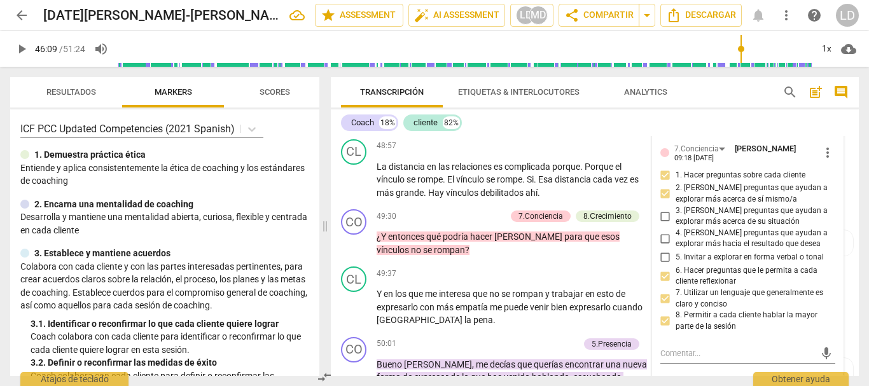
click at [661, 224] on input "3. [PERSON_NAME] preguntas que ayudan a explorar más acerca de su situación" at bounding box center [665, 216] width 20 height 15
click at [663, 246] on input "4. [PERSON_NAME] preguntas que ayudan a explorar más hacia el resultado que des…" at bounding box center [665, 238] width 20 height 15
click at [663, 265] on input "5. Invitar a explorar en forma verbal o tonal" at bounding box center [665, 257] width 20 height 15
click at [662, 265] on input "5. Invitar a explorar en forma verbal o tonal" at bounding box center [665, 257] width 20 height 15
click at [663, 265] on input "5. Invitar a explorar en forma verbal o tonal" at bounding box center [665, 257] width 20 height 15
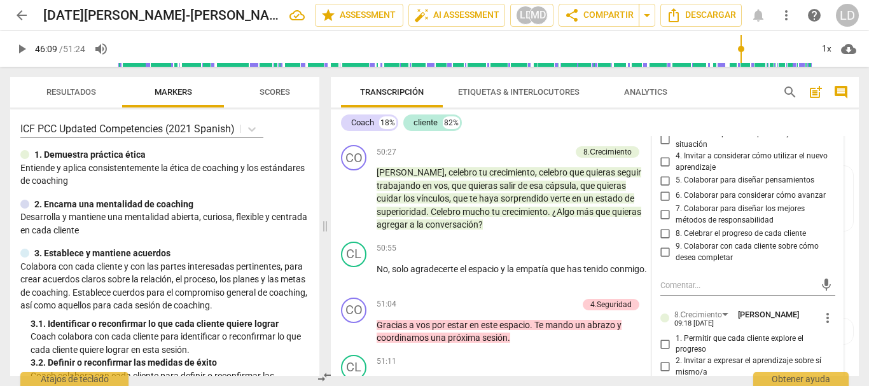
scroll to position [8537, 0]
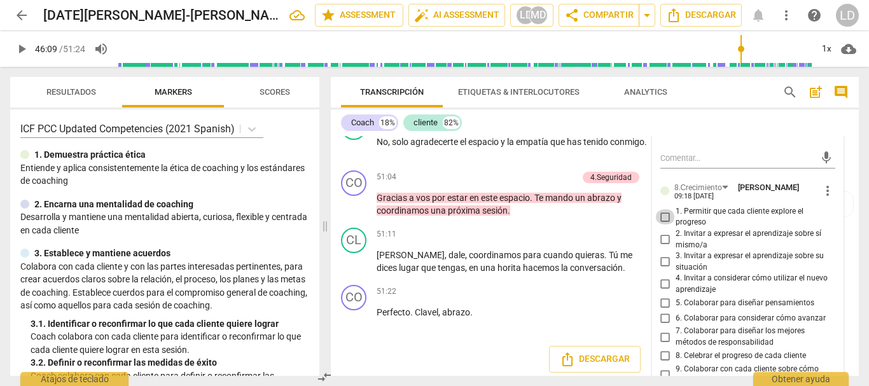
click at [661, 225] on input "1. Permitir que cada cliente explore el progreso" at bounding box center [665, 216] width 20 height 15
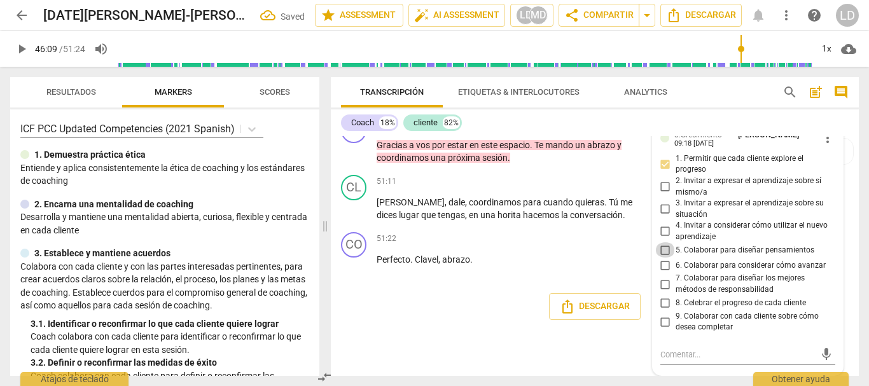
click at [661, 258] on input "5. Colaborar para diseñar pensamientos" at bounding box center [665, 249] width 20 height 15
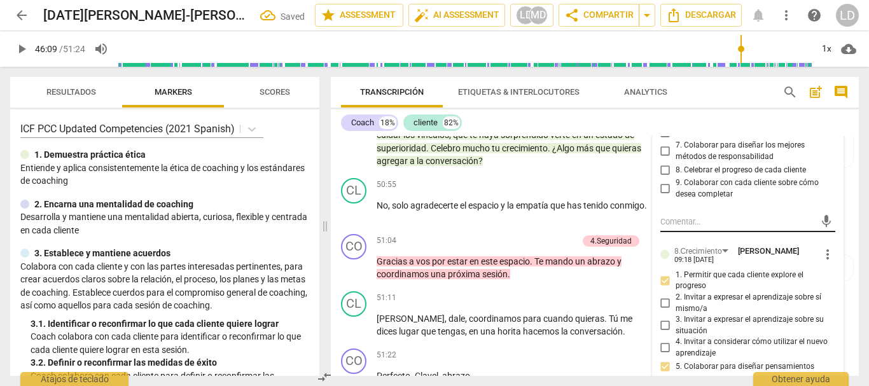
scroll to position [8537, 0]
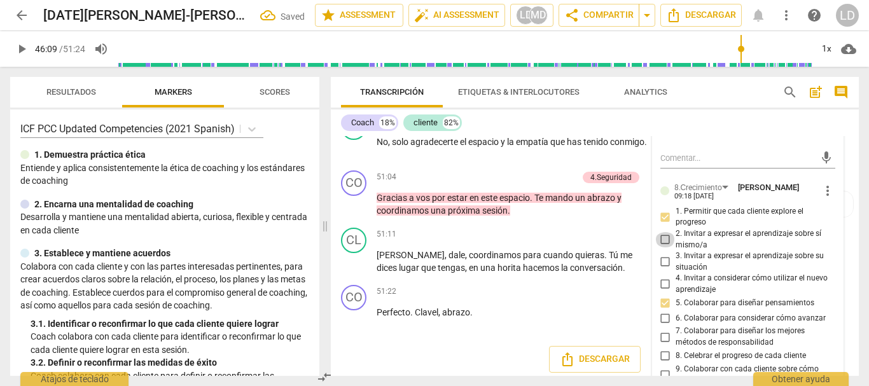
click at [664, 247] on input "2. Invitar a expresar el aprendizaje sobre sí mismo/a" at bounding box center [665, 239] width 20 height 15
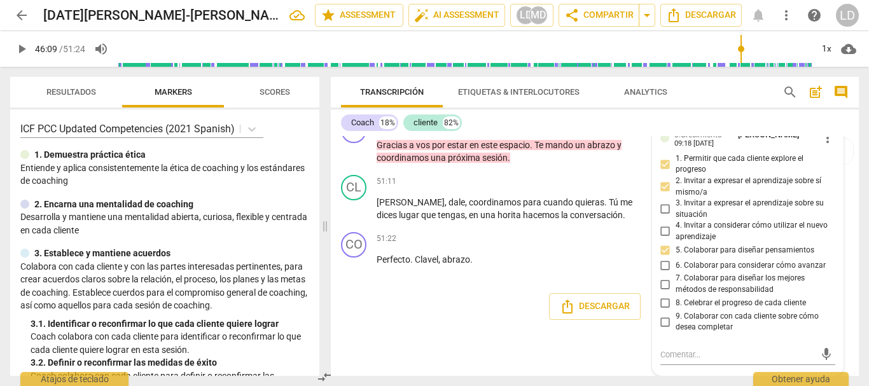
scroll to position [8665, 0]
drag, startPoint x: 849, startPoint y: 222, endPoint x: 592, endPoint y: 118, distance: 277.7
click at [849, 221] on div "CL play_arrow pause 51:11 + Add competency keyboard_arrow_right [PERSON_NAME] ,…" at bounding box center [595, 198] width 528 height 57
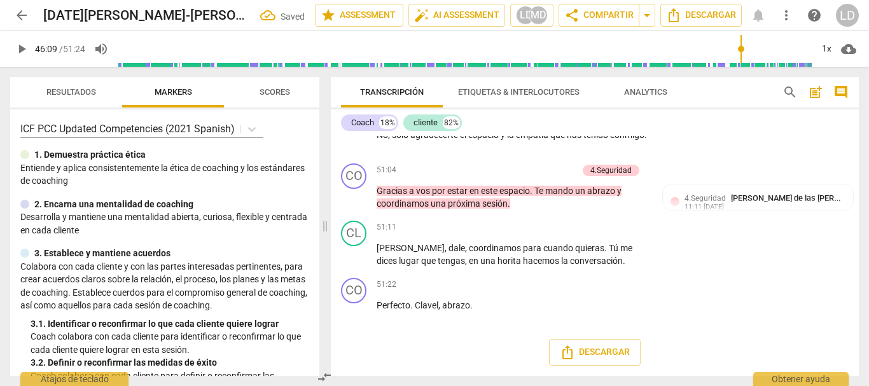
scroll to position [8637, 0]
click at [22, 45] on span "play_arrow" at bounding box center [21, 48] width 15 height 15
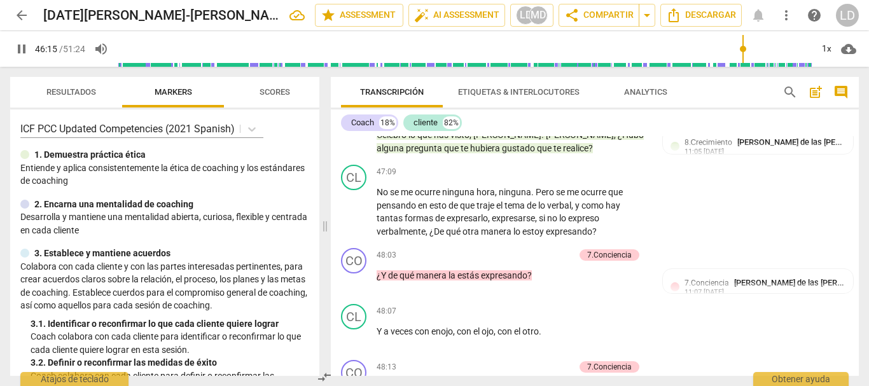
scroll to position [7492, 0]
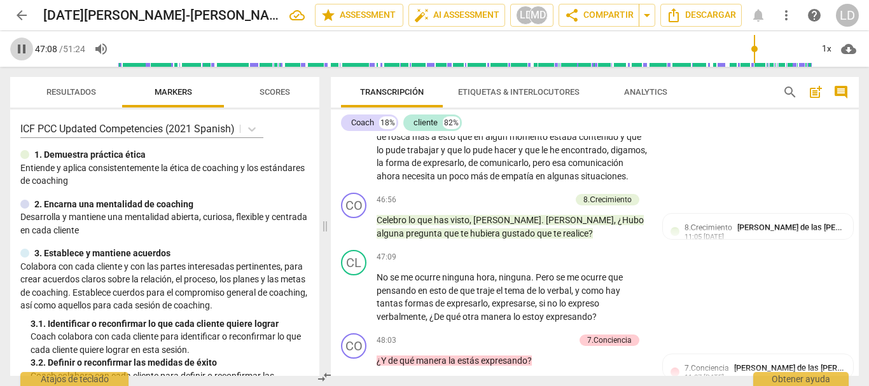
click at [15, 50] on span "pause" at bounding box center [21, 48] width 15 height 15
click at [542, 206] on p "Add competency" at bounding box center [540, 200] width 60 height 11
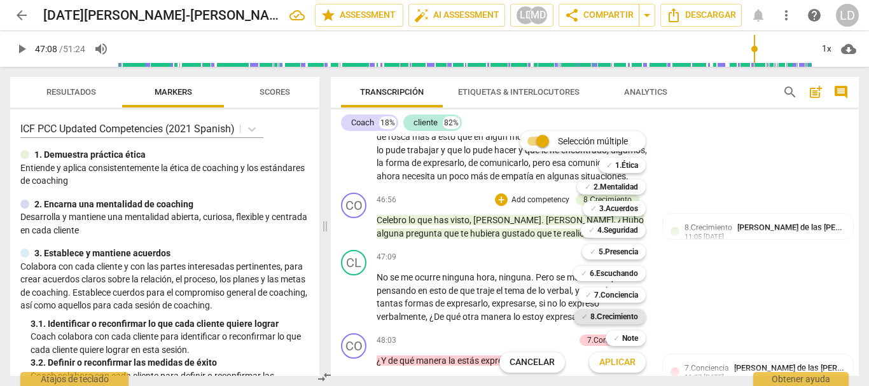
click at [617, 317] on b "8.Сrecimiento" at bounding box center [614, 316] width 48 height 15
click at [626, 361] on span "Aplicar" at bounding box center [617, 362] width 36 height 13
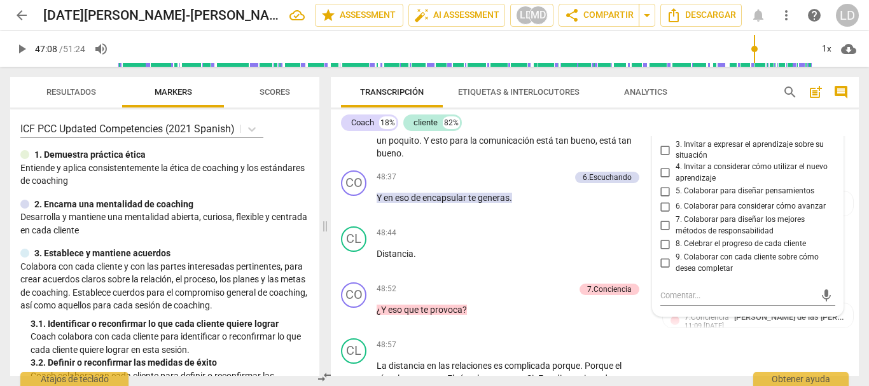
scroll to position [8029, 0]
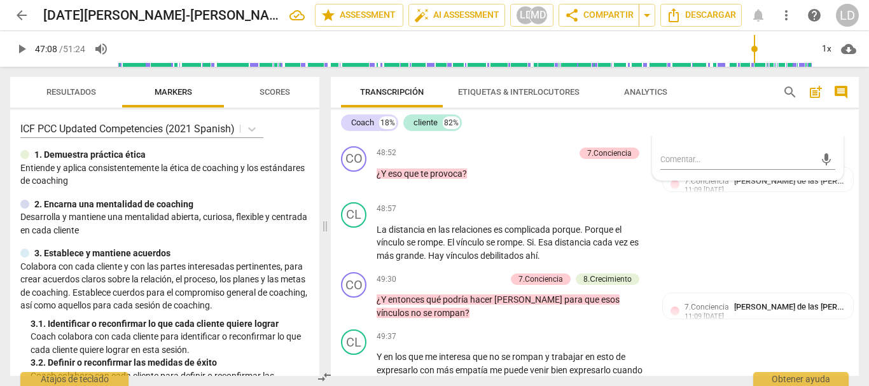
click at [661, 116] on input "8. Celebrar el progreso de cada cliente" at bounding box center [665, 107] width 20 height 15
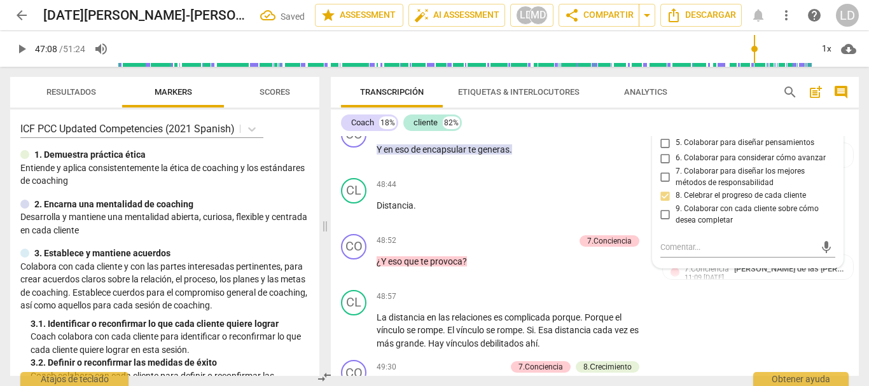
scroll to position [7966, 0]
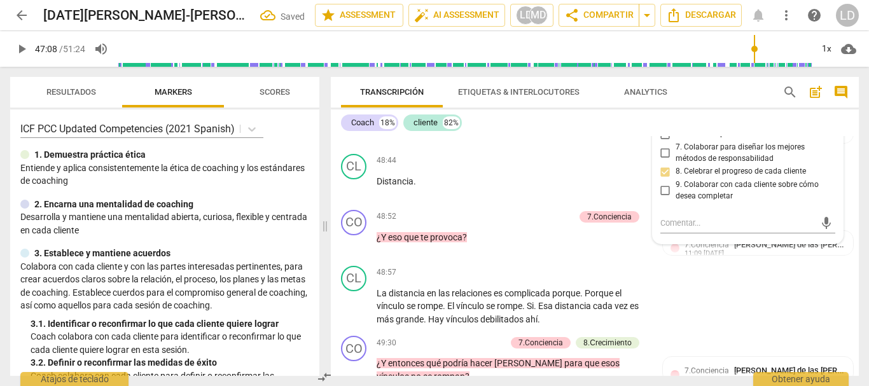
click at [662, 198] on input "9. Colaborar con cada cliente sobre cómo desea completar" at bounding box center [665, 190] width 20 height 15
click at [845, 93] on div "CL play_arrow pause 48:18 + Add competency keyboard_arrow_right Como que me . C…" at bounding box center [595, 57] width 528 height 71
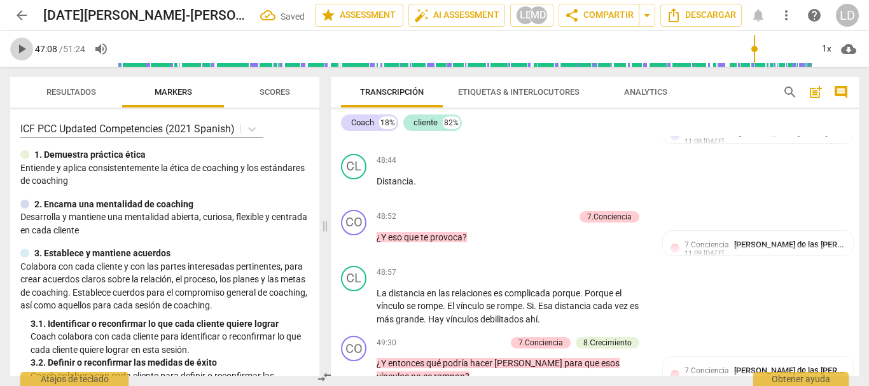
click at [25, 46] on span "play_arrow" at bounding box center [21, 48] width 15 height 15
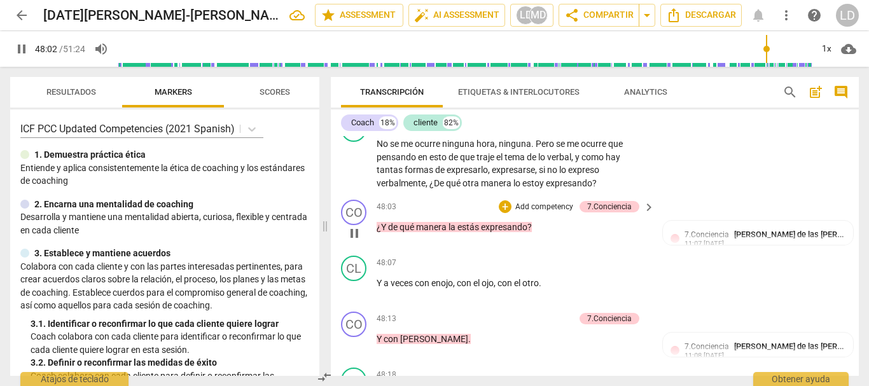
scroll to position [7648, 0]
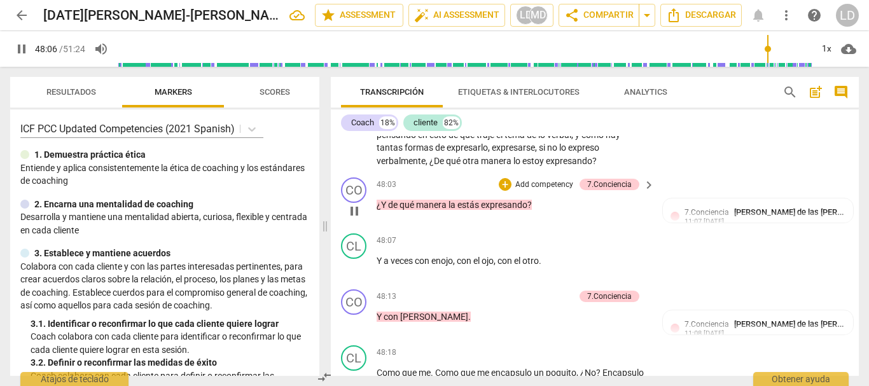
click at [557, 191] on p "Add competency" at bounding box center [544, 184] width 60 height 11
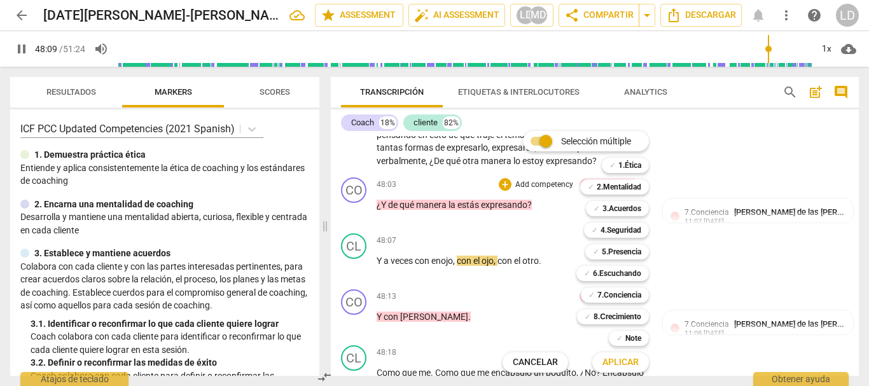
click at [22, 48] on div at bounding box center [434, 193] width 869 height 386
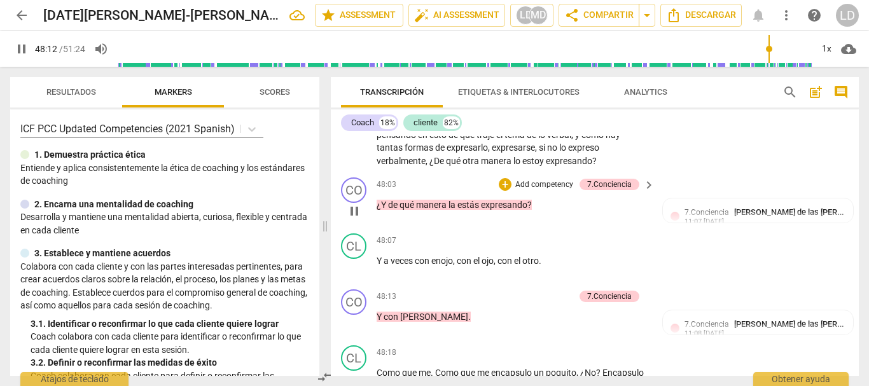
click at [544, 191] on p "Add competency" at bounding box center [544, 184] width 60 height 11
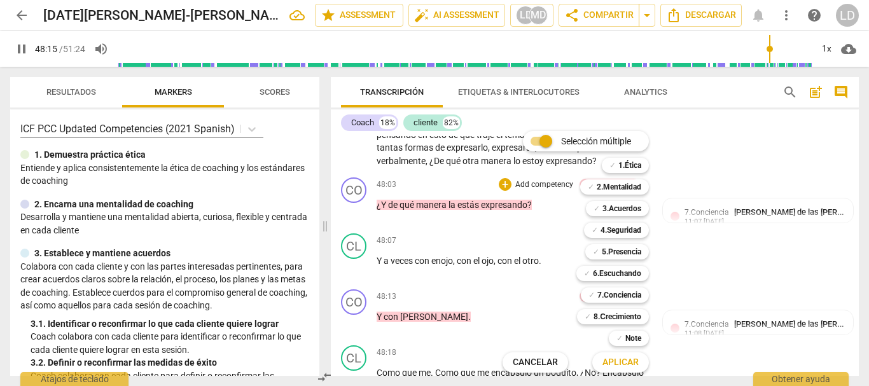
click at [20, 52] on div at bounding box center [434, 193] width 869 height 386
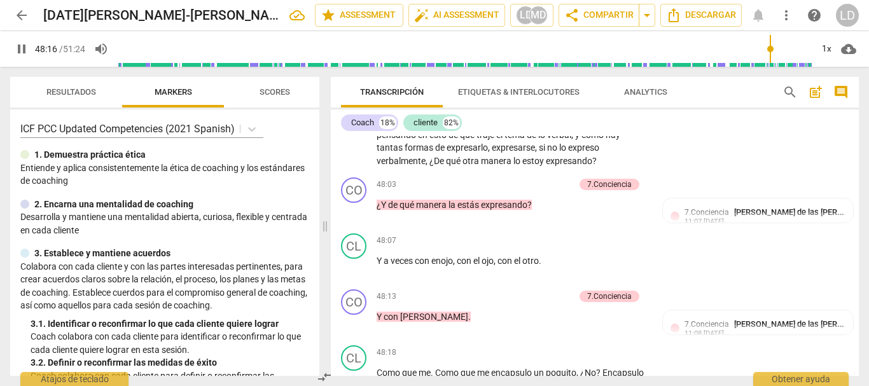
click at [20, 49] on span "pause" at bounding box center [21, 48] width 15 height 15
click at [558, 191] on p "Add competency" at bounding box center [544, 184] width 60 height 11
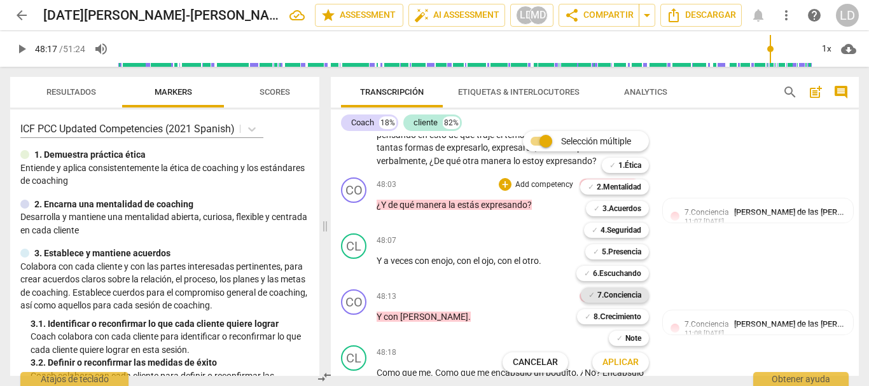
click at [629, 292] on b "7.Conciencia" at bounding box center [619, 294] width 44 height 15
click at [629, 318] on b "8.Сrecimiento" at bounding box center [617, 316] width 48 height 15
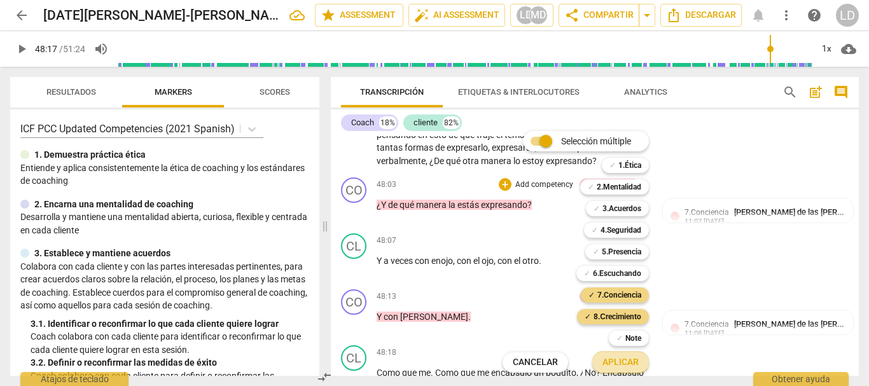
click at [619, 356] on span "Aplicar" at bounding box center [620, 362] width 36 height 13
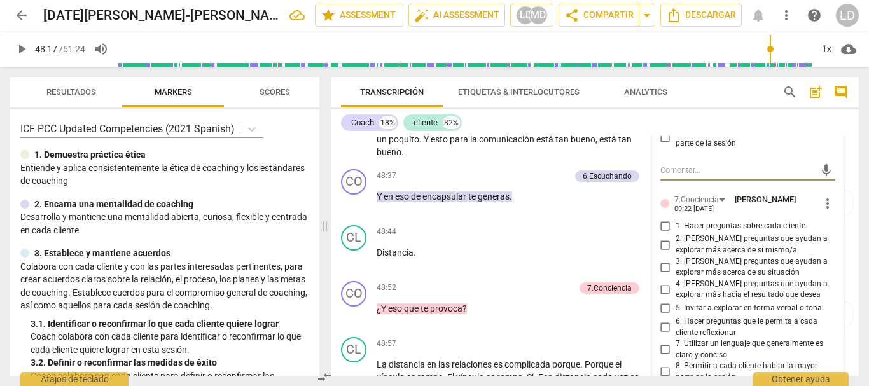
scroll to position [7900, 0]
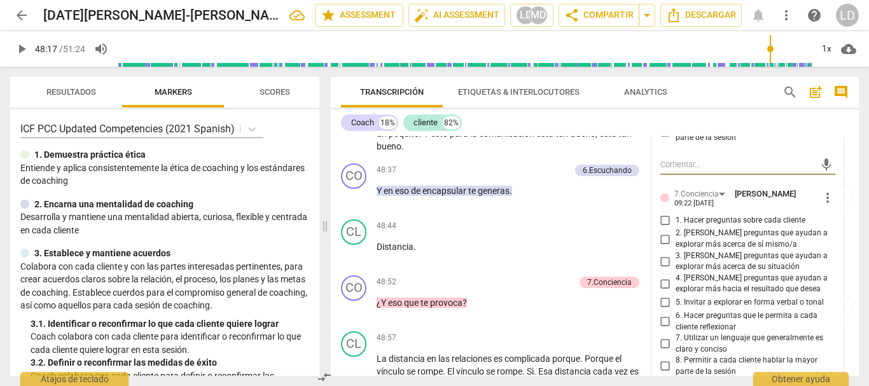
click at [661, 247] on input "2. [PERSON_NAME] preguntas que ayudan a explorar más acerca de sí mismo/a" at bounding box center [665, 239] width 20 height 15
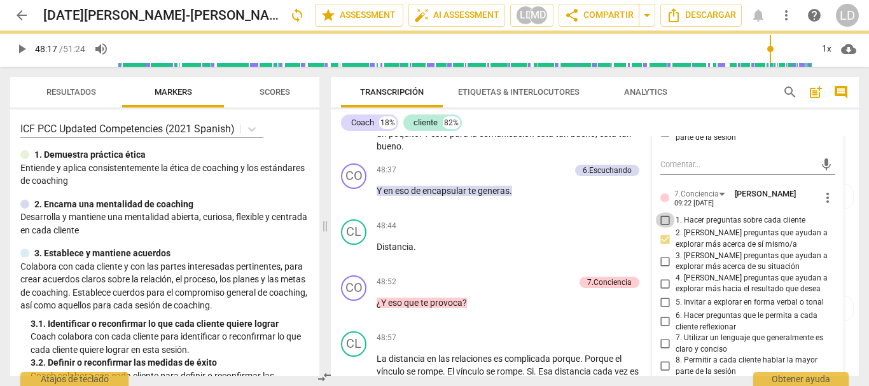
click at [662, 228] on input "1. Hacer preguntas sobre cada cliente" at bounding box center [665, 219] width 20 height 15
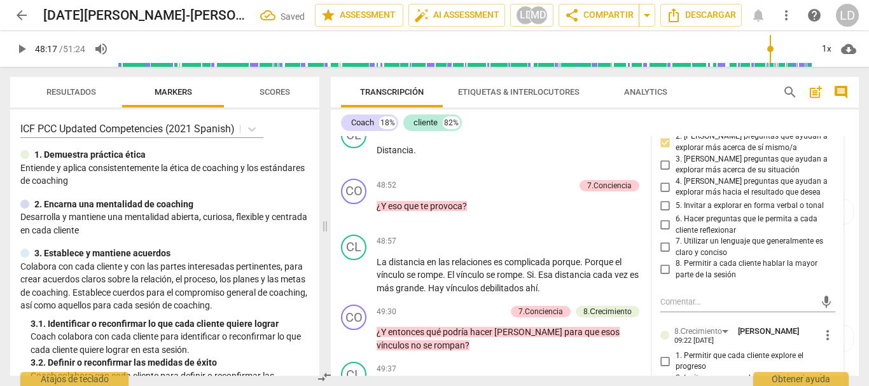
scroll to position [8027, 0]
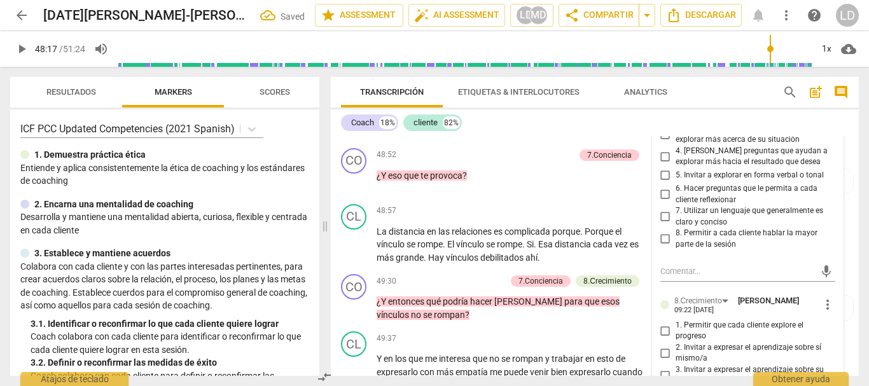
click at [658, 202] on input "6. Hacer preguntas que le permita a cada cliente reflexionar" at bounding box center [665, 194] width 20 height 15
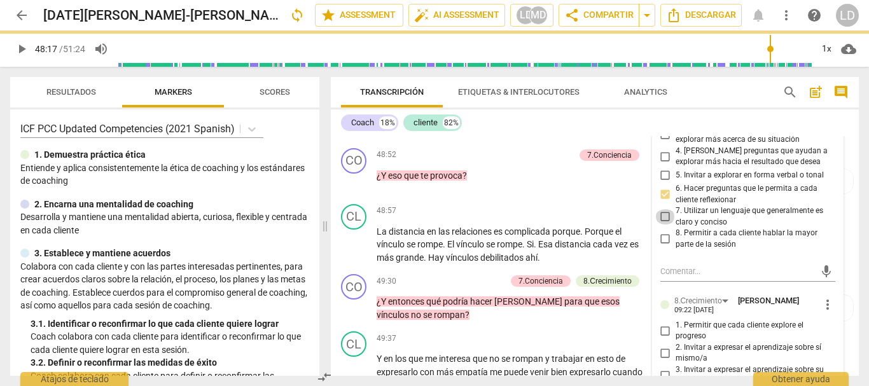
drag, startPoint x: 665, startPoint y: 308, endPoint x: 667, endPoint y: 336, distance: 28.1
click at [664, 225] on input "7. Utilizar un lenguaje que generalmente es claro y conciso" at bounding box center [665, 216] width 20 height 15
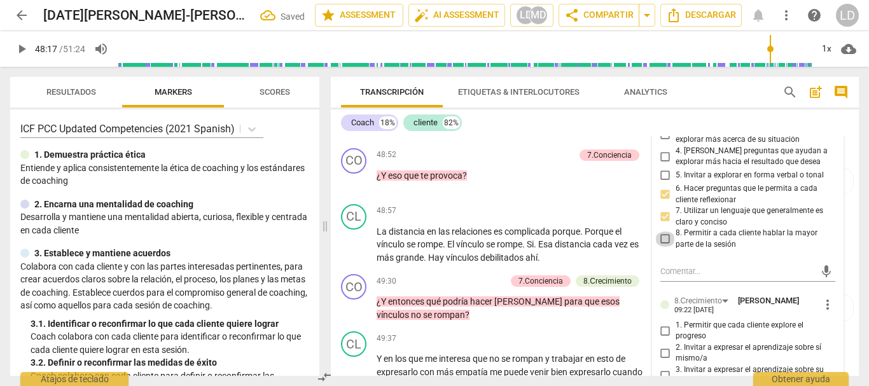
click at [663, 247] on input "8. Permitir a cada cliente hablar la mayor parte de la sesión" at bounding box center [665, 239] width 20 height 15
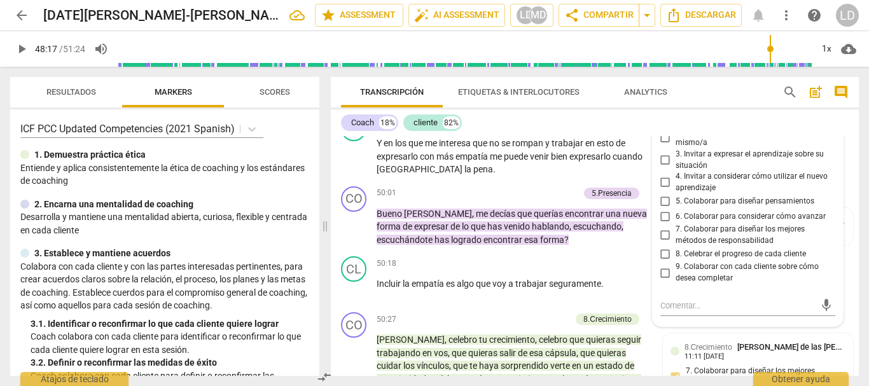
scroll to position [8282, 0]
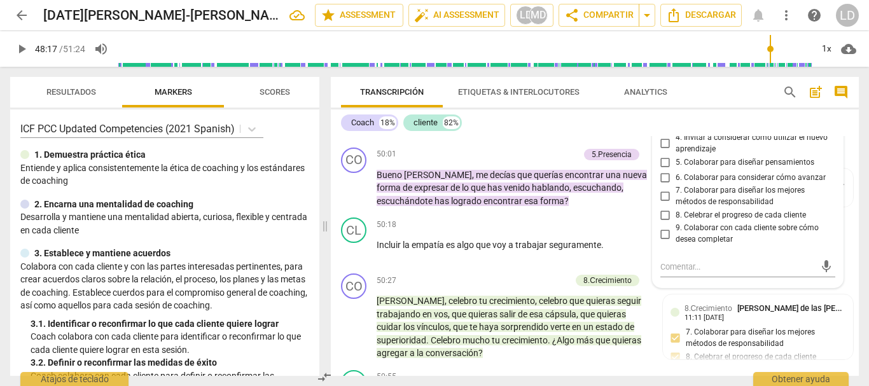
click at [660, 170] on input "5. Colaborar para diseñar pensamientos" at bounding box center [665, 162] width 20 height 15
click at [844, 142] on div "CL play_arrow pause 49:37 + Add competency keyboard_arrow_right Y en los que me…" at bounding box center [595, 107] width 528 height 71
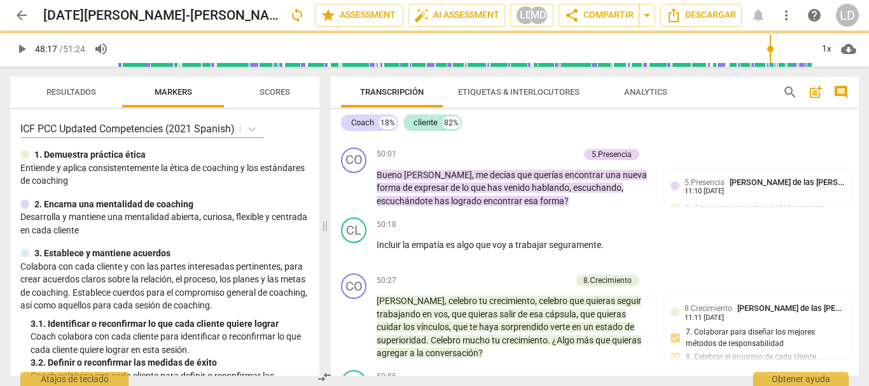
click at [25, 48] on span "play_arrow" at bounding box center [21, 48] width 15 height 15
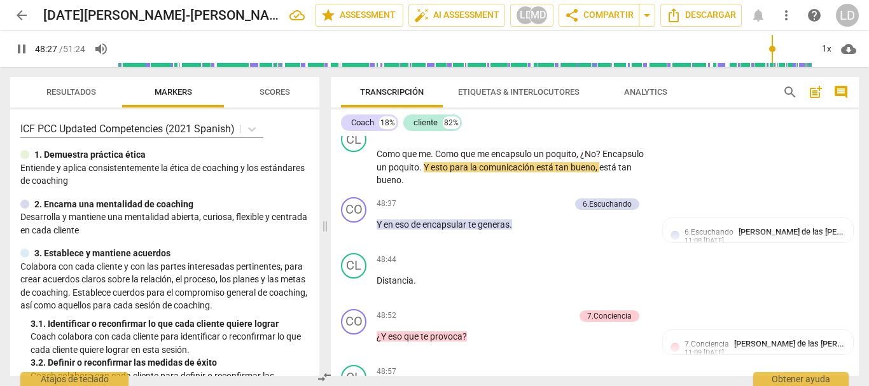
scroll to position [7837, 0]
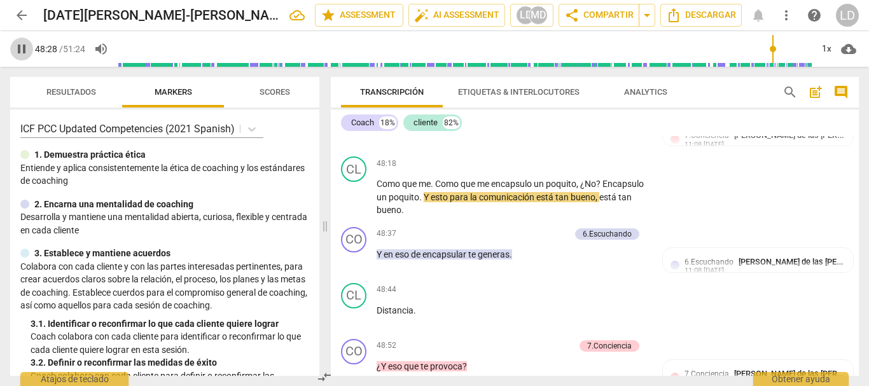
click at [21, 48] on span "pause" at bounding box center [21, 48] width 15 height 15
click at [378, 133] on span "Y" at bounding box center [380, 128] width 7 height 10
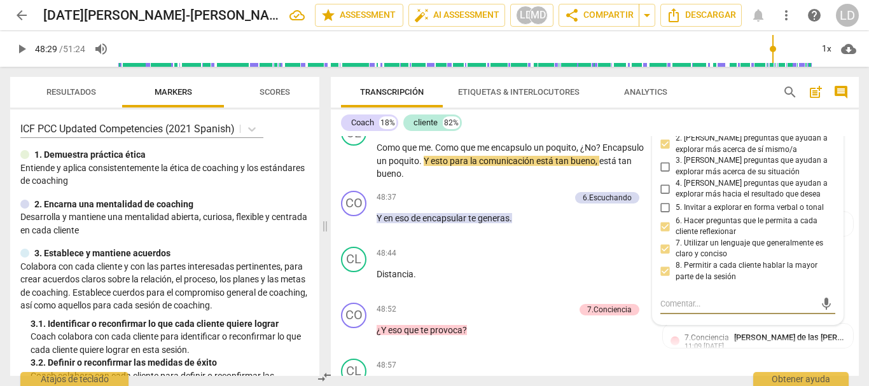
scroll to position [7821, 0]
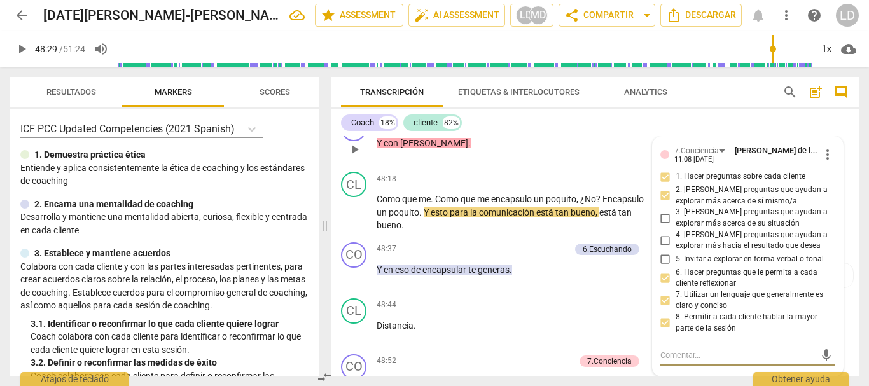
click at [378, 148] on span "Y" at bounding box center [380, 143] width 7 height 10
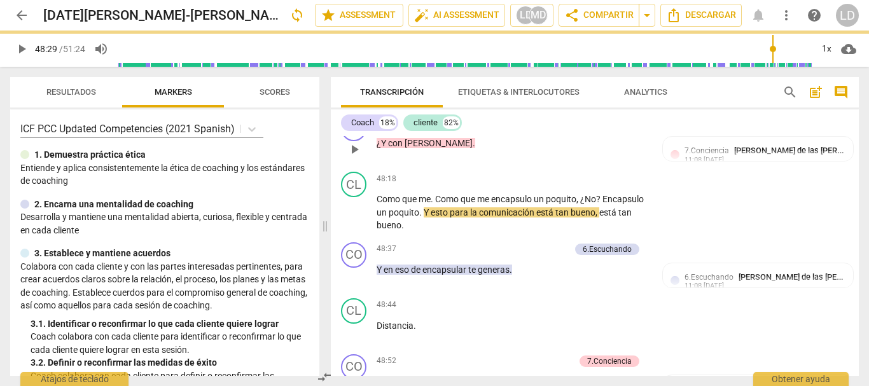
click at [442, 150] on p "¿Y con [PERSON_NAME] ." at bounding box center [513, 143] width 272 height 13
click at [548, 129] on p "Add competency" at bounding box center [544, 123] width 60 height 11
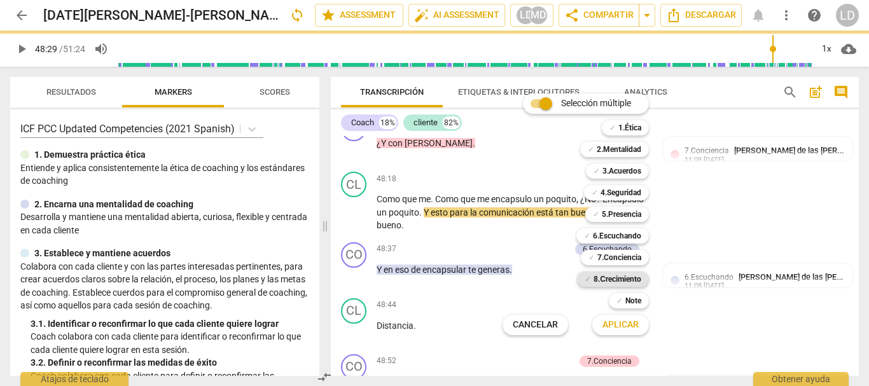
click at [630, 277] on b "8.Сrecimiento" at bounding box center [617, 279] width 48 height 15
click at [632, 254] on b "7.Conciencia" at bounding box center [619, 257] width 44 height 15
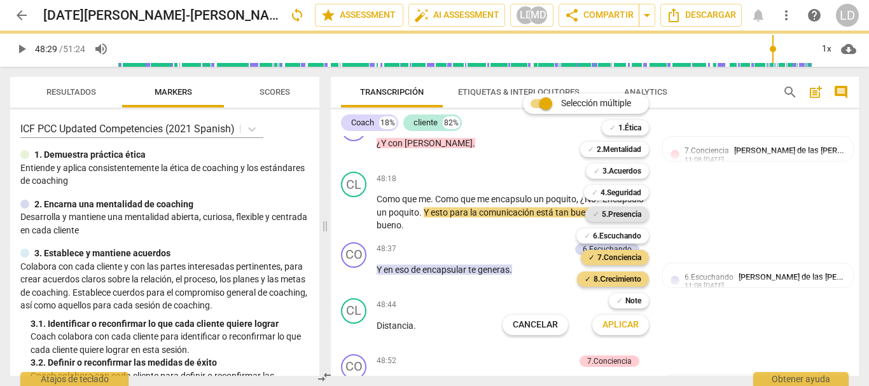
click at [624, 213] on b "5.Presencia" at bounding box center [621, 214] width 39 height 15
click at [624, 233] on b "6.Escuchando" at bounding box center [617, 235] width 48 height 15
click at [635, 321] on span "Aplicar" at bounding box center [620, 325] width 36 height 13
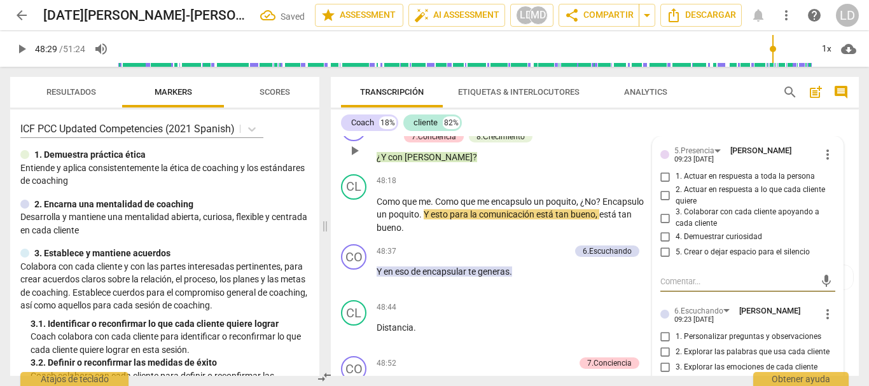
scroll to position [7823, 0]
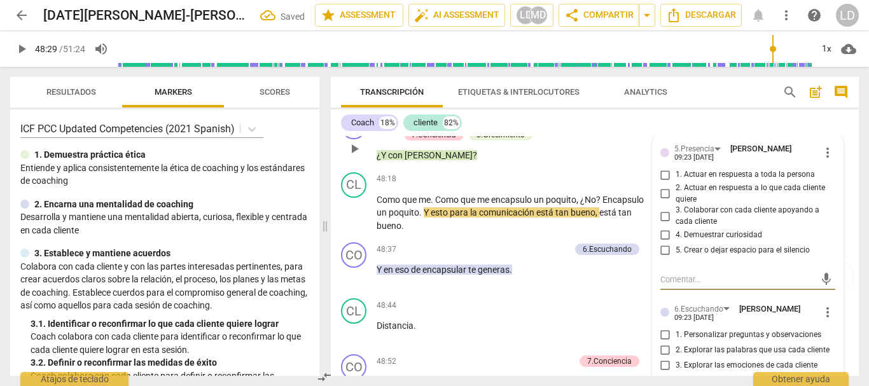
click at [664, 243] on input "4. Demuestrar curiosidad" at bounding box center [665, 235] width 20 height 15
drag, startPoint x: 663, startPoint y: 264, endPoint x: 693, endPoint y: 292, distance: 40.9
click at [662, 183] on input "1. Actuar en respuesta a toda la persona" at bounding box center [665, 174] width 20 height 15
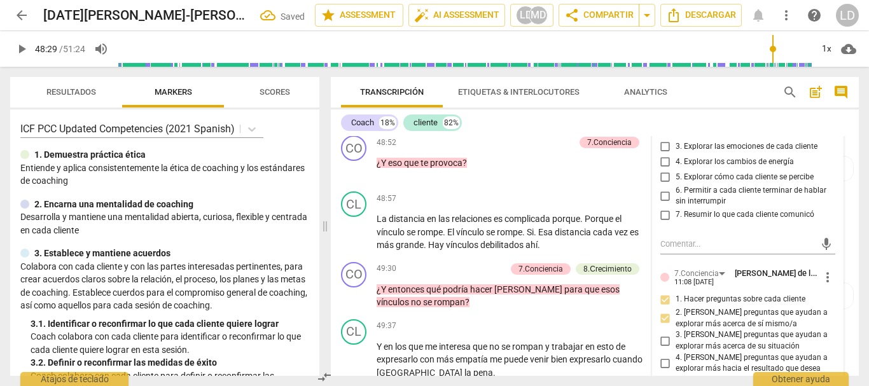
scroll to position [8014, 0]
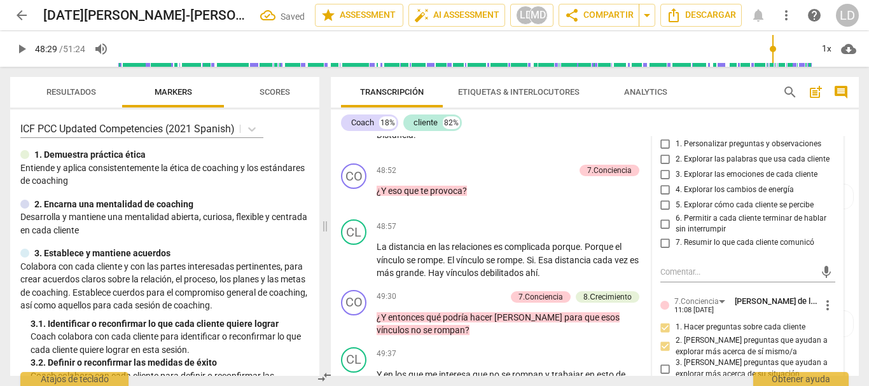
click at [658, 152] on input "1. Personalizar preguntas y observaciones" at bounding box center [665, 144] width 20 height 15
click at [660, 213] on input "5. Explorar cómo cada cliente se percibe" at bounding box center [665, 205] width 20 height 15
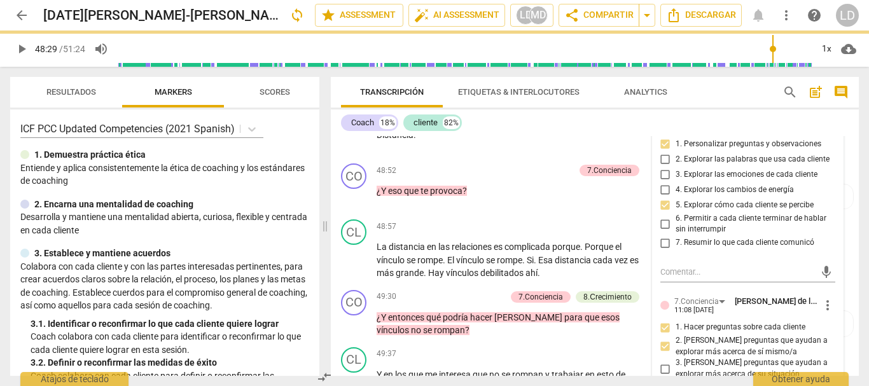
click at [661, 232] on input "6. Permitir a cada cliente terminar de hablar sin interrumpir" at bounding box center [665, 223] width 20 height 15
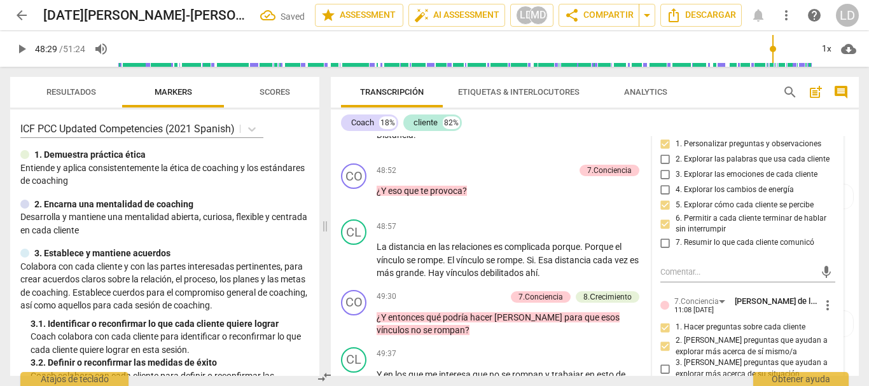
click at [664, 251] on input "7. Resumir lo que cada cliente comunicó" at bounding box center [665, 242] width 20 height 15
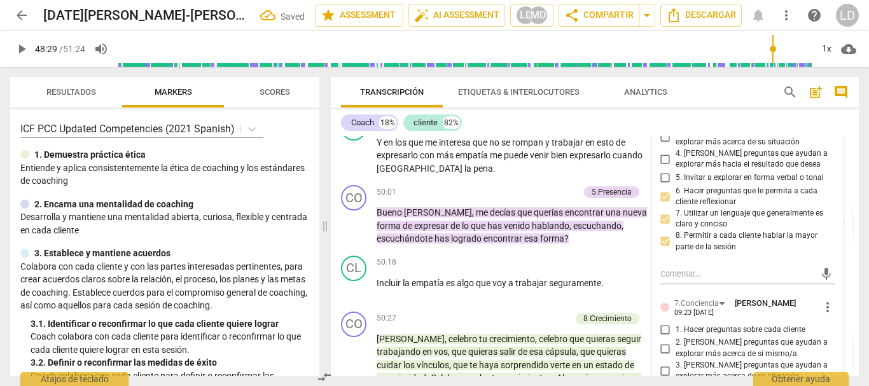
scroll to position [8396, 0]
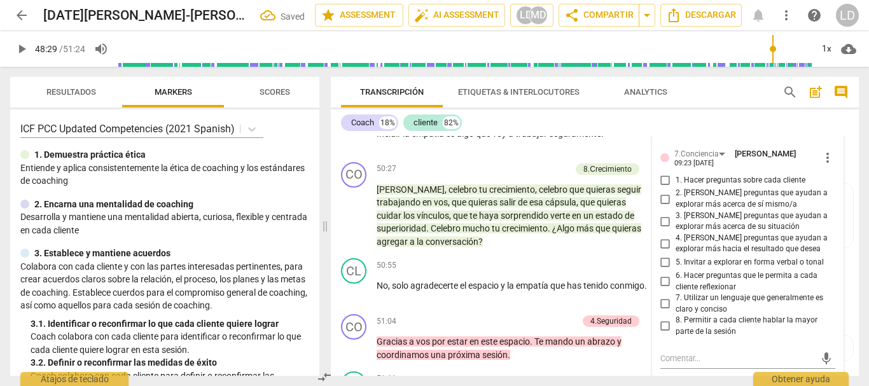
click at [660, 188] on input "1. Hacer preguntas sobre cada cliente" at bounding box center [665, 179] width 20 height 15
click at [663, 207] on input "2. [PERSON_NAME] preguntas que ayudan a explorar más acerca de sí mismo/a" at bounding box center [665, 198] width 20 height 15
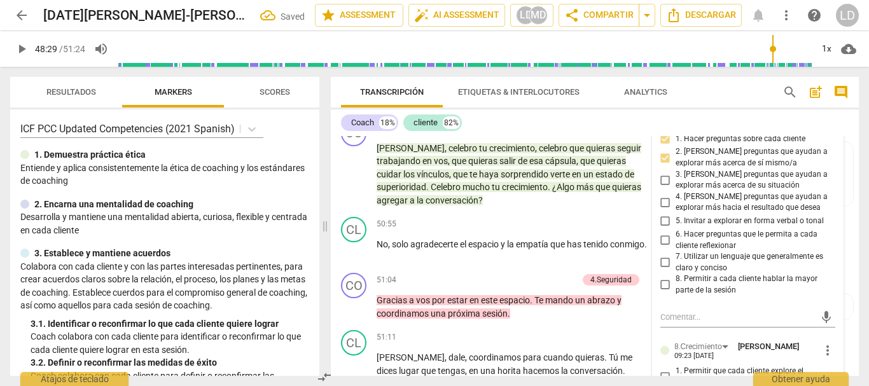
scroll to position [8459, 0]
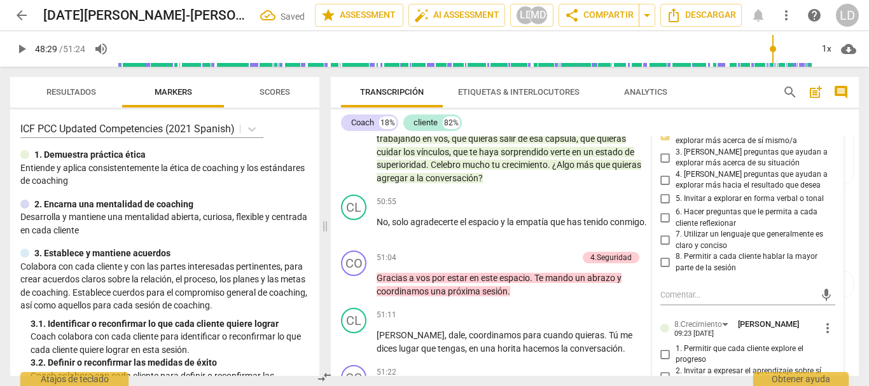
click at [660, 226] on input "6. Hacer preguntas que le permita a cada cliente reflexionar" at bounding box center [665, 218] width 20 height 15
click at [665, 248] on input "7. Utilizar un lenguaje que generalmente es claro y conciso" at bounding box center [665, 240] width 20 height 15
click at [661, 270] on input "8. Permitir a cada cliente hablar la mayor parte de la sesión" at bounding box center [665, 262] width 20 height 15
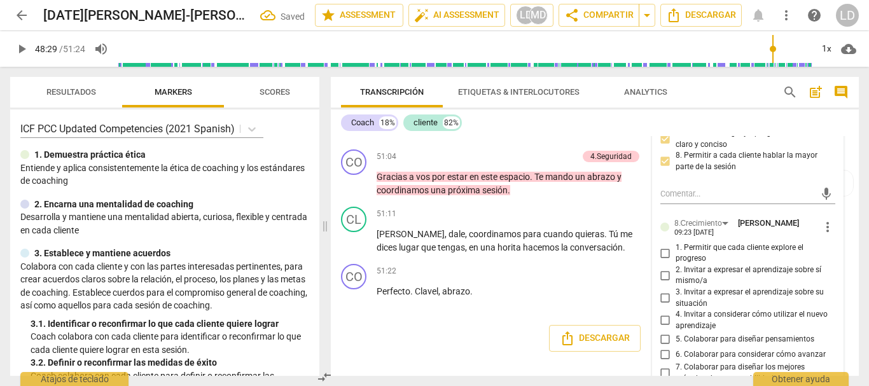
scroll to position [8523, 0]
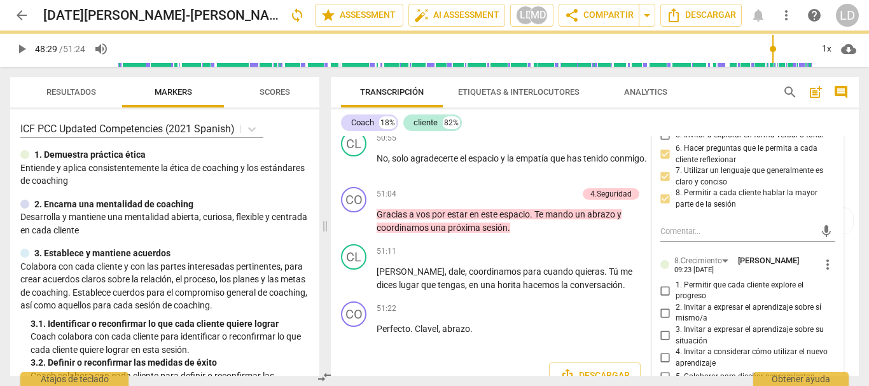
click at [663, 143] on input "5. Invitar a explorar en forma verbal o tonal" at bounding box center [665, 135] width 20 height 15
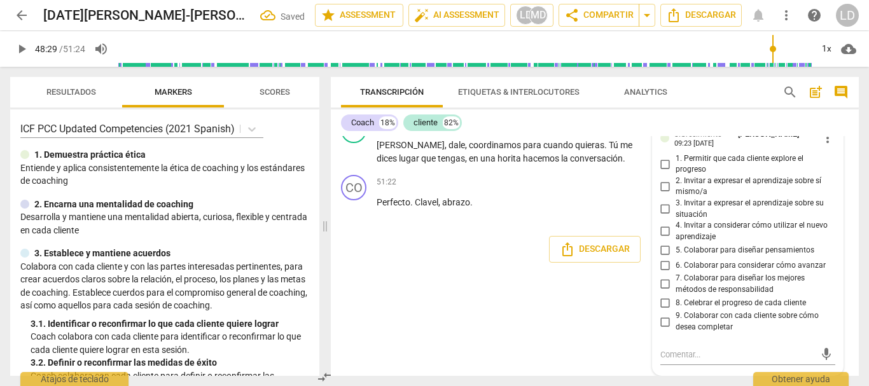
scroll to position [8714, 0]
click at [662, 194] on input "2. Invitar a expresar el aprendizaje sobre sí mismo/a" at bounding box center [665, 186] width 20 height 15
click at [663, 258] on input "5. Colaborar para diseñar pensamientos" at bounding box center [665, 249] width 20 height 15
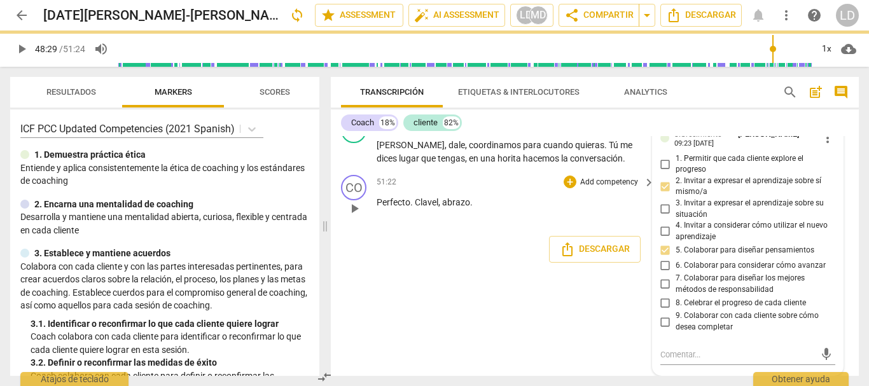
click at [843, 226] on div "CO play_arrow pause 51:22 + Add competency keyboard_arrow_right Perfecto . Clav…" at bounding box center [595, 198] width 528 height 56
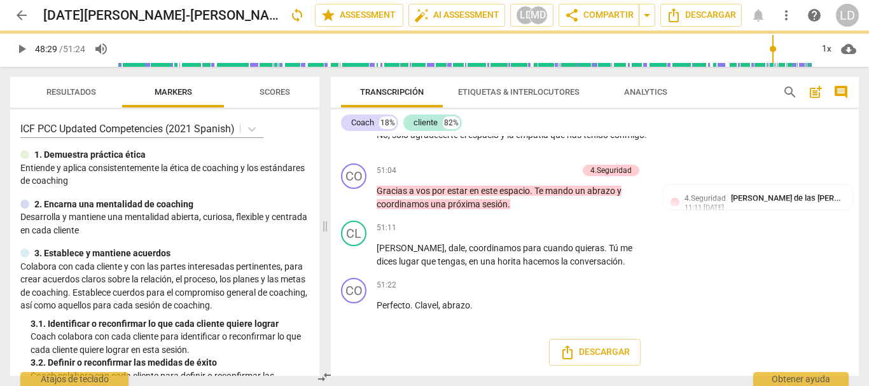
scroll to position [8639, 0]
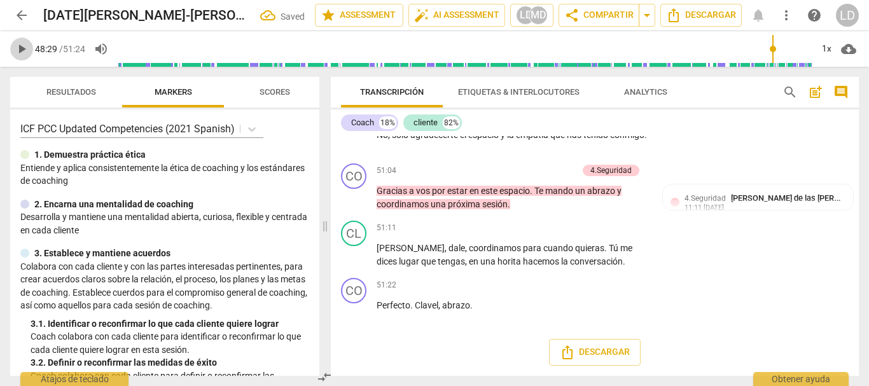
click at [20, 46] on span "play_arrow" at bounding box center [21, 48] width 15 height 15
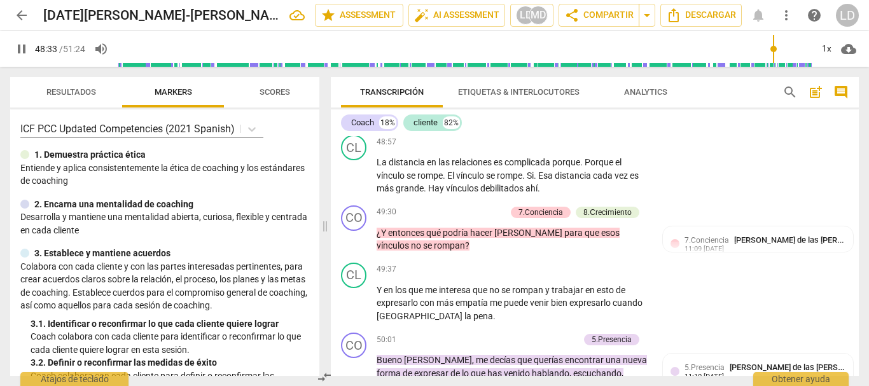
scroll to position [8130, 0]
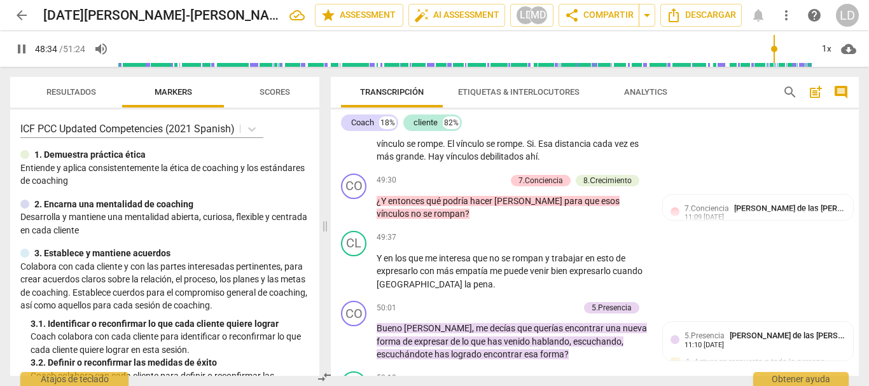
click at [17, 50] on span "pause" at bounding box center [21, 48] width 15 height 15
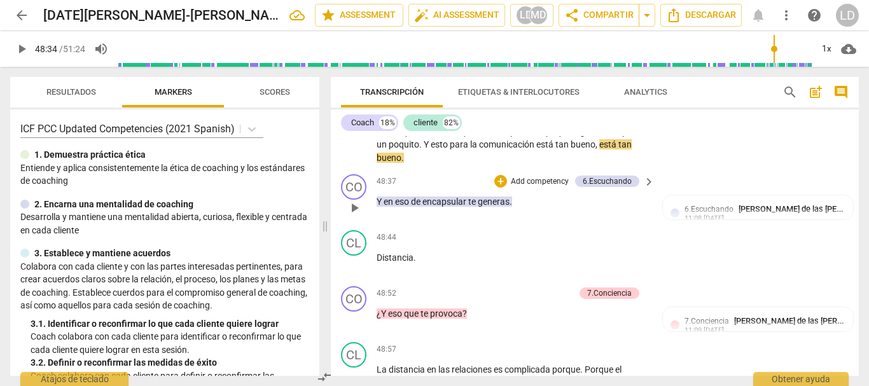
scroll to position [7812, 0]
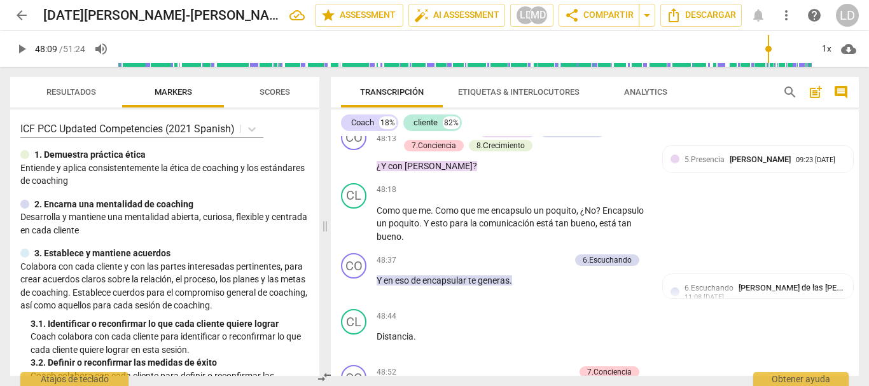
drag, startPoint x: 773, startPoint y: 46, endPoint x: 767, endPoint y: 48, distance: 6.9
click at [767, 48] on input "range" at bounding box center [465, 49] width 694 height 41
click at [15, 45] on span "play_arrow" at bounding box center [21, 48] width 15 height 15
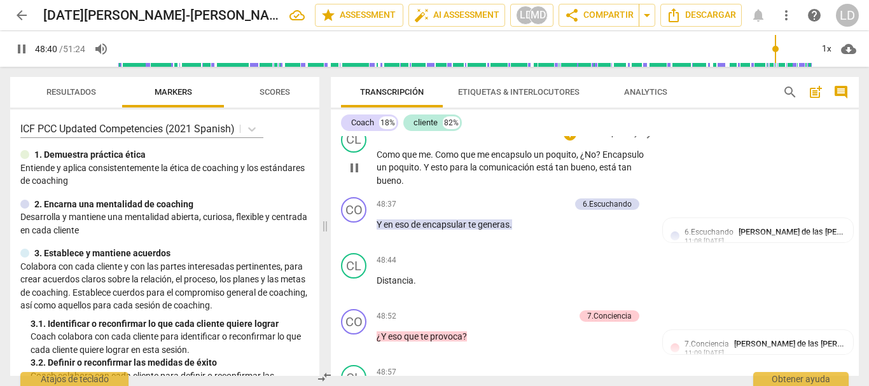
scroll to position [7876, 0]
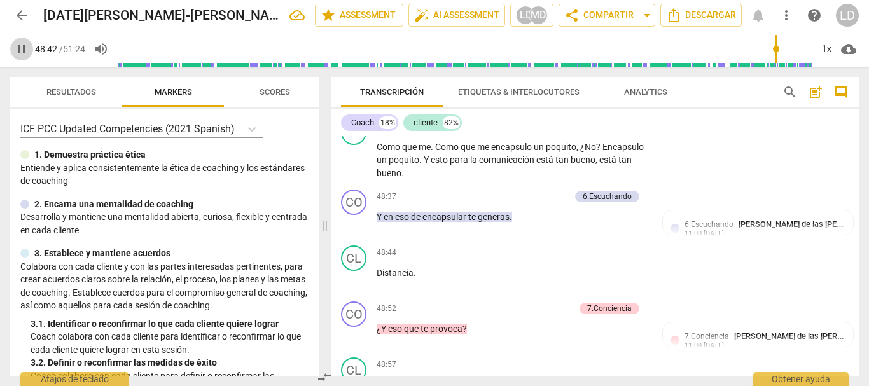
click at [15, 47] on span "pause" at bounding box center [21, 48] width 15 height 15
click at [547, 203] on p "Add competency" at bounding box center [539, 196] width 60 height 11
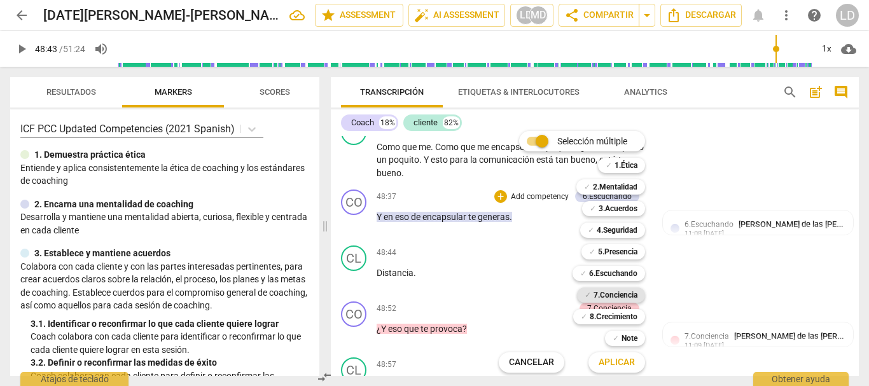
click at [627, 296] on b "7.Conciencia" at bounding box center [615, 294] width 44 height 15
click at [626, 276] on b "6.Escuchando" at bounding box center [613, 273] width 48 height 15
click at [620, 364] on span "Aplicar" at bounding box center [617, 362] width 36 height 13
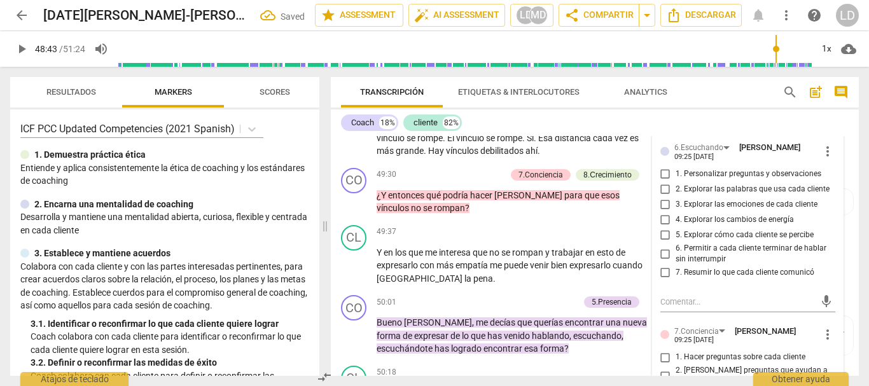
scroll to position [8153, 0]
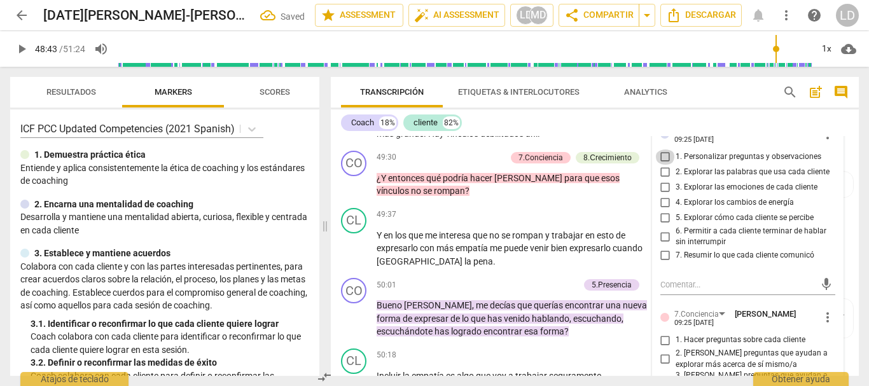
click at [665, 165] on input "1. Personalizar preguntas y observaciones" at bounding box center [665, 156] width 20 height 15
click at [661, 180] on input "2. Explorar las palabras que usa cada cliente" at bounding box center [665, 172] width 20 height 15
click at [663, 226] on input "5. Explorar cómo cada cliente se percibe" at bounding box center [665, 218] width 20 height 15
click at [665, 244] on input "6. Permitir a cada cliente terminar de hablar sin interrumpir" at bounding box center [665, 236] width 20 height 15
click at [663, 263] on input "7. Resumir lo que cada cliente comunicó" at bounding box center [665, 255] width 20 height 15
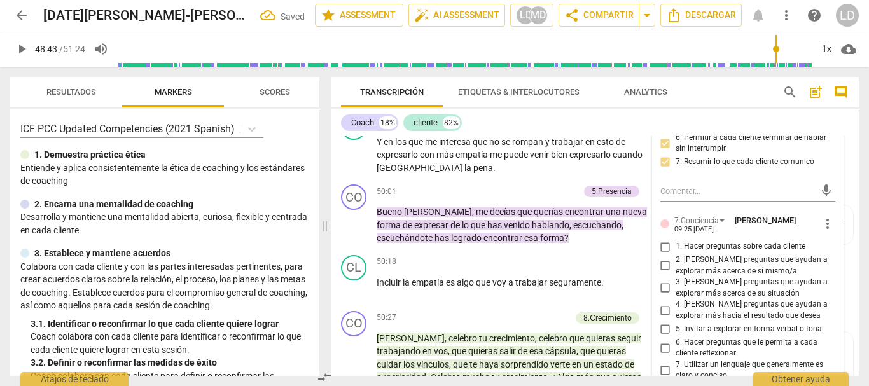
scroll to position [8217, 0]
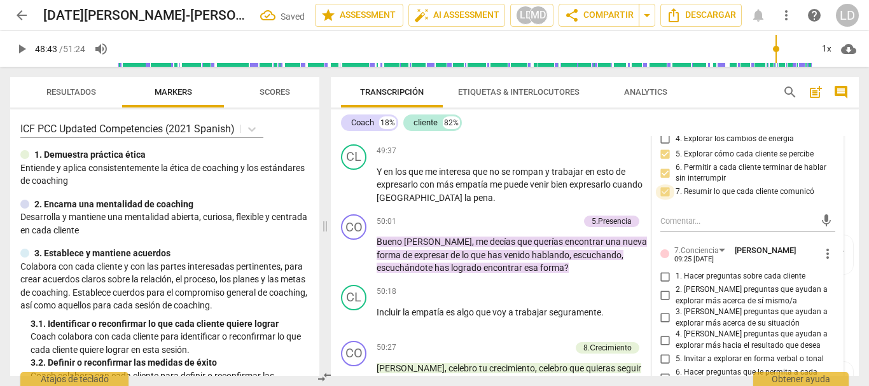
click at [663, 200] on input "7. Resumir lo que cada cliente comunicó" at bounding box center [665, 191] width 20 height 15
click at [662, 200] on input "7. Resumir lo que cada cliente comunicó" at bounding box center [665, 191] width 20 height 15
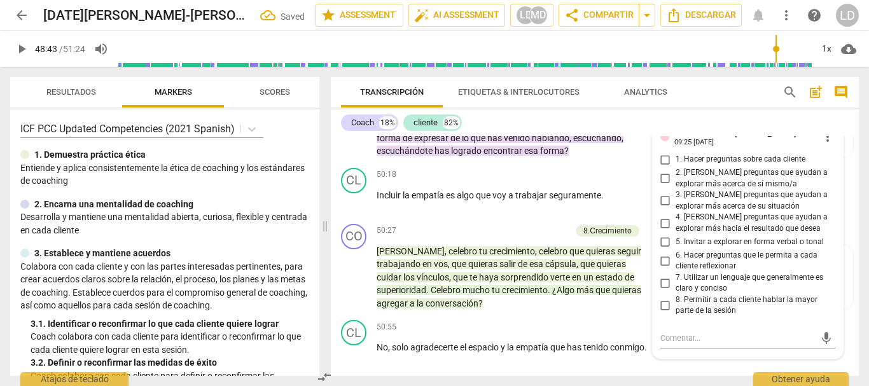
scroll to position [8344, 0]
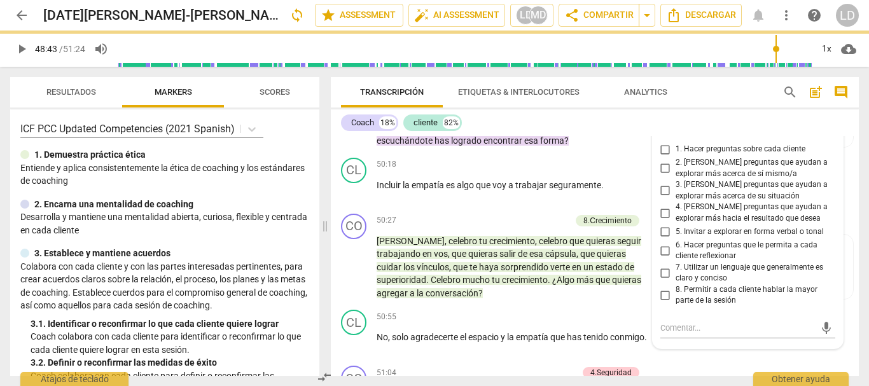
click at [661, 157] on input "1. Hacer preguntas sobre cada cliente" at bounding box center [665, 149] width 20 height 15
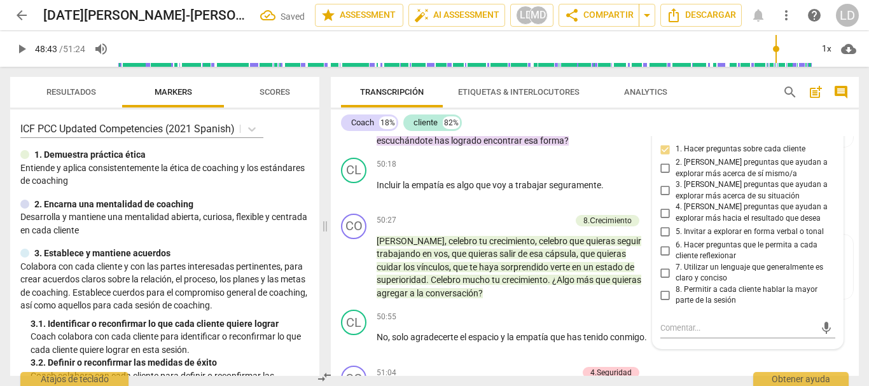
click at [661, 176] on input "2. [PERSON_NAME] preguntas que ayudan a explorar más acerca de sí mismo/a" at bounding box center [665, 168] width 20 height 15
click at [661, 198] on input "3. [PERSON_NAME] preguntas que ayudan a explorar más acerca de su situación" at bounding box center [665, 190] width 20 height 15
click at [668, 258] on input "6. Hacer preguntas que le permita a cada cliente reflexionar" at bounding box center [665, 250] width 20 height 15
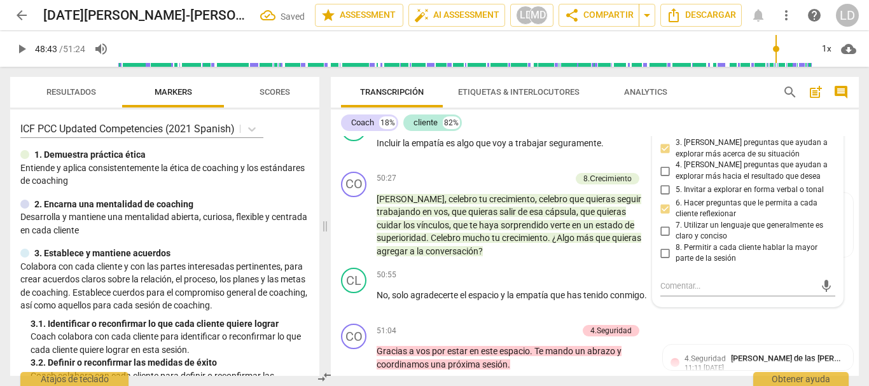
scroll to position [8408, 0]
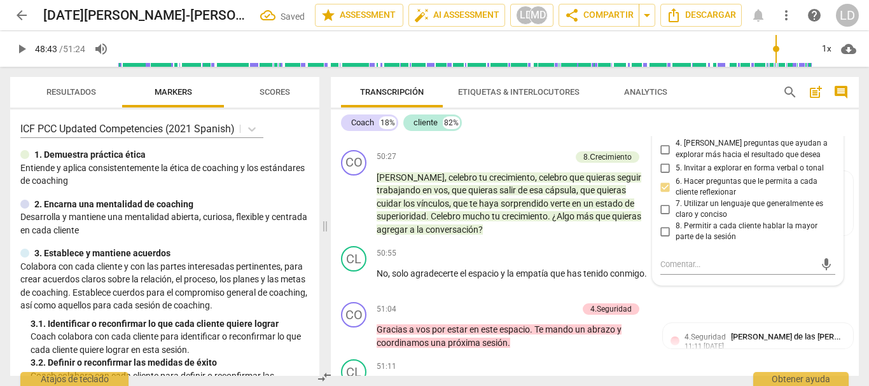
click at [661, 217] on input "7. Utilizar un lenguaje que generalmente es claro y conciso" at bounding box center [665, 209] width 20 height 15
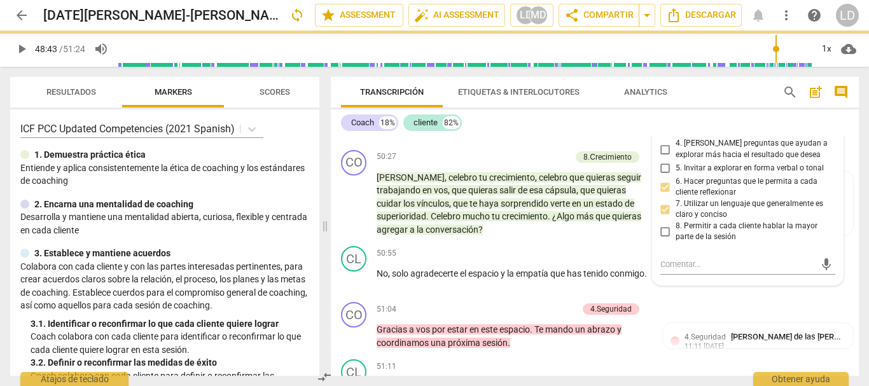
click at [662, 239] on input "8. Permitir a cada cliente hablar la mayor parte de la sesión" at bounding box center [665, 231] width 20 height 15
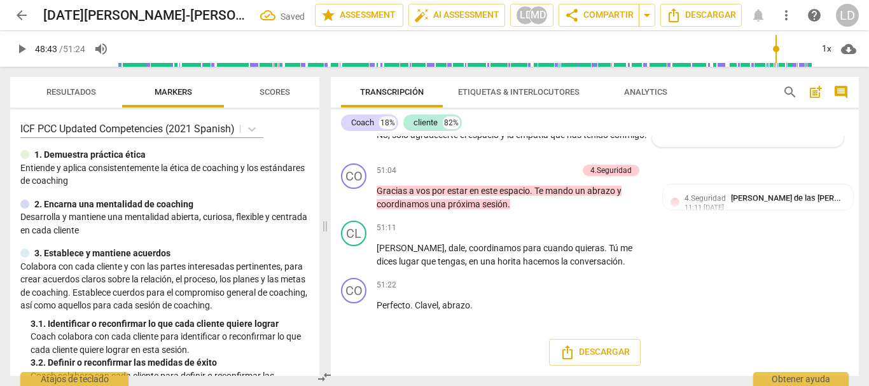
scroll to position [8599, 0]
click at [846, 158] on div "CL play_arrow pause 50:55 + Add competency keyboard_arrow_right No , solo agrad…" at bounding box center [595, 130] width 528 height 56
click at [22, 42] on span "play_arrow" at bounding box center [21, 48] width 15 height 15
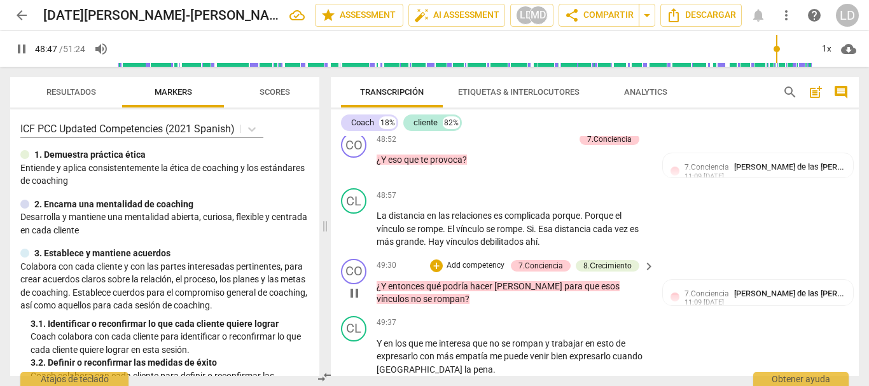
scroll to position [8026, 0]
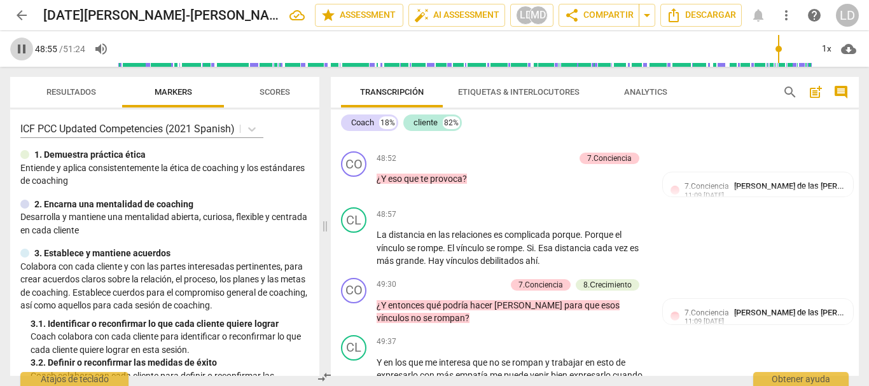
click at [25, 47] on span "pause" at bounding box center [21, 48] width 15 height 15
click at [557, 165] on p "Add competency" at bounding box center [544, 158] width 60 height 11
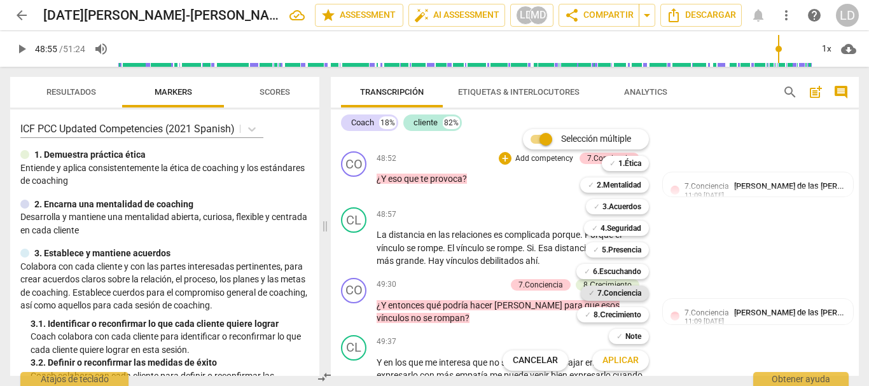
click at [628, 293] on b "7.Conciencia" at bounding box center [619, 293] width 44 height 15
click at [632, 275] on b "6.Escuchando" at bounding box center [617, 271] width 48 height 15
click at [632, 250] on b "5.Presencia" at bounding box center [621, 249] width 39 height 15
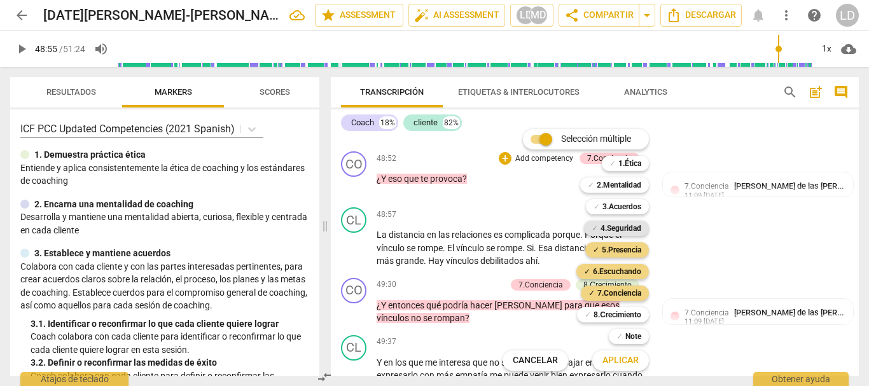
click at [623, 224] on b "4.Seguridad" at bounding box center [620, 228] width 41 height 15
click at [633, 363] on span "Aplicar" at bounding box center [620, 360] width 36 height 13
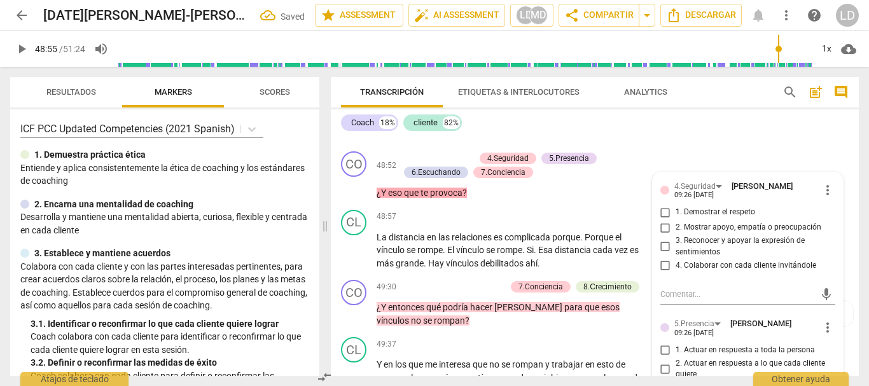
scroll to position [8156, 0]
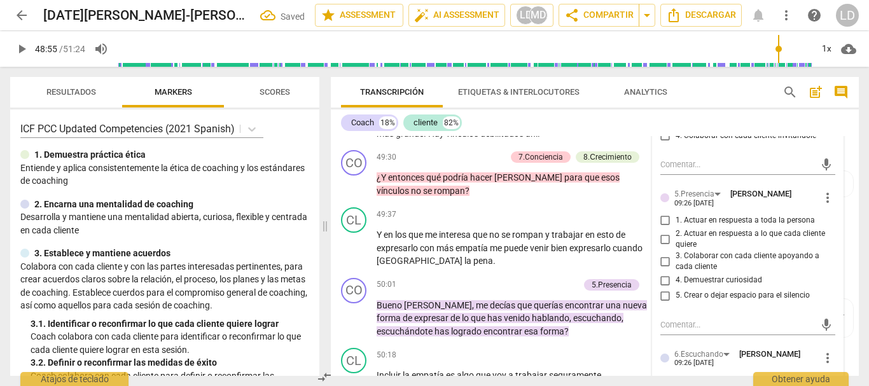
click at [663, 90] on input "1. Demostrar el respeto" at bounding box center [665, 82] width 20 height 15
click at [665, 106] on input "2. Mostrar apoyo, empatía o preocupación" at bounding box center [665, 97] width 20 height 15
click at [658, 125] on input "3. Reconocer y apoyar la expresión de sentimientos" at bounding box center [665, 116] width 20 height 15
click at [665, 143] on input "4. Colaborar con cada cliente invitándole" at bounding box center [665, 135] width 20 height 15
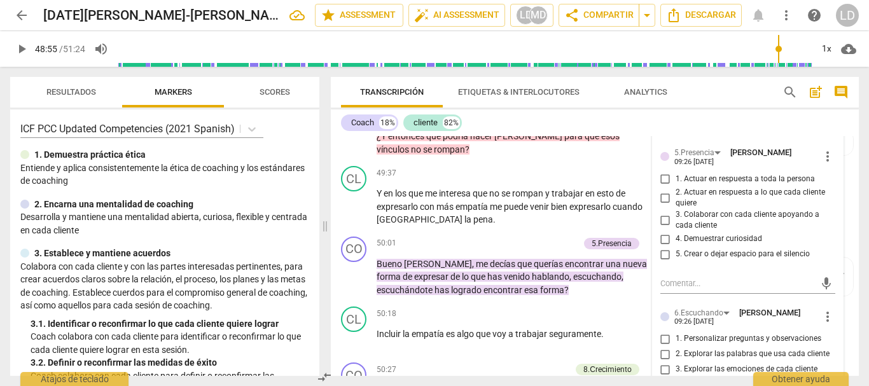
scroll to position [8219, 0]
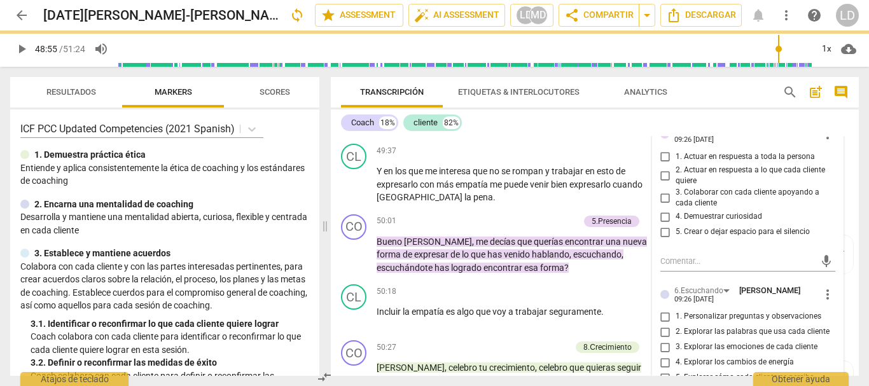
click at [661, 165] on input "1. Actuar en respuesta a toda la persona" at bounding box center [665, 156] width 20 height 15
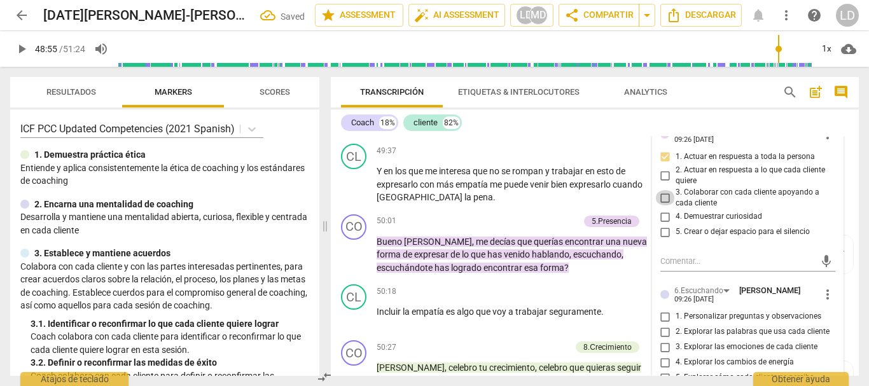
click at [663, 205] on input "3. Colaborar con cada cliente apoyando a cada cliente" at bounding box center [665, 197] width 20 height 15
click at [662, 225] on input "4. Demuestrar curiosidad" at bounding box center [665, 216] width 20 height 15
click at [663, 240] on input "5. Crear o dejar espacio para el silencio" at bounding box center [665, 232] width 20 height 15
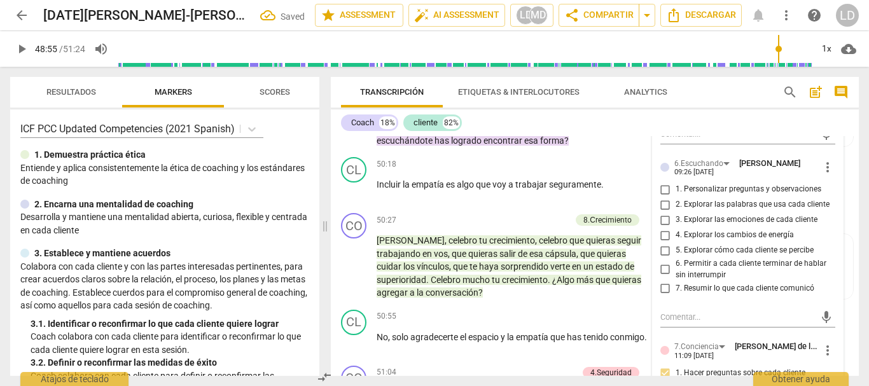
scroll to position [8410, 0]
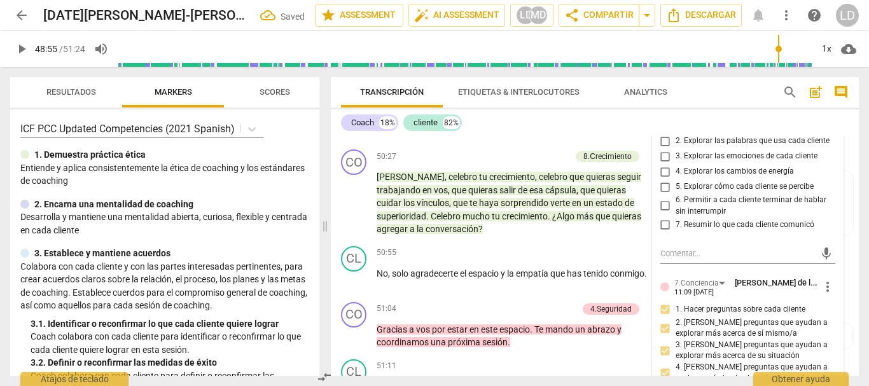
click at [663, 134] on input "1. Personalizar preguntas y observaciones" at bounding box center [665, 125] width 20 height 15
click at [660, 149] on input "2. Explorar las palabras que usa cada cliente" at bounding box center [665, 141] width 20 height 15
click at [663, 195] on input "5. Explorar cómo cada cliente se percibe" at bounding box center [665, 186] width 20 height 15
click at [665, 214] on input "6. Permitir a cada cliente terminar de hablar sin interrumpir" at bounding box center [665, 205] width 20 height 15
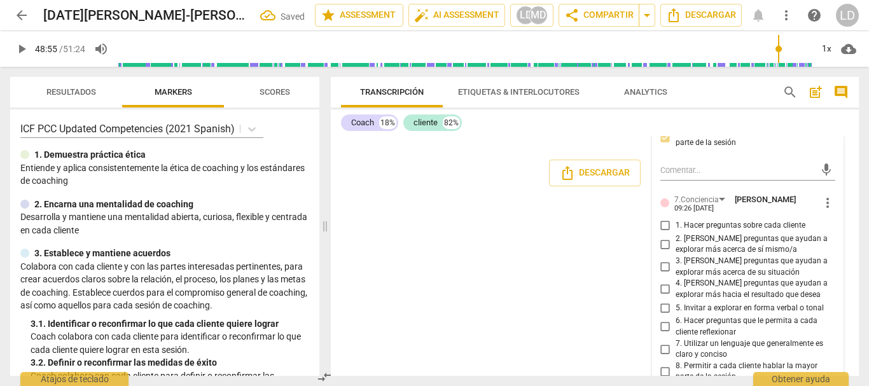
scroll to position [8792, 0]
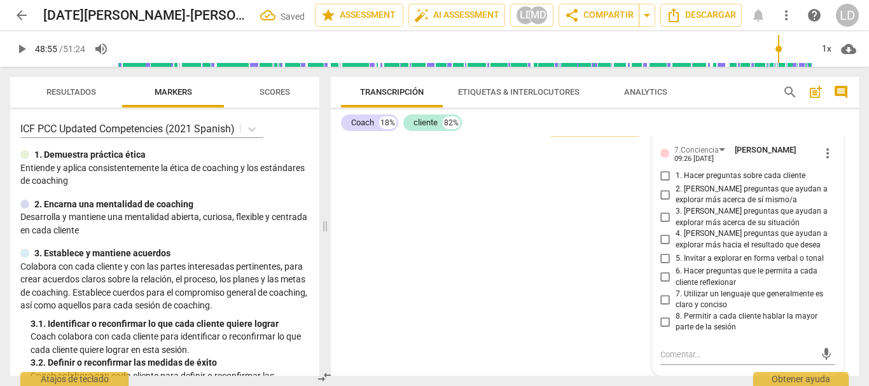
click at [659, 184] on input "1. Hacer preguntas sobre cada cliente" at bounding box center [665, 176] width 20 height 15
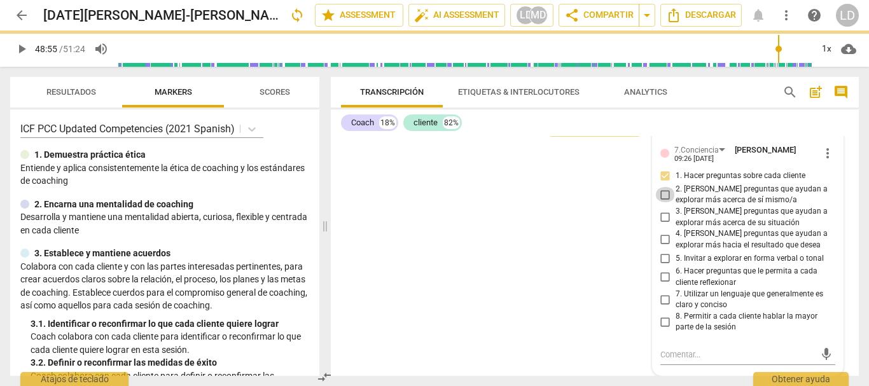
click at [661, 202] on input "2. [PERSON_NAME] preguntas que ayudan a explorar más acerca de sí mismo/a" at bounding box center [665, 194] width 20 height 15
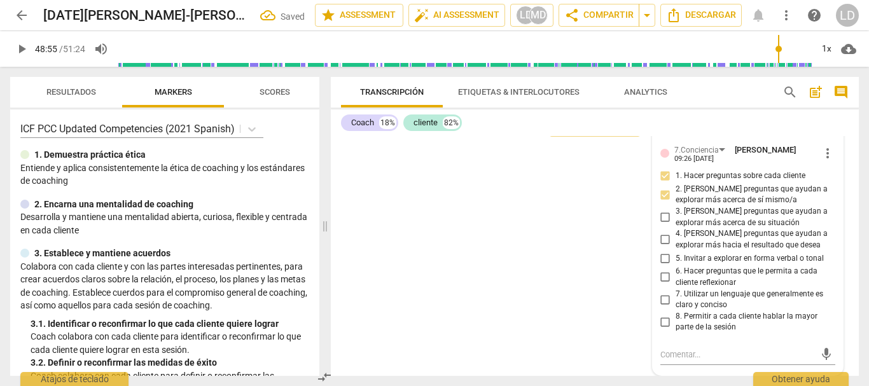
click at [664, 225] on input "3. [PERSON_NAME] preguntas que ayudan a explorar más acerca de su situación" at bounding box center [665, 217] width 20 height 15
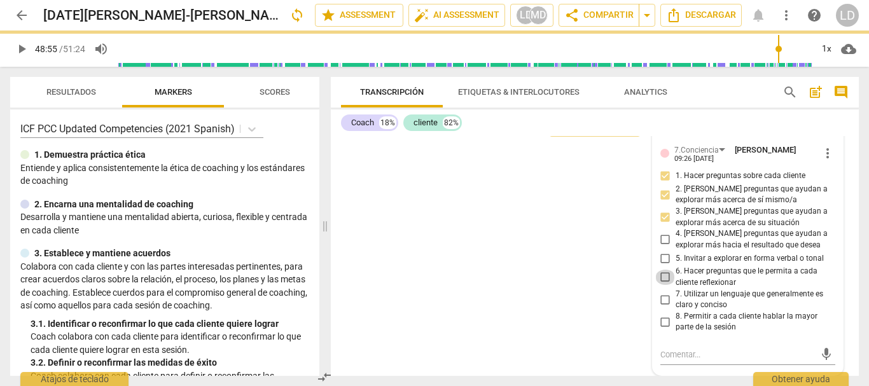
click at [662, 285] on input "6. Hacer preguntas que le permita a cada cliente reflexionar" at bounding box center [665, 277] width 20 height 15
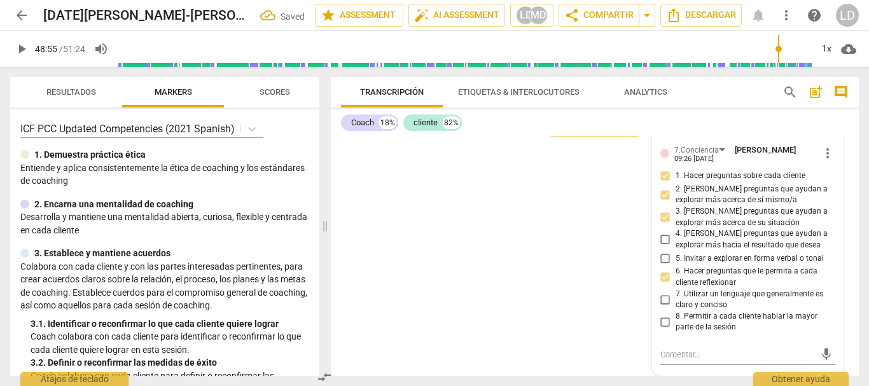
click at [659, 307] on input "7. Utilizar un lenguaje que generalmente es claro y conciso" at bounding box center [665, 299] width 20 height 15
click at [665, 321] on input "8. Permitir a cada cliente hablar la mayor parte de la sesión" at bounding box center [665, 321] width 20 height 15
click at [22, 48] on span "play_arrow" at bounding box center [21, 48] width 15 height 15
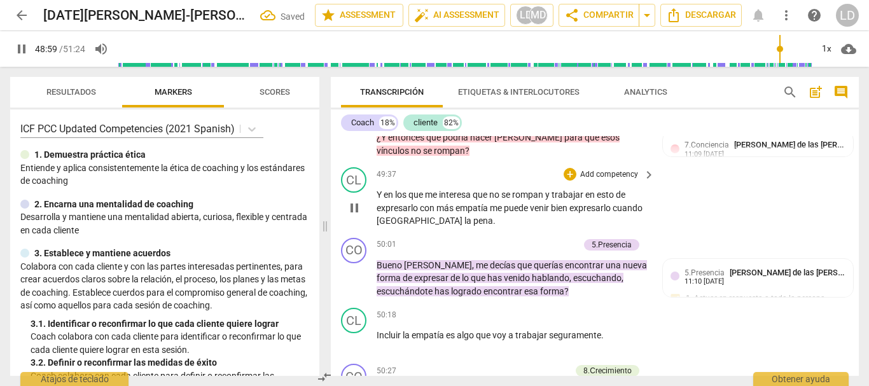
scroll to position [8132, 0]
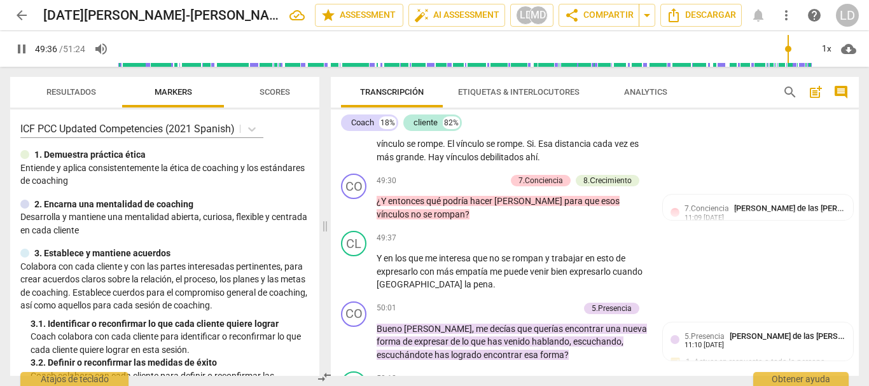
click at [21, 43] on span "pause" at bounding box center [21, 48] width 15 height 15
click at [492, 187] on p "Add competency" at bounding box center [475, 181] width 60 height 11
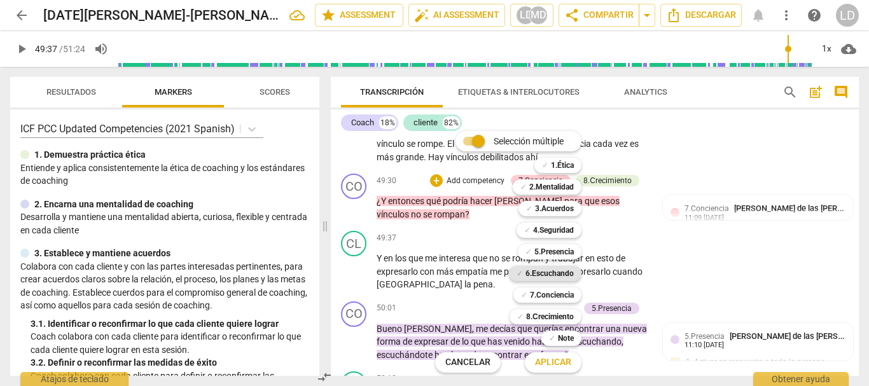
click at [553, 270] on b "6.Escuchando" at bounding box center [549, 273] width 48 height 15
click at [557, 249] on b "5.Presencia" at bounding box center [553, 251] width 39 height 15
click at [557, 229] on b "4.Seguridad" at bounding box center [553, 230] width 41 height 15
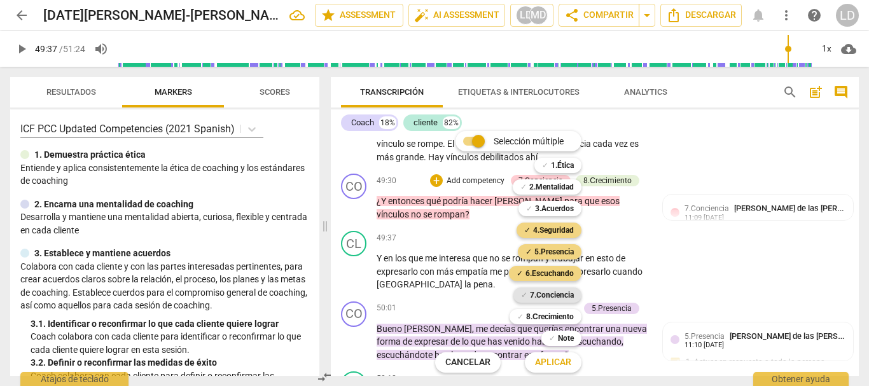
click at [553, 293] on b "7.Conciencia" at bounding box center [552, 294] width 44 height 15
drag, startPoint x: 551, startPoint y: 314, endPoint x: 551, endPoint y: 354, distance: 40.7
click at [551, 314] on b "8.Сrecimiento" at bounding box center [550, 316] width 48 height 15
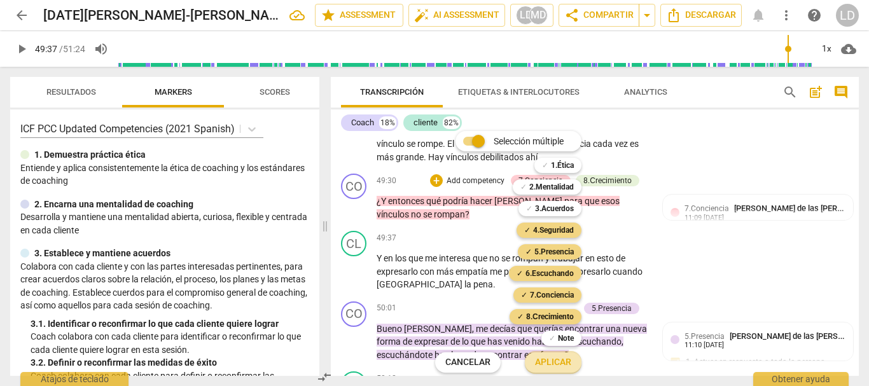
click at [551, 364] on span "Aplicar" at bounding box center [553, 362] width 36 height 13
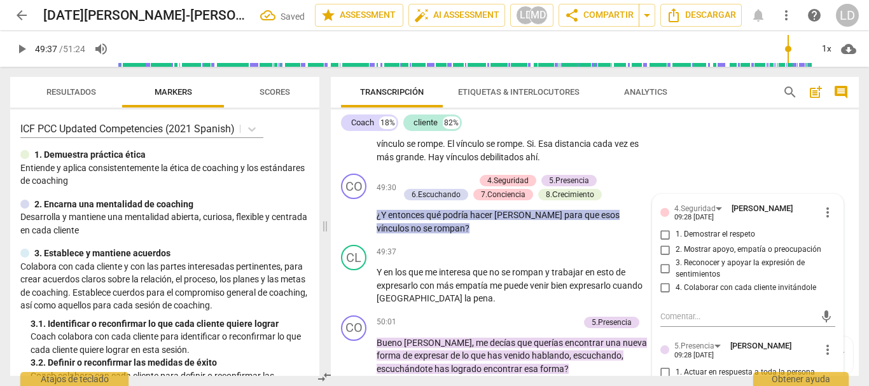
scroll to position [8284, 0]
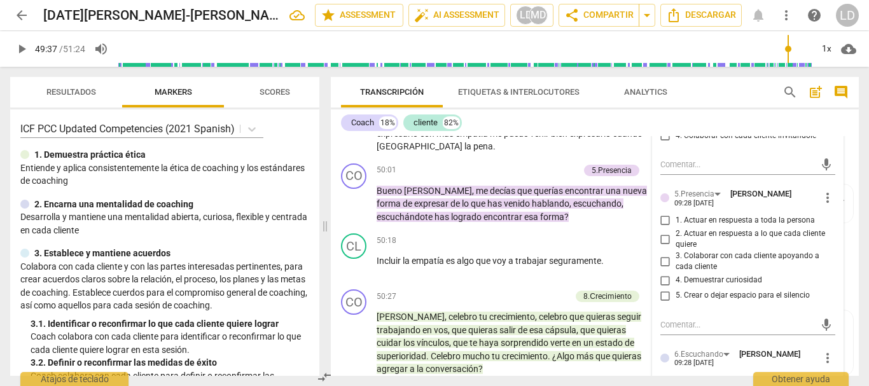
drag, startPoint x: 661, startPoint y: 175, endPoint x: 668, endPoint y: 197, distance: 22.7
click at [662, 90] on input "1. Demostrar el respeto" at bounding box center [665, 82] width 20 height 15
click at [663, 106] on input "2. Mostrar apoyo, empatía o preocupación" at bounding box center [665, 97] width 20 height 15
click at [660, 125] on input "3. Reconocer y apoyar la expresión de sentimientos" at bounding box center [665, 116] width 20 height 15
click at [665, 143] on input "4. Colaborar con cada cliente invitándole" at bounding box center [665, 135] width 20 height 15
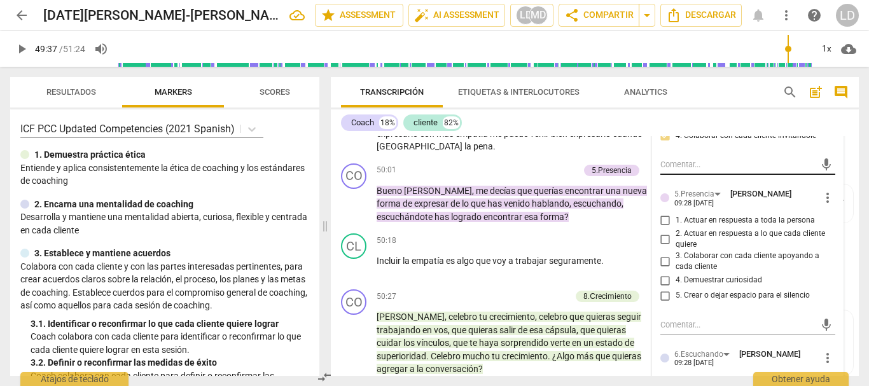
scroll to position [8348, 0]
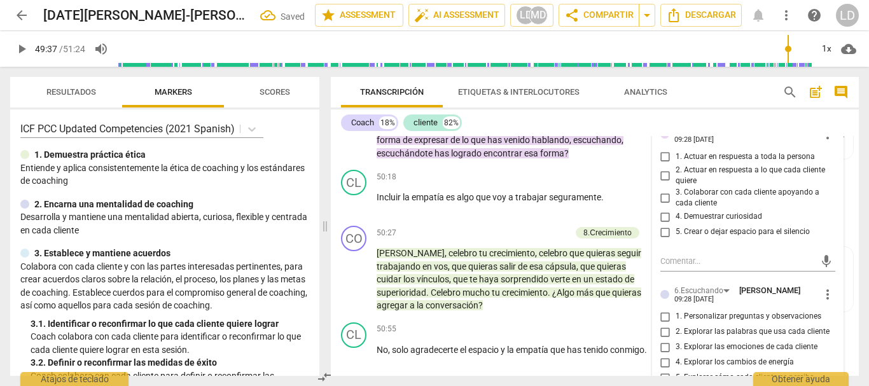
drag, startPoint x: 664, startPoint y: 247, endPoint x: 665, endPoint y: 256, distance: 9.6
click at [665, 165] on input "1. Actuar en respuesta a toda la persona" at bounding box center [665, 156] width 20 height 15
click at [661, 183] on input "2. Actuar en respuesta a lo que cada cliente quiere" at bounding box center [665, 175] width 20 height 15
click at [667, 205] on input "3. Colaborar con cada cliente apoyando a cada cliente" at bounding box center [665, 197] width 20 height 15
click at [663, 225] on input "4. Demuestrar curiosidad" at bounding box center [665, 216] width 20 height 15
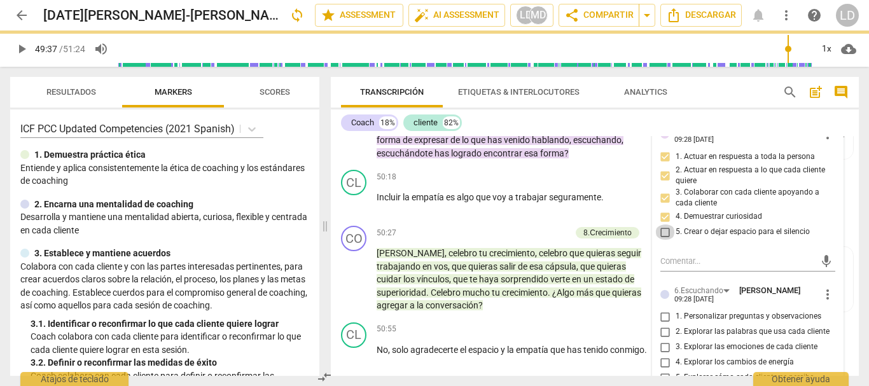
click at [660, 240] on input "5. Crear o dejar espacio para el silencio" at bounding box center [665, 232] width 20 height 15
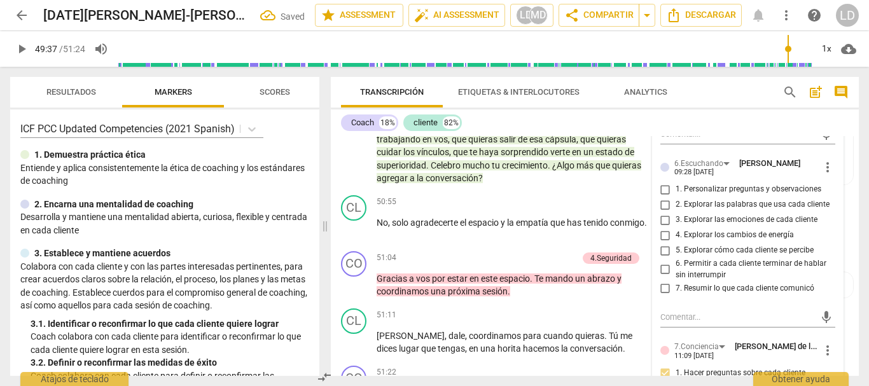
scroll to position [8539, 0]
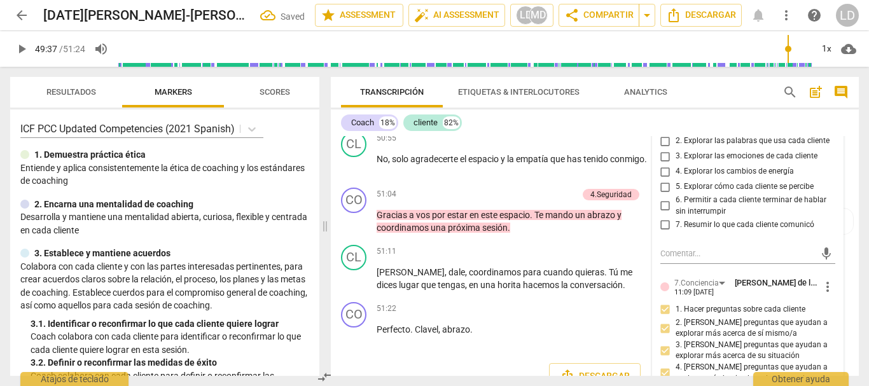
click at [662, 134] on input "1. Personalizar preguntas y observaciones" at bounding box center [665, 125] width 20 height 15
click at [660, 149] on input "2. Explorar las palabras que usa cada cliente" at bounding box center [665, 141] width 20 height 15
click at [661, 195] on input "5. Explorar cómo cada cliente se percibe" at bounding box center [665, 186] width 20 height 15
click at [659, 214] on input "6. Permitir a cada cliente terminar de hablar sin interrumpir" at bounding box center [665, 205] width 20 height 15
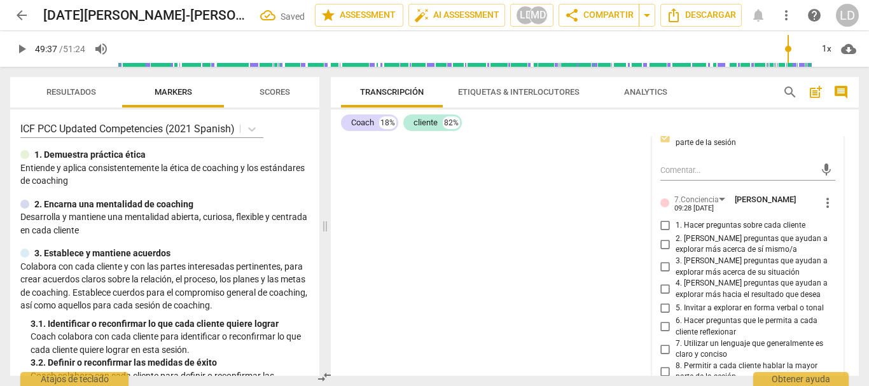
scroll to position [8920, 0]
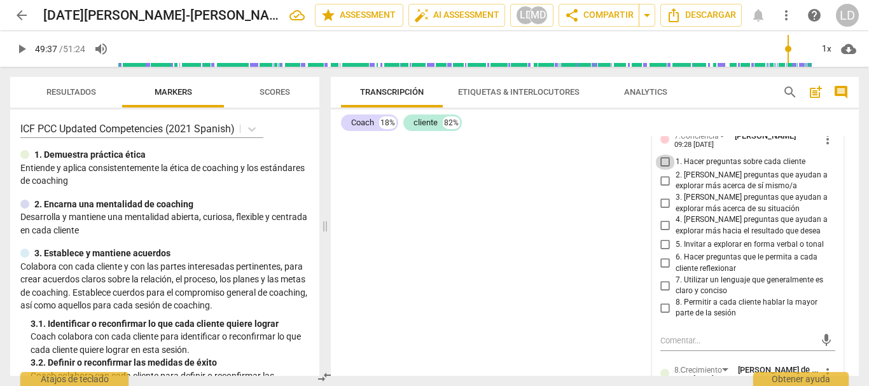
click at [660, 170] on input "1. Hacer preguntas sobre cada cliente" at bounding box center [665, 162] width 20 height 15
click at [660, 188] on input "2. [PERSON_NAME] preguntas que ayudan a explorar más acerca de sí mismo/a" at bounding box center [665, 180] width 20 height 15
click at [660, 211] on input "3. [PERSON_NAME] preguntas que ayudan a explorar más acerca de su situación" at bounding box center [665, 203] width 20 height 15
click at [661, 233] on input "4. [PERSON_NAME] preguntas que ayudan a explorar más hacia el resultado que des…" at bounding box center [665, 225] width 20 height 15
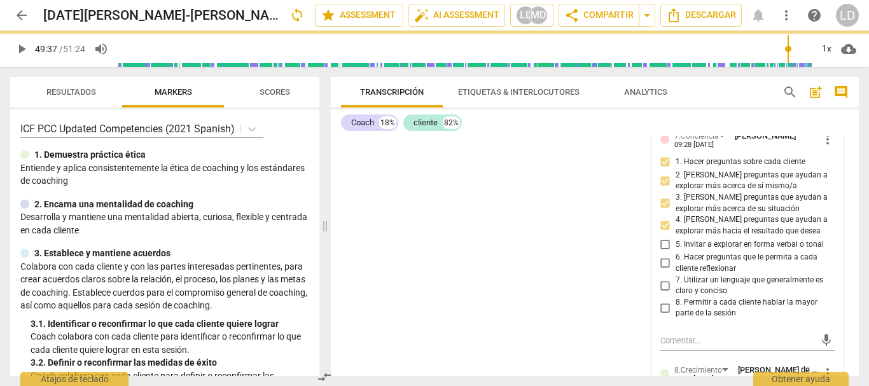
scroll to position [8984, 0]
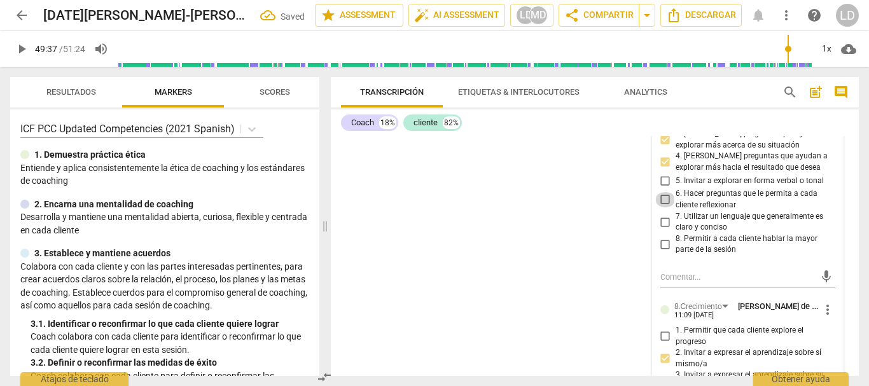
click at [664, 207] on input "6. Hacer preguntas que le permita a cada cliente reflexionar" at bounding box center [665, 199] width 20 height 15
click at [661, 230] on input "7. Utilizar un lenguaje que generalmente es claro y conciso" at bounding box center [665, 221] width 20 height 15
click at [667, 252] on input "8. Permitir a cada cliente hablar la mayor parte de la sesión" at bounding box center [665, 244] width 20 height 15
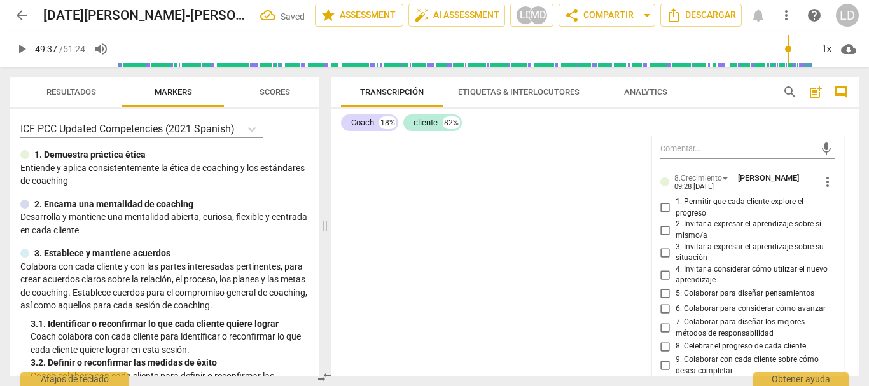
scroll to position [9366, 0]
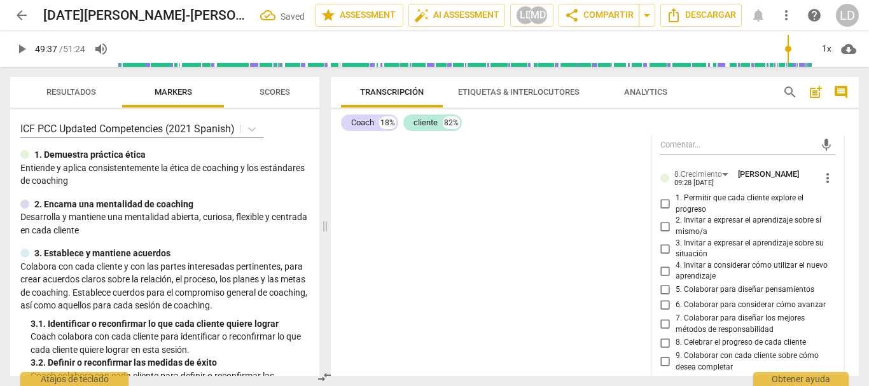
click at [661, 234] on input "2. Invitar a expresar el aprendizaje sobre sí mismo/a" at bounding box center [665, 226] width 20 height 15
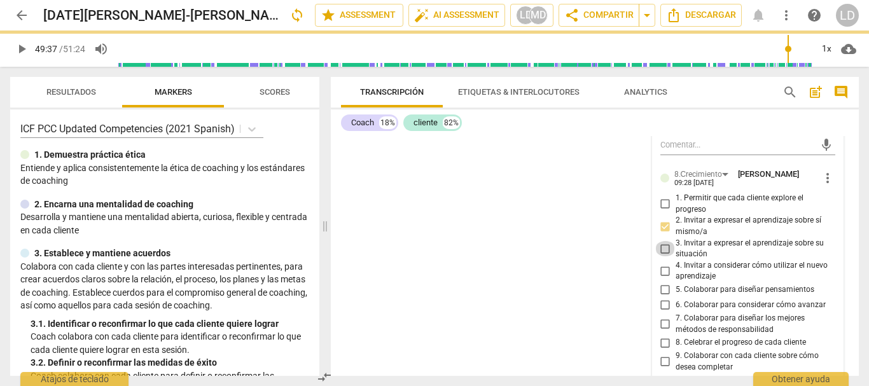
click at [663, 256] on input "3. Invitar a expresar el aprendizaje sobre su situación" at bounding box center [665, 248] width 20 height 15
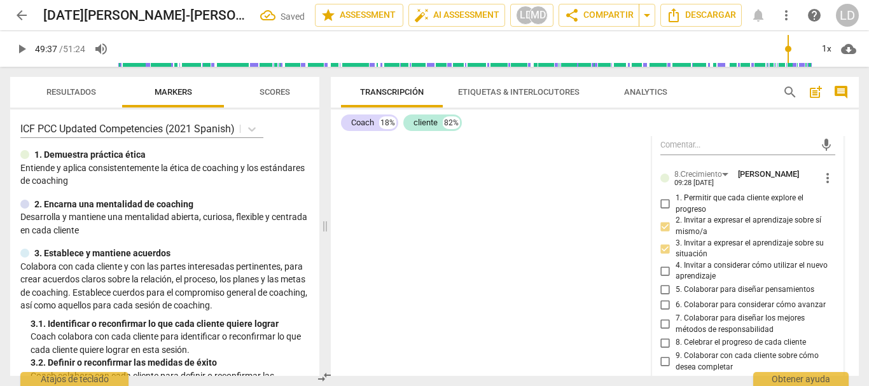
scroll to position [9429, 0]
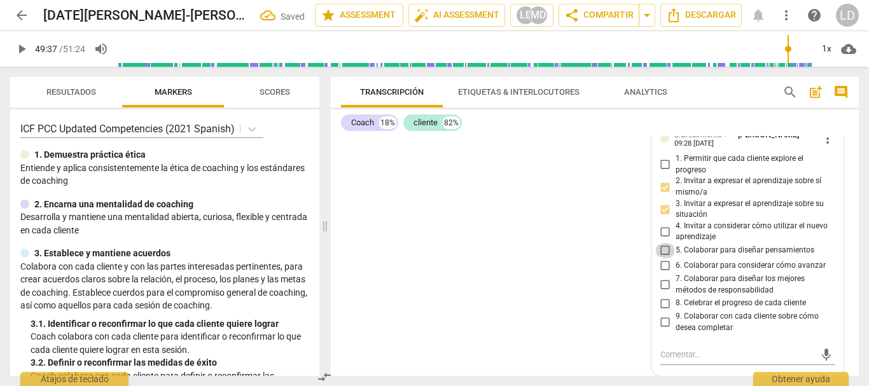
click at [660, 258] on input "5. Colaborar para diseñar pensamientos" at bounding box center [665, 250] width 20 height 15
click at [667, 293] on input "7. Colaborar para diseñar los mejores métodos de responsabilidad" at bounding box center [665, 284] width 20 height 15
click at [844, 242] on div "CO play_arrow pause 00:03 + Add competency 4.Seguridad keyboard_arrow_right Hol…" at bounding box center [595, 256] width 528 height 240
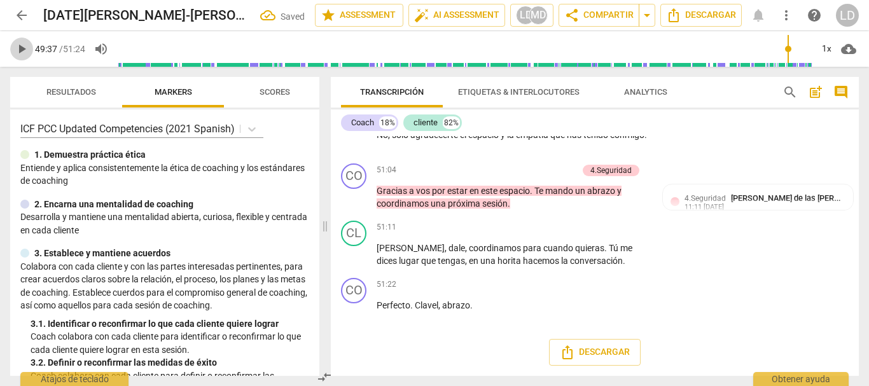
click at [24, 45] on span "play_arrow" at bounding box center [21, 48] width 15 height 15
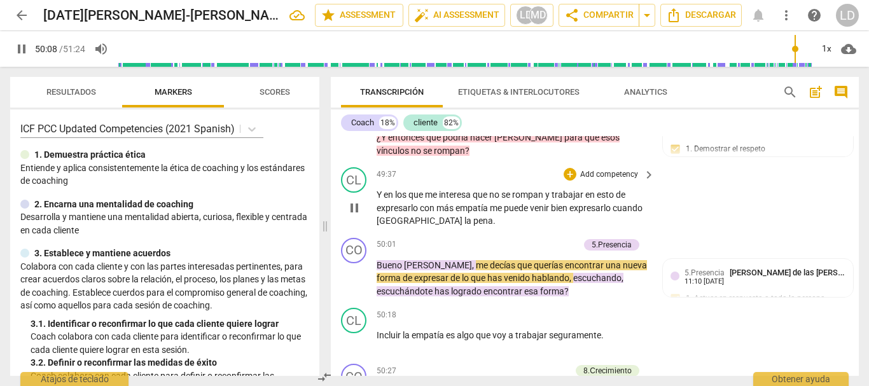
scroll to position [8273, 0]
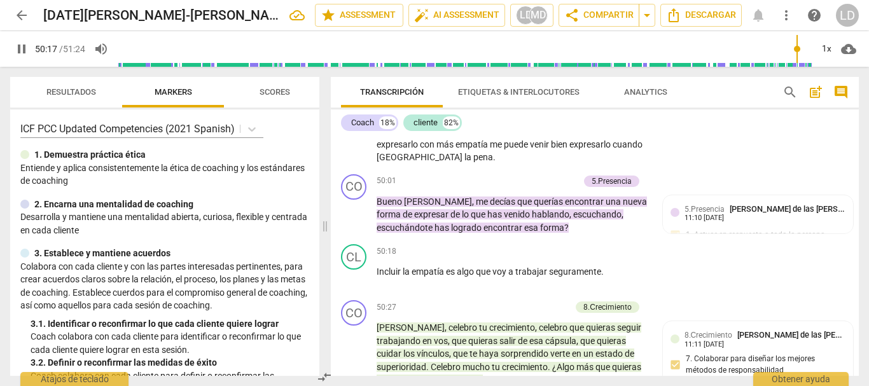
click at [18, 43] on span "pause" at bounding box center [21, 48] width 15 height 15
click at [561, 187] on p "Add competency" at bounding box center [548, 181] width 60 height 11
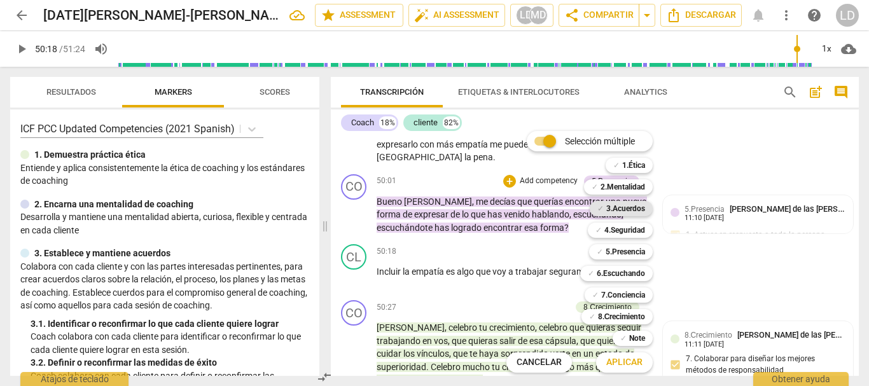
click at [619, 206] on b "3.Acuerdos" at bounding box center [625, 208] width 39 height 15
click at [632, 229] on b "4.Seguridad" at bounding box center [624, 230] width 41 height 15
click at [626, 253] on b "5.Presencia" at bounding box center [625, 251] width 39 height 15
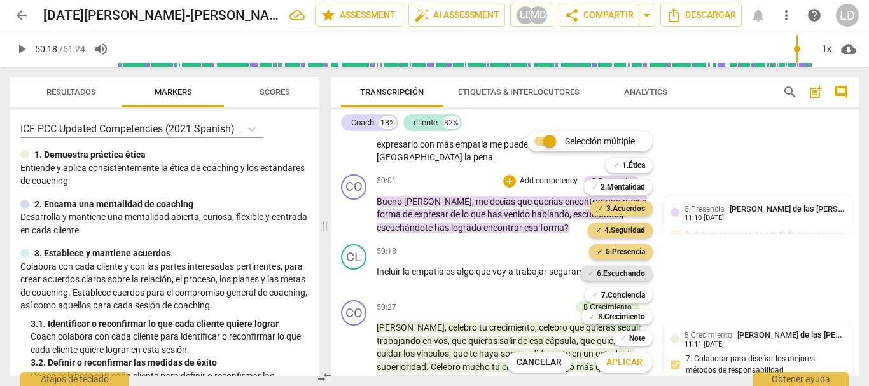
click at [627, 269] on b "6.Escuchando" at bounding box center [621, 273] width 48 height 15
click at [626, 291] on b "7.Conciencia" at bounding box center [623, 294] width 44 height 15
click at [626, 315] on b "8.Сrecimiento" at bounding box center [622, 316] width 48 height 15
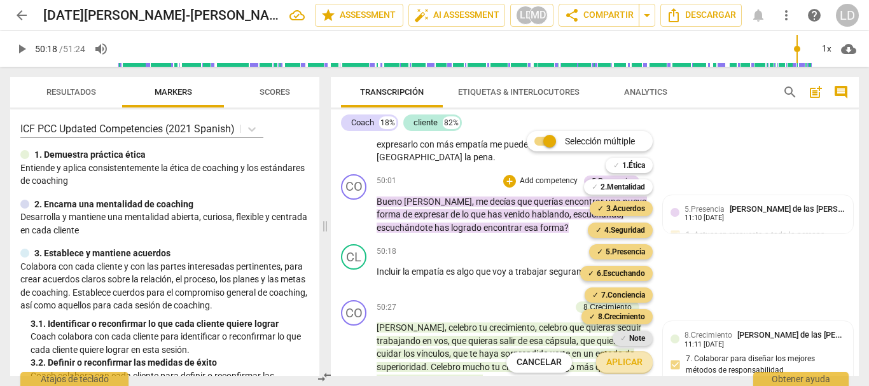
drag, startPoint x: 626, startPoint y: 361, endPoint x: 643, endPoint y: 341, distance: 25.7
click at [626, 359] on span "Aplicar" at bounding box center [624, 362] width 36 height 13
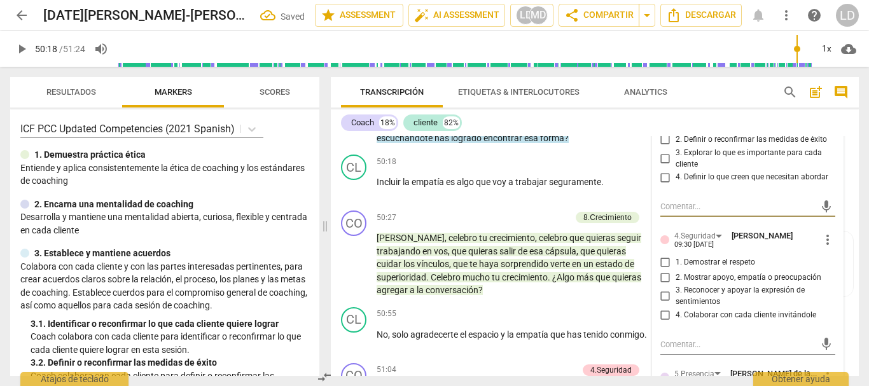
scroll to position [8370, 0]
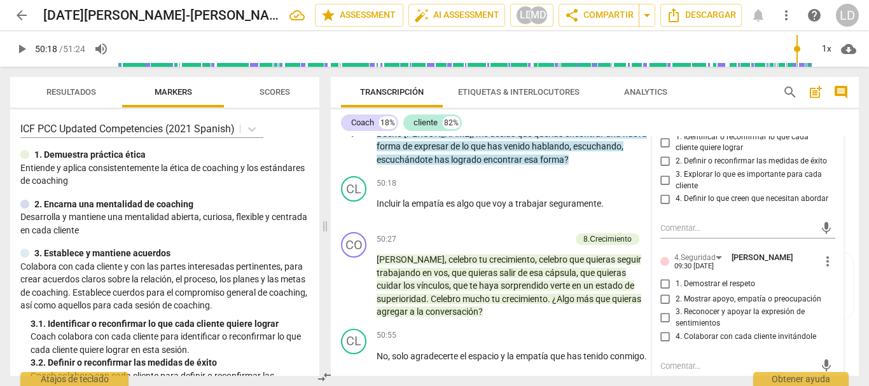
click at [820, 124] on span "more_vert" at bounding box center [827, 116] width 15 height 15
click at [831, 234] on li "Borrar" at bounding box center [837, 231] width 45 height 24
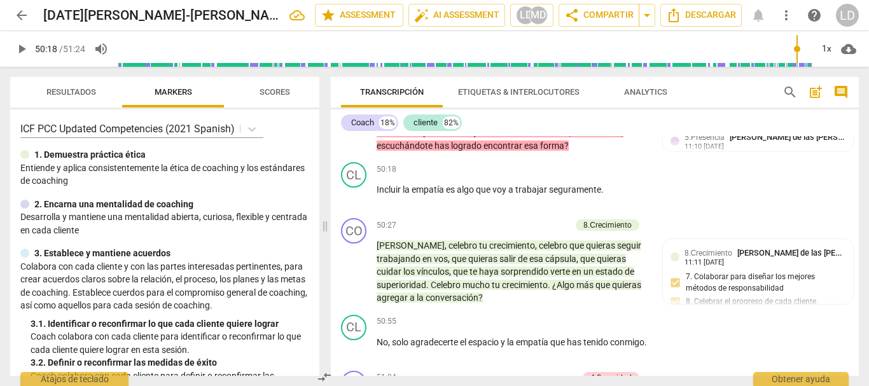
click at [495, 91] on div "4.Seguridad" at bounding box center [507, 85] width 41 height 11
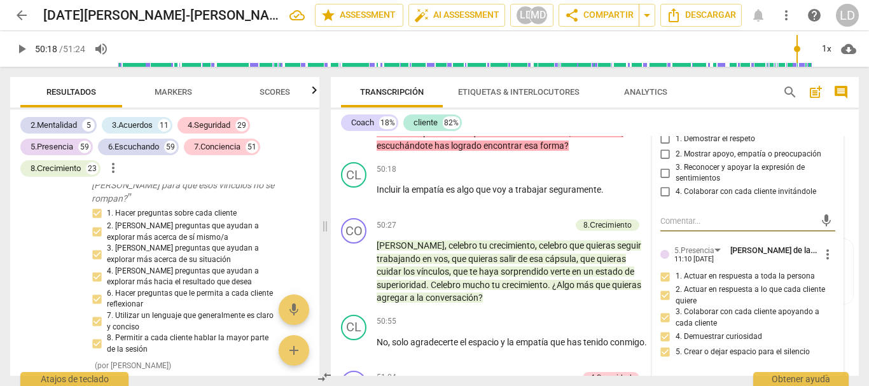
scroll to position [35361, 0]
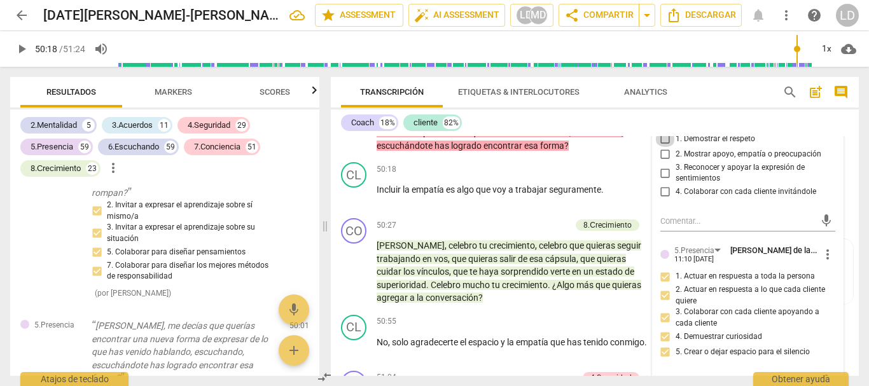
click at [663, 147] on input "1. Demostrar el respeto" at bounding box center [665, 139] width 20 height 15
click at [664, 162] on input "2. Mostrar apoyo, empatía o preocupación" at bounding box center [665, 154] width 20 height 15
click at [658, 181] on input "3. Reconocer y apoyar la expresión de sentimientos" at bounding box center [665, 172] width 20 height 15
click at [664, 200] on input "4. Colaborar con cada cliente invitándole" at bounding box center [665, 191] width 20 height 15
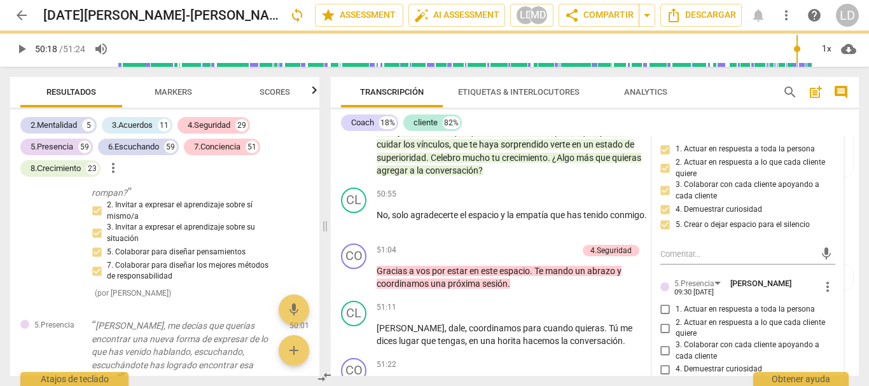
scroll to position [8624, 0]
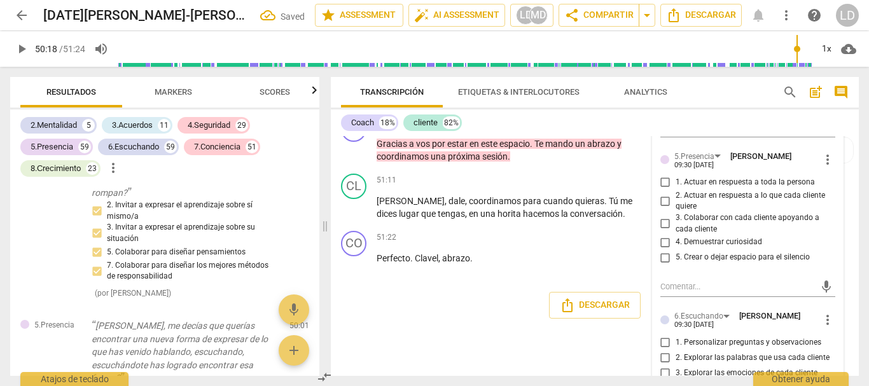
click at [661, 190] on input "1. Actuar en respuesta a toda la persona" at bounding box center [665, 182] width 20 height 15
click at [664, 209] on input "2. Actuar en respuesta a lo que cada cliente quiere" at bounding box center [665, 200] width 20 height 15
click at [663, 232] on input "3. Colaborar con cada cliente apoyando a cada cliente" at bounding box center [665, 223] width 20 height 15
click at [661, 250] on input "4. Demuestrar curiosidad" at bounding box center [665, 242] width 20 height 15
drag, startPoint x: 665, startPoint y: 347, endPoint x: 677, endPoint y: 342, distance: 13.5
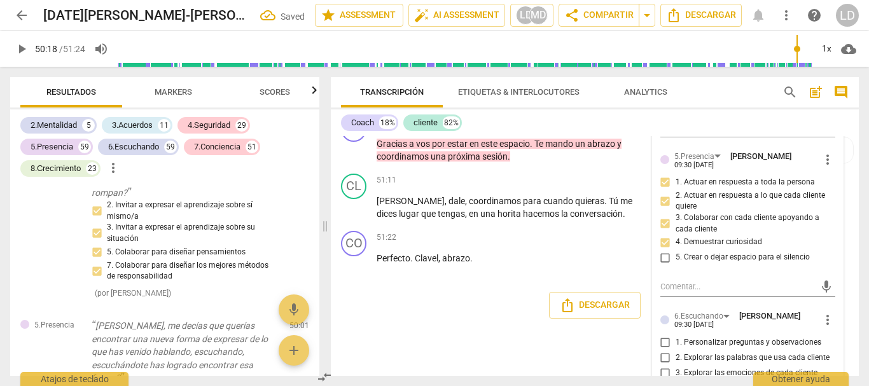
click at [665, 265] on input "5. Crear o dejar espacio para el silencio" at bounding box center [665, 257] width 20 height 15
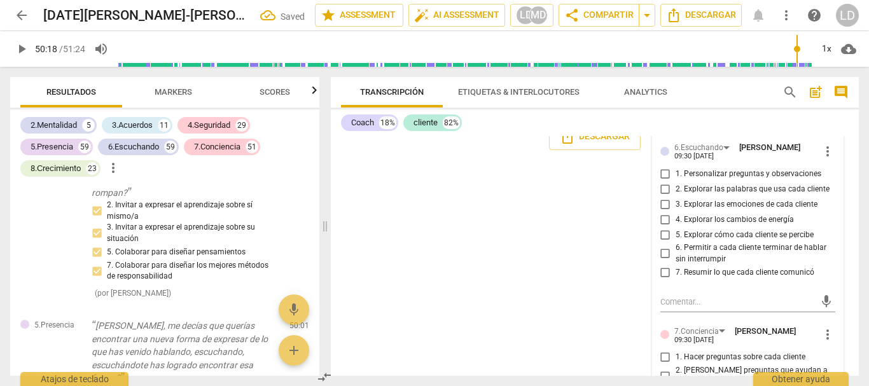
scroll to position [8815, 0]
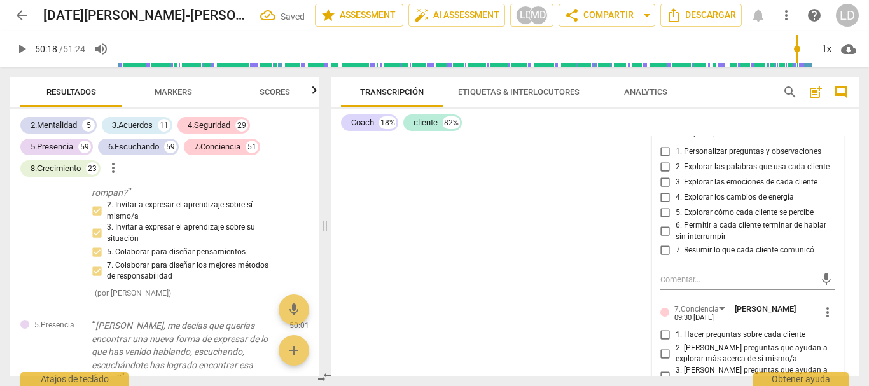
click at [660, 159] on input "1. Personalizar preguntas y observaciones" at bounding box center [665, 151] width 20 height 15
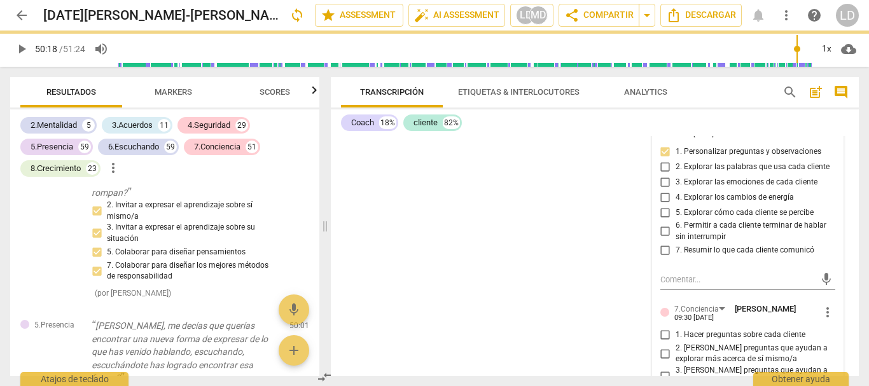
click at [663, 174] on input "2. Explorar las palabras que usa cada cliente" at bounding box center [665, 166] width 20 height 15
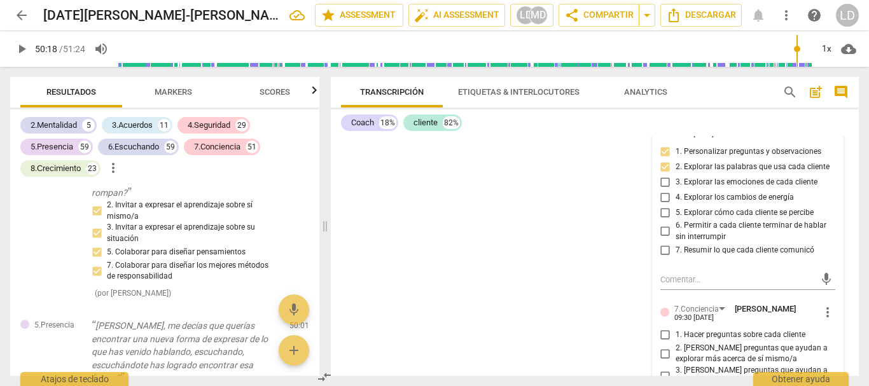
click at [662, 220] on input "5. Explorar cómo cada cliente se percibe" at bounding box center [665, 212] width 20 height 15
click at [658, 239] on input "6. Permitir a cada cliente terminar de hablar sin interrumpir" at bounding box center [665, 231] width 20 height 15
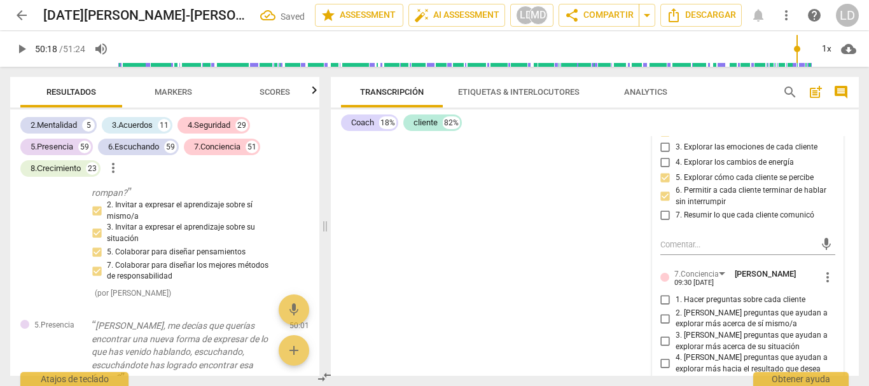
scroll to position [9006, 0]
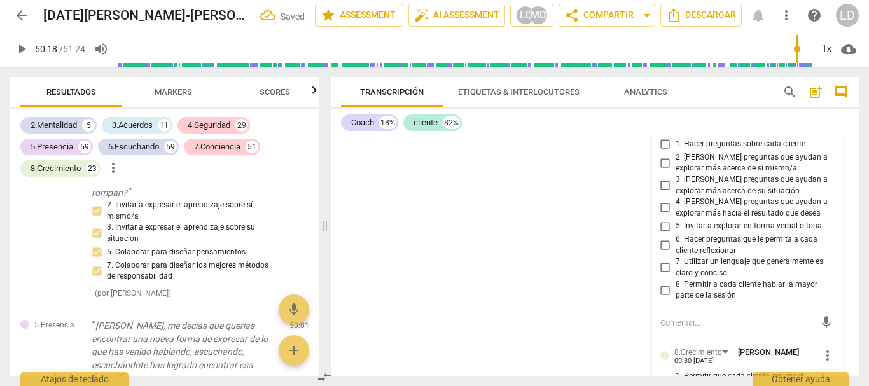
click at [664, 152] on input "1. Hacer preguntas sobre cada cliente" at bounding box center [665, 144] width 20 height 15
click at [663, 170] on input "2. [PERSON_NAME] preguntas que ayudan a explorar más acerca de sí mismo/a" at bounding box center [665, 162] width 20 height 15
click at [663, 193] on input "3. [PERSON_NAME] preguntas que ayudan a explorar más acerca de su situación" at bounding box center [665, 185] width 20 height 15
click at [661, 216] on input "4. [PERSON_NAME] preguntas que ayudan a explorar más hacia el resultado que des…" at bounding box center [665, 207] width 20 height 15
click at [663, 253] on input "6. Hacer preguntas que le permita a cada cliente reflexionar" at bounding box center [665, 245] width 20 height 15
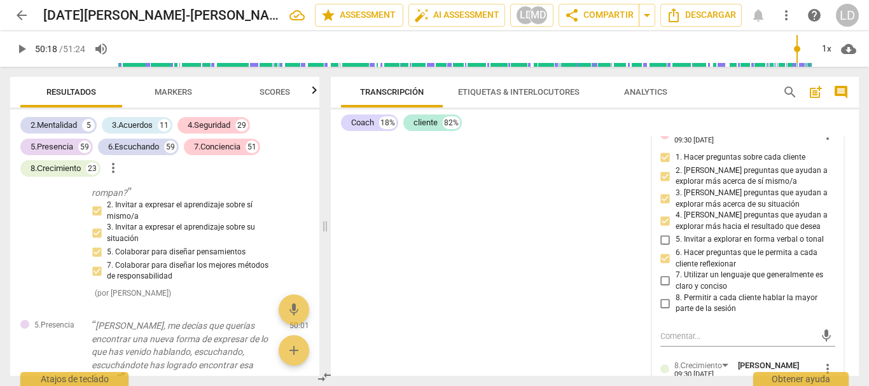
scroll to position [9069, 0]
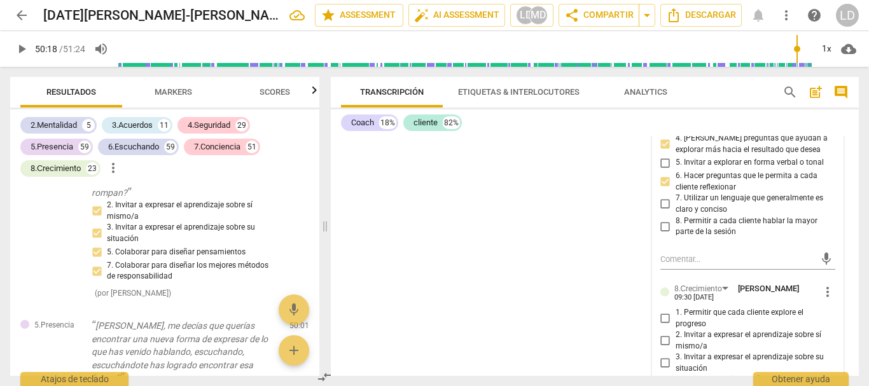
click at [661, 212] on input "7. Utilizar un lenguaje que generalmente es claro y conciso" at bounding box center [665, 204] width 20 height 15
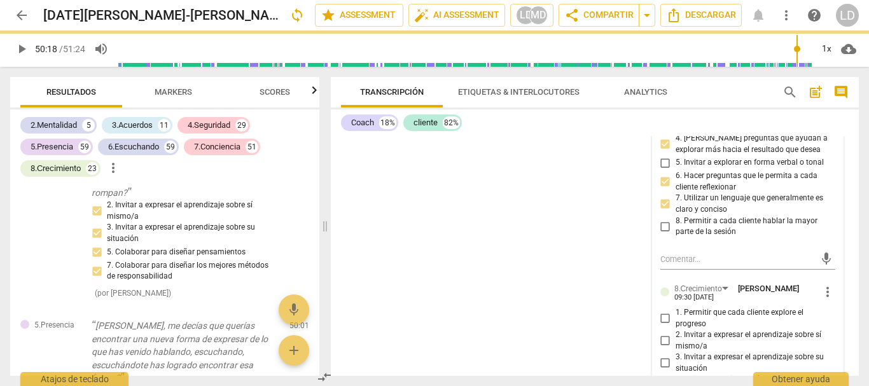
click at [670, 234] on input "8. Permitir a cada cliente hablar la mayor parte de la sesión" at bounding box center [665, 226] width 20 height 15
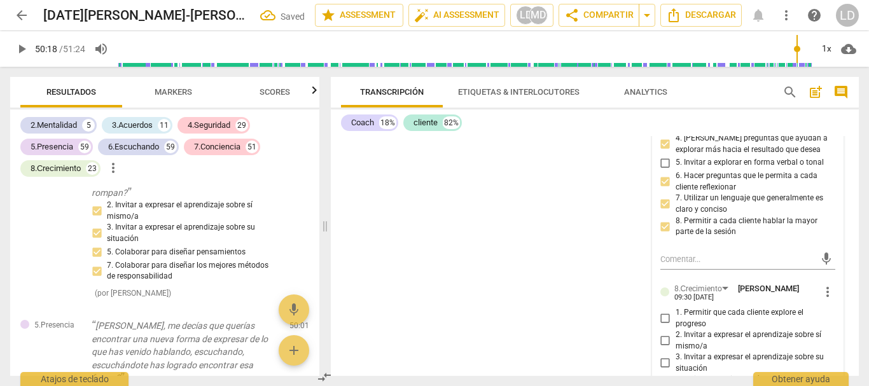
scroll to position [9196, 0]
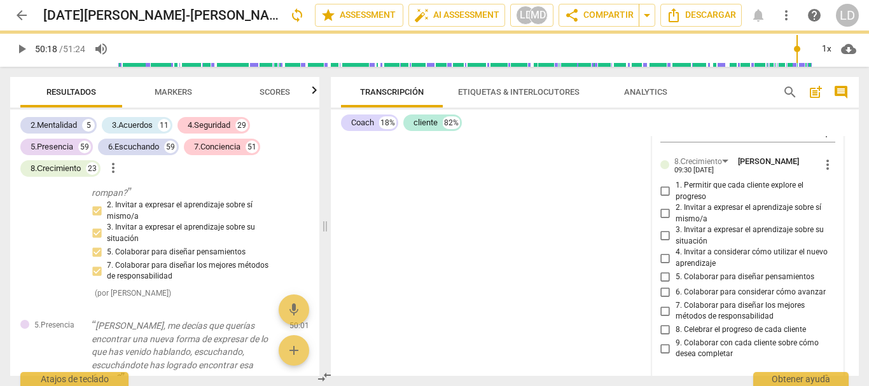
click at [664, 199] on input "1. Permitir que cada cliente explore el progreso" at bounding box center [665, 191] width 20 height 15
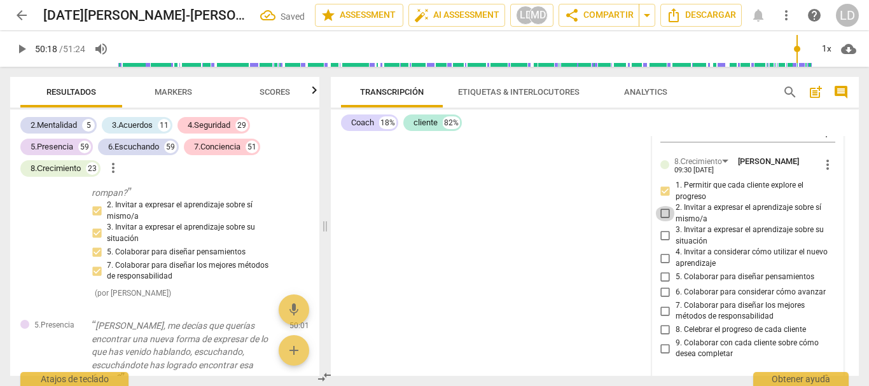
click at [661, 221] on input "2. Invitar a expresar el aprendizaje sobre sí mismo/a" at bounding box center [665, 213] width 20 height 15
click at [663, 244] on input "3. Invitar a expresar el aprendizaje sobre su situación" at bounding box center [665, 235] width 20 height 15
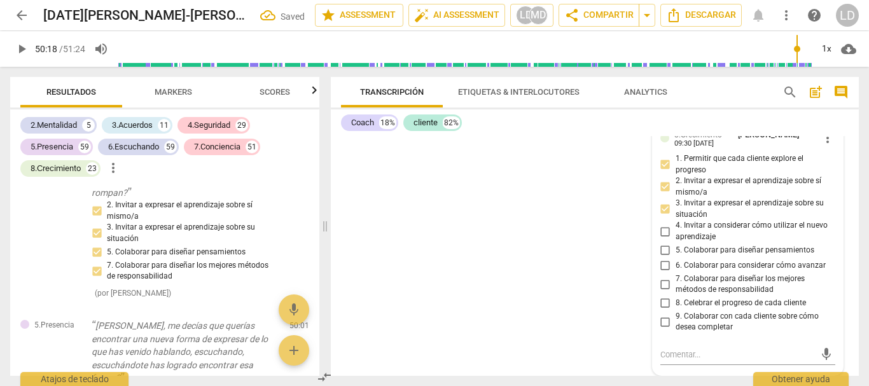
scroll to position [9314, 0]
click at [662, 253] on input "5. Colaborar para diseñar pensamientos" at bounding box center [665, 250] width 20 height 15
click at [847, 256] on div "CO play_arrow pause 00:03 + Add competency 4.Seguridad keyboard_arrow_right Hol…" at bounding box center [595, 256] width 528 height 240
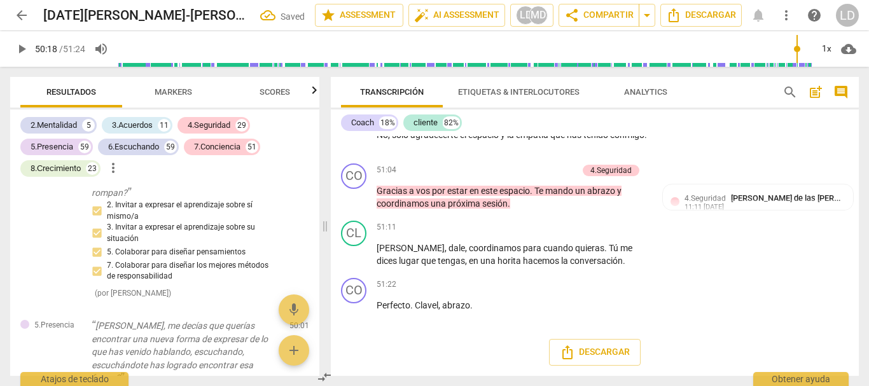
scroll to position [8669, 0]
click at [25, 52] on span "play_arrow" at bounding box center [21, 48] width 15 height 15
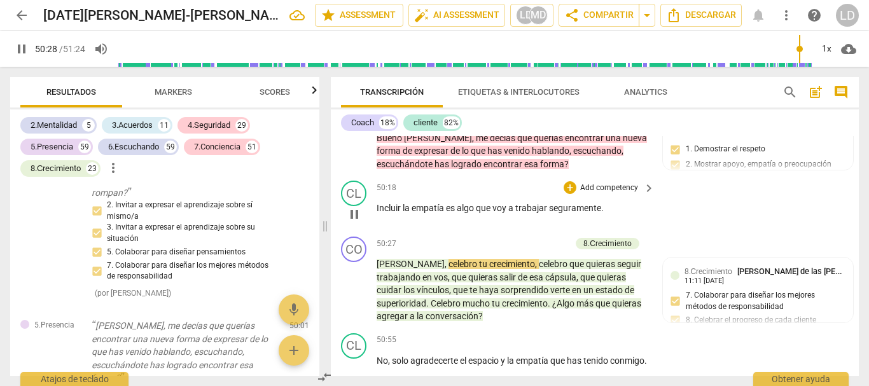
scroll to position [8415, 0]
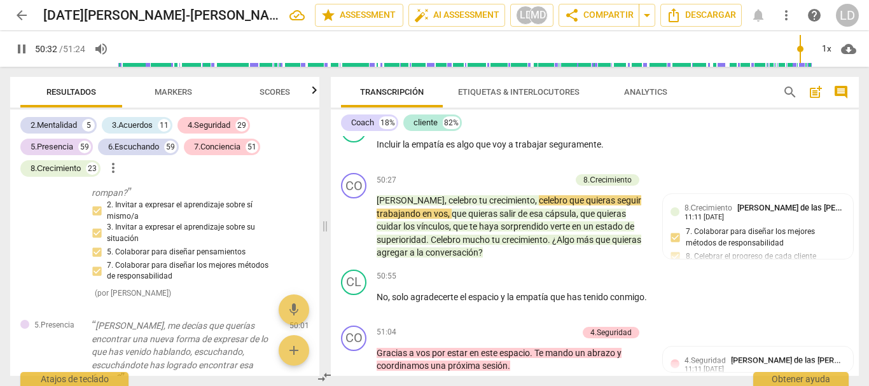
click at [20, 52] on span "pause" at bounding box center [21, 48] width 15 height 15
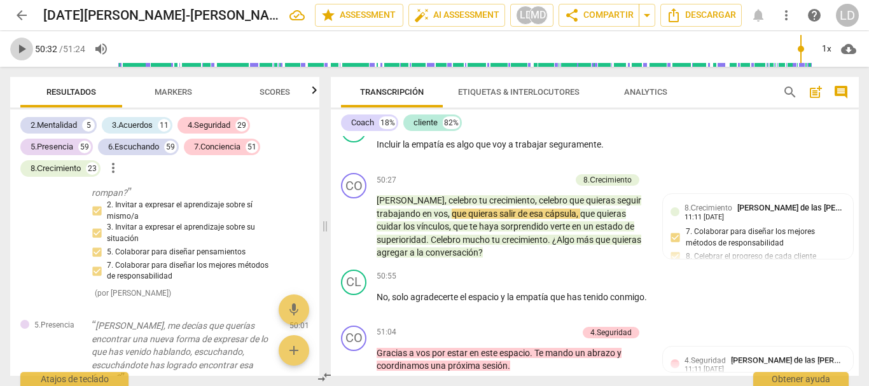
click at [22, 46] on span "play_arrow" at bounding box center [21, 48] width 15 height 15
click at [22, 47] on span "pause" at bounding box center [21, 48] width 15 height 15
click at [19, 47] on span "play_arrow" at bounding box center [21, 48] width 15 height 15
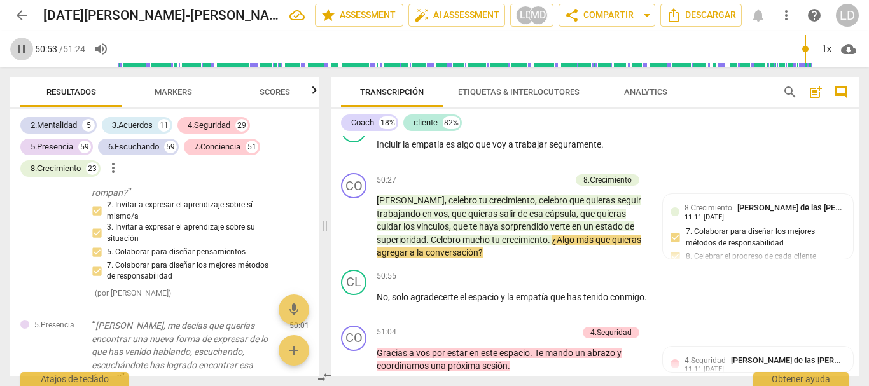
click at [17, 46] on span "pause" at bounding box center [21, 48] width 15 height 15
click at [543, 186] on div "+ Add competency" at bounding box center [533, 180] width 76 height 13
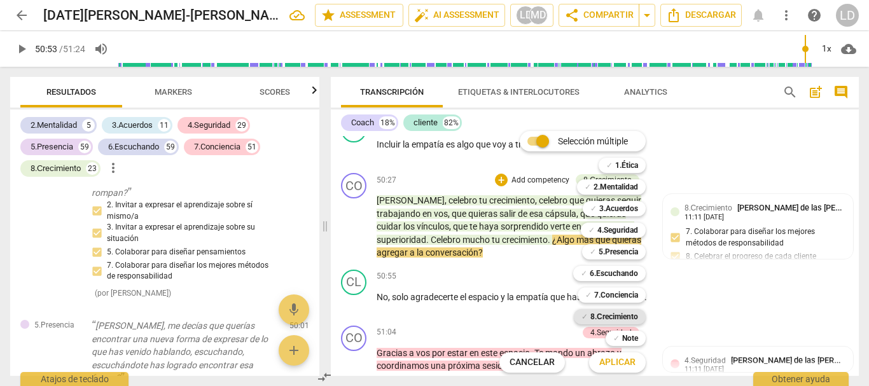
click at [630, 312] on b "8.Сrecimiento" at bounding box center [614, 316] width 48 height 15
click at [628, 360] on span "Aplicar" at bounding box center [617, 362] width 36 height 13
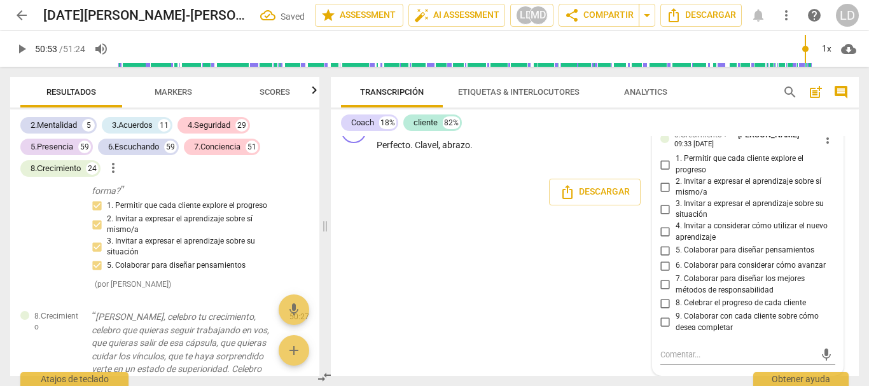
scroll to position [8829, 0]
click at [661, 300] on input "8. Celebrar el progreso de cada cliente" at bounding box center [665, 303] width 20 height 15
drag, startPoint x: 661, startPoint y: 322, endPoint x: 787, endPoint y: 283, distance: 131.8
click at [661, 322] on input "9. Colaborar con cada cliente sobre cómo desea completar" at bounding box center [665, 322] width 20 height 15
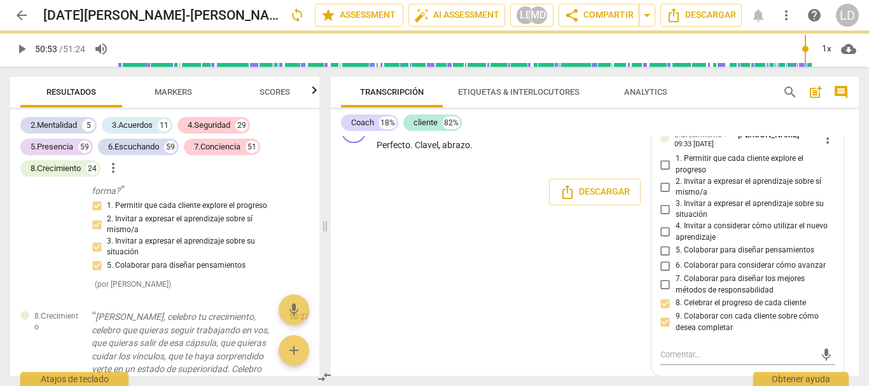
click at [843, 226] on div "CO play_arrow pause 00:03 + Add competency 4.Seguridad keyboard_arrow_right Hol…" at bounding box center [595, 256] width 528 height 240
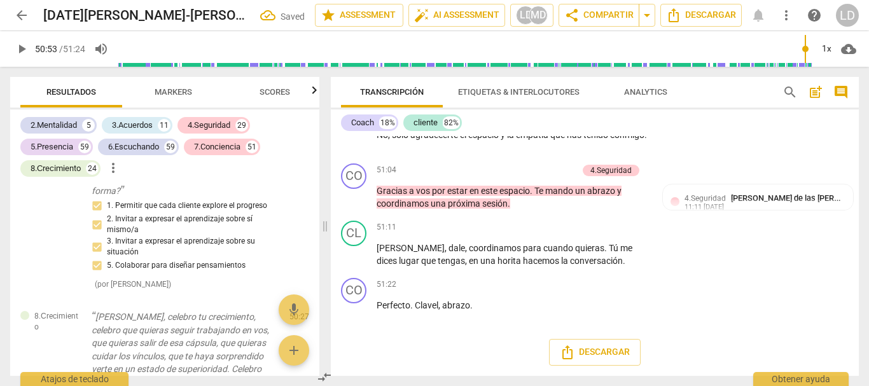
scroll to position [8669, 0]
click at [16, 47] on span "play_arrow" at bounding box center [21, 48] width 15 height 15
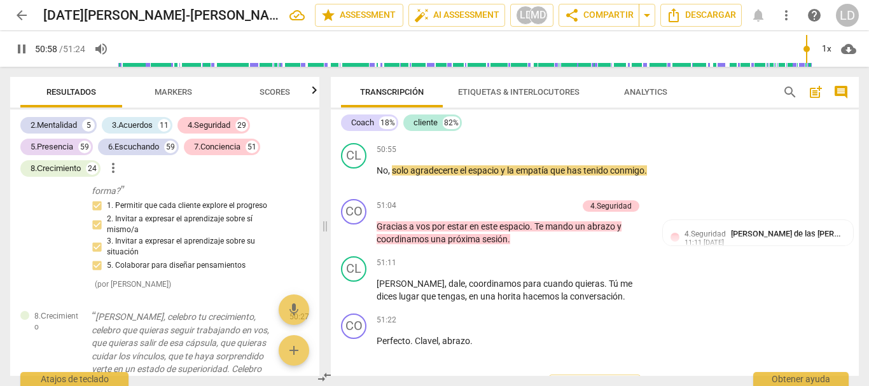
scroll to position [8542, 0]
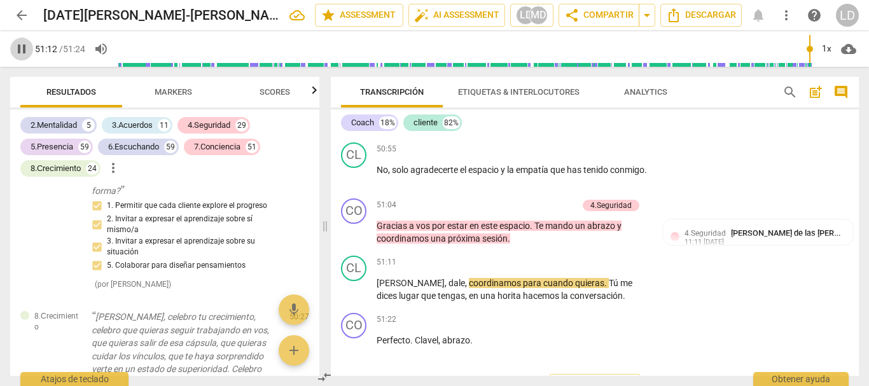
click at [19, 48] on span "pause" at bounding box center [21, 48] width 15 height 15
click at [561, 211] on p "Add competency" at bounding box center [547, 205] width 60 height 11
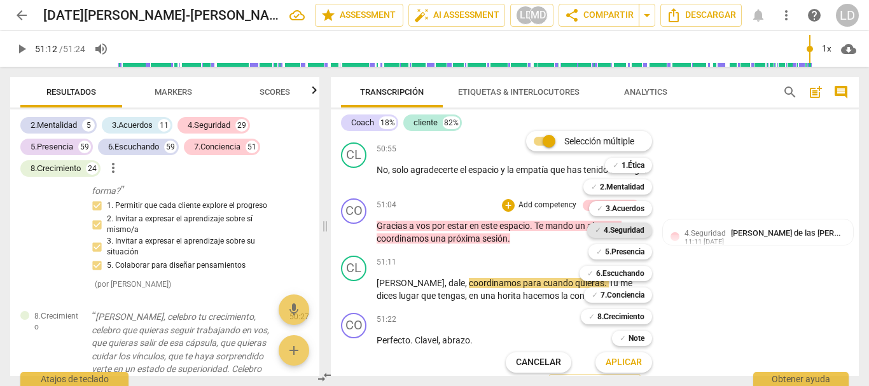
click at [633, 228] on b "4.Seguridad" at bounding box center [624, 230] width 41 height 15
click at [621, 274] on b "6.Escuchando" at bounding box center [620, 273] width 48 height 15
click at [628, 271] on b "6.Escuchando" at bounding box center [620, 273] width 48 height 15
click at [625, 317] on b "8.Сrecimiento" at bounding box center [621, 316] width 48 height 15
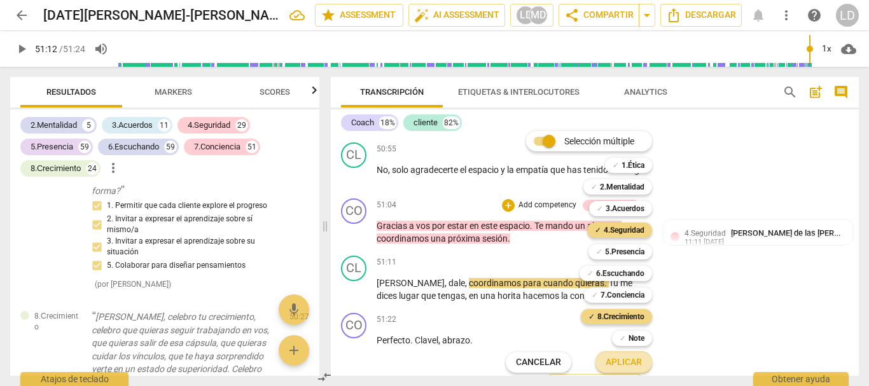
click at [633, 356] on span "Aplicar" at bounding box center [624, 362] width 36 height 13
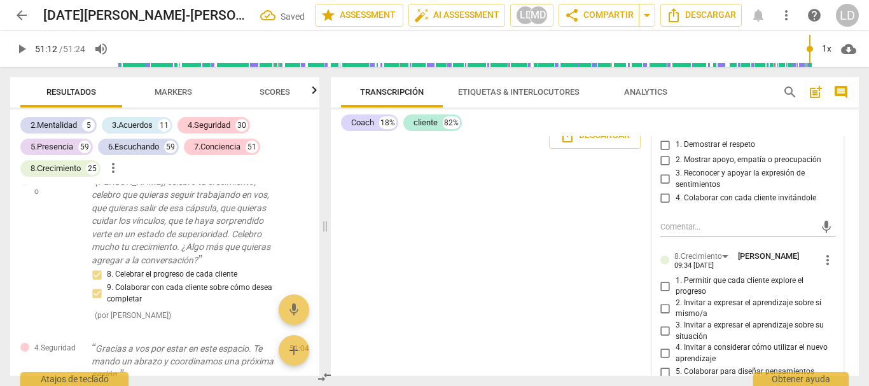
scroll to position [8847, 0]
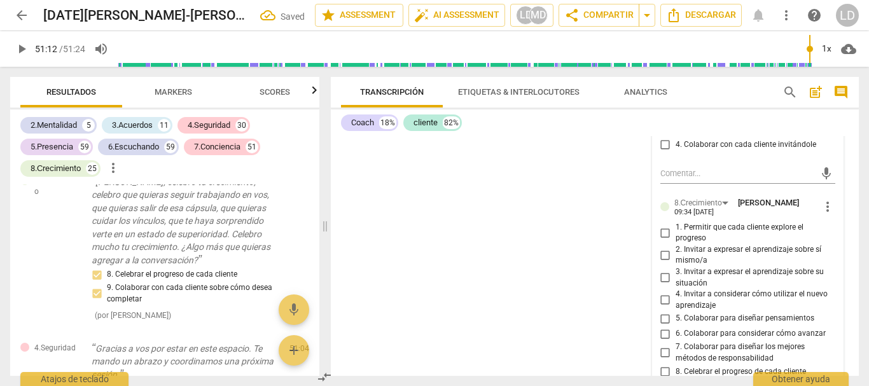
drag, startPoint x: 660, startPoint y: 179, endPoint x: 665, endPoint y: 207, distance: 28.3
click at [661, 99] on input "1. Demostrar el respeto" at bounding box center [665, 91] width 20 height 15
click at [660, 114] on input "2. Mostrar apoyo, empatía o preocupación" at bounding box center [665, 106] width 20 height 15
click at [660, 134] on input "3. Reconocer y apoyar la expresión de sentimientos" at bounding box center [665, 125] width 20 height 15
click at [660, 152] on input "4. Colaborar con cada cliente invitándole" at bounding box center [665, 144] width 20 height 15
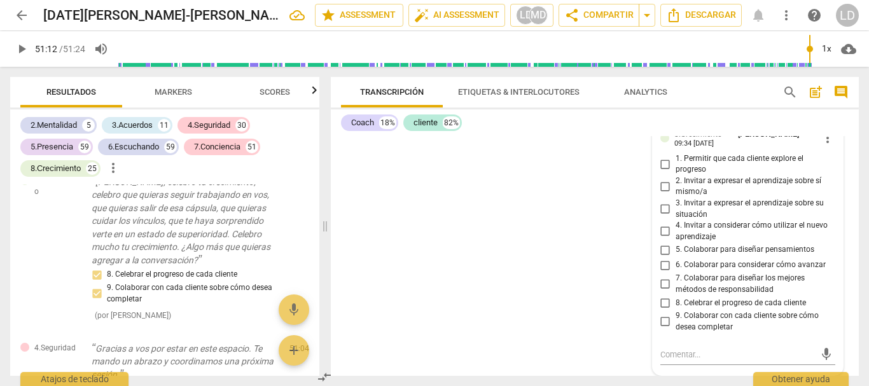
scroll to position [9008, 0]
click at [662, 303] on input "8. Celebrar el progreso de cada cliente" at bounding box center [665, 302] width 20 height 15
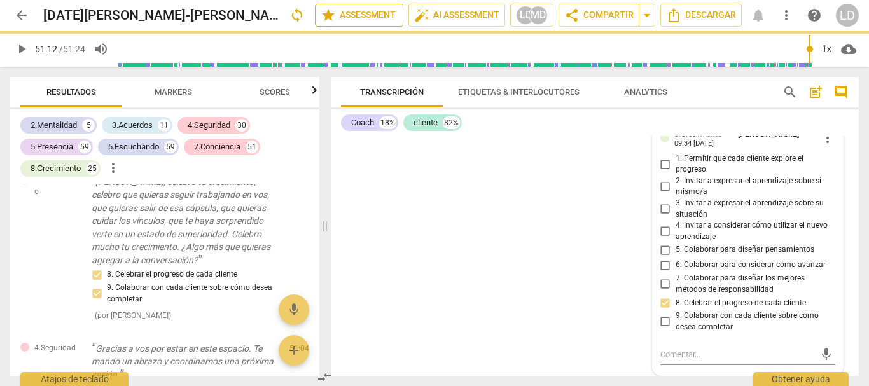
drag, startPoint x: 847, startPoint y: 247, endPoint x: 336, endPoint y: 7, distance: 563.9
click at [848, 247] on div "CO play_arrow pause 00:03 + Add competency 4.Seguridad keyboard_arrow_right Hol…" at bounding box center [595, 256] width 528 height 240
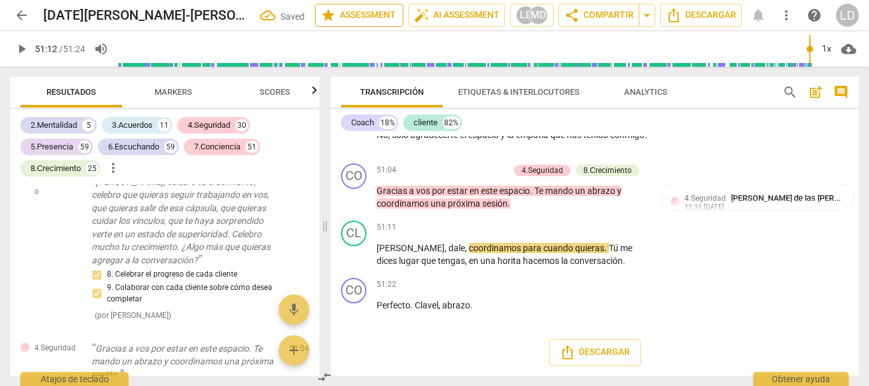
scroll to position [8669, 0]
click at [22, 49] on span "play_arrow" at bounding box center [21, 48] width 15 height 15
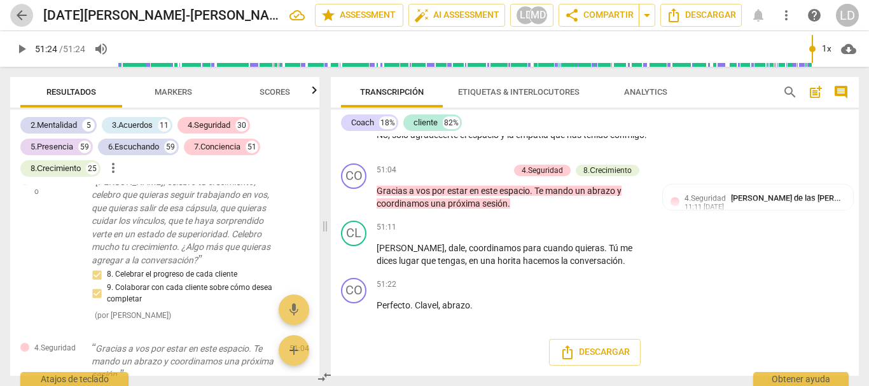
click at [15, 19] on span "arrow_back" at bounding box center [21, 15] width 15 height 15
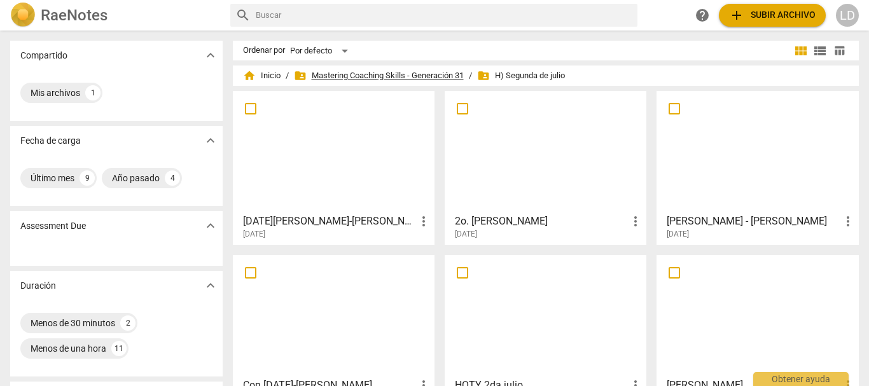
click at [350, 74] on span "folder_shared Mastering Coaching Skills - Generación 31" at bounding box center [379, 75] width 170 height 13
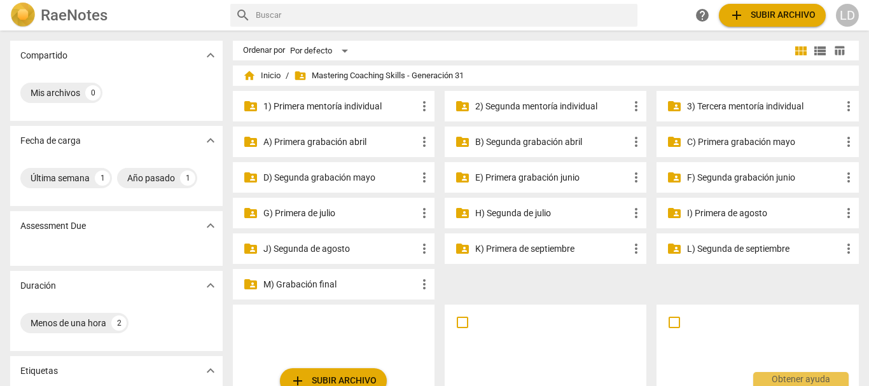
click at [520, 171] on p "E) Primera grabación junio" at bounding box center [551, 177] width 153 height 13
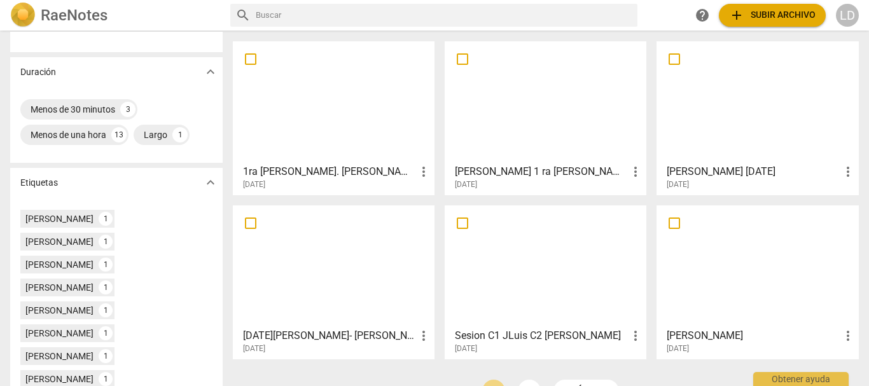
scroll to position [254, 0]
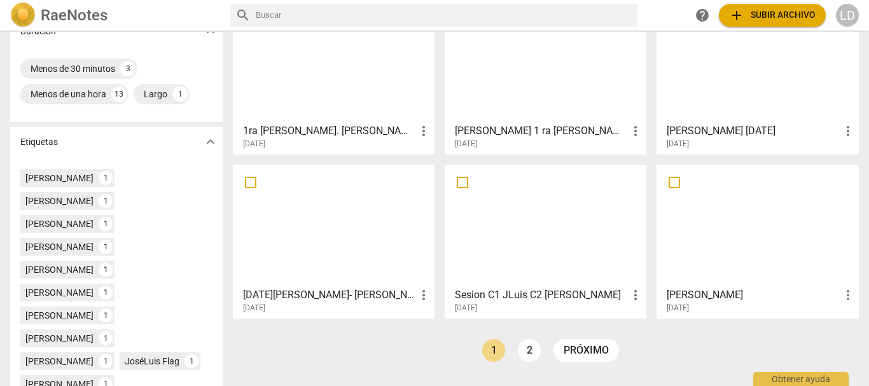
click at [333, 291] on h3 "[DATE][PERSON_NAME]- [PERSON_NAME]" at bounding box center [329, 294] width 173 height 15
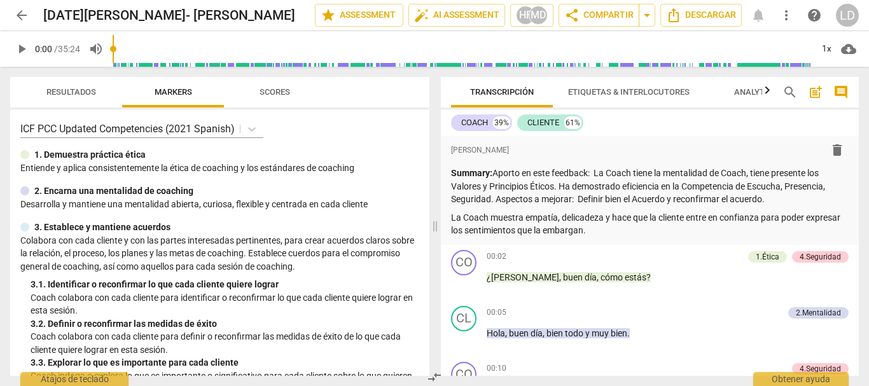
click at [838, 92] on span "comment" at bounding box center [840, 92] width 15 height 15
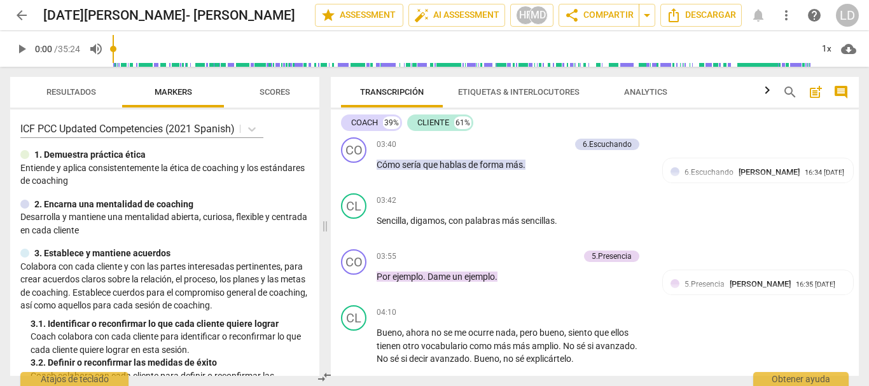
scroll to position [1145, 0]
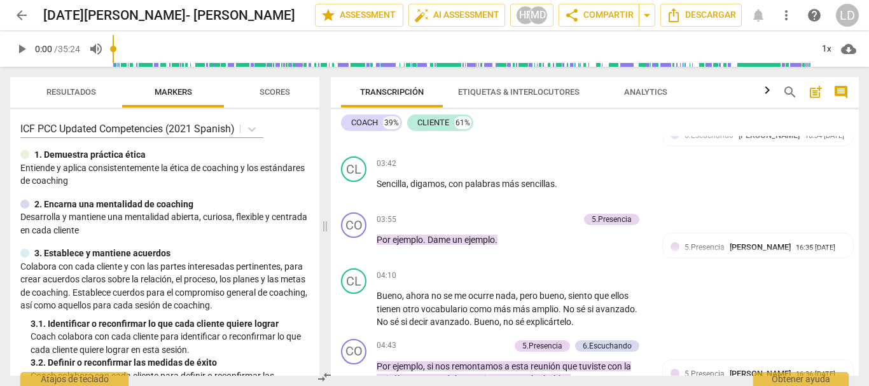
click at [863, 100] on div "Transcripción Etiquetas & Interlocutores Analytics search post_add comment COAC…" at bounding box center [597, 226] width 543 height 319
click at [20, 8] on span "arrow_back" at bounding box center [21, 15] width 15 height 15
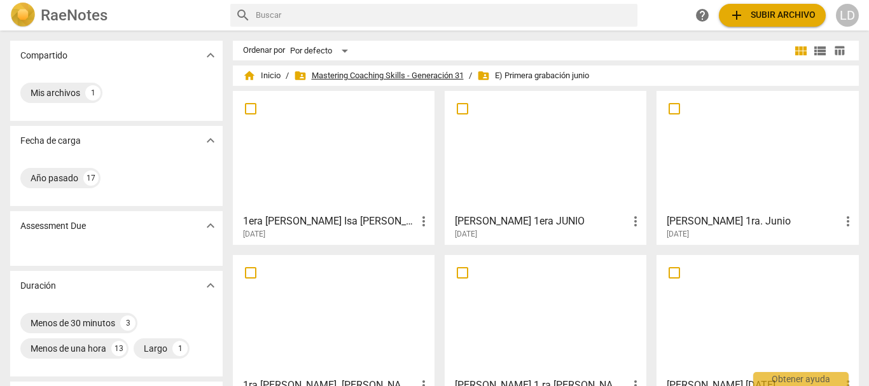
click at [345, 77] on span "folder_shared Mastering Coaching Skills - Generación 31" at bounding box center [379, 75] width 170 height 13
